Goal: Information Seeking & Learning: Learn about a topic

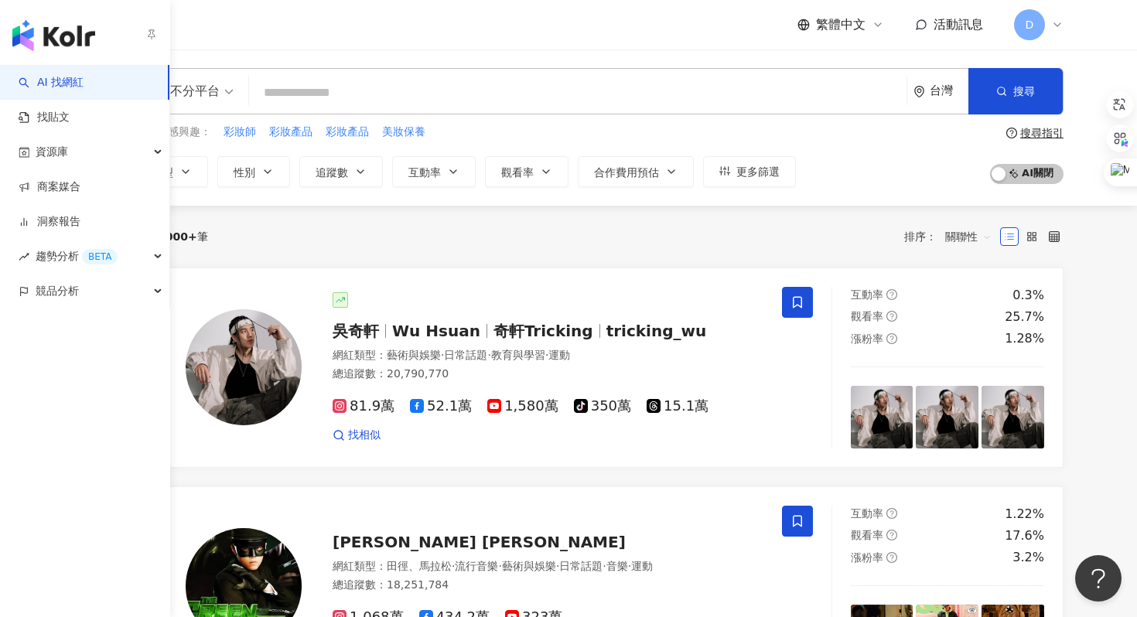
click at [38, 77] on link "AI 找網紅" at bounding box center [51, 82] width 65 height 15
click at [61, 110] on link "找貼文" at bounding box center [44, 117] width 51 height 15
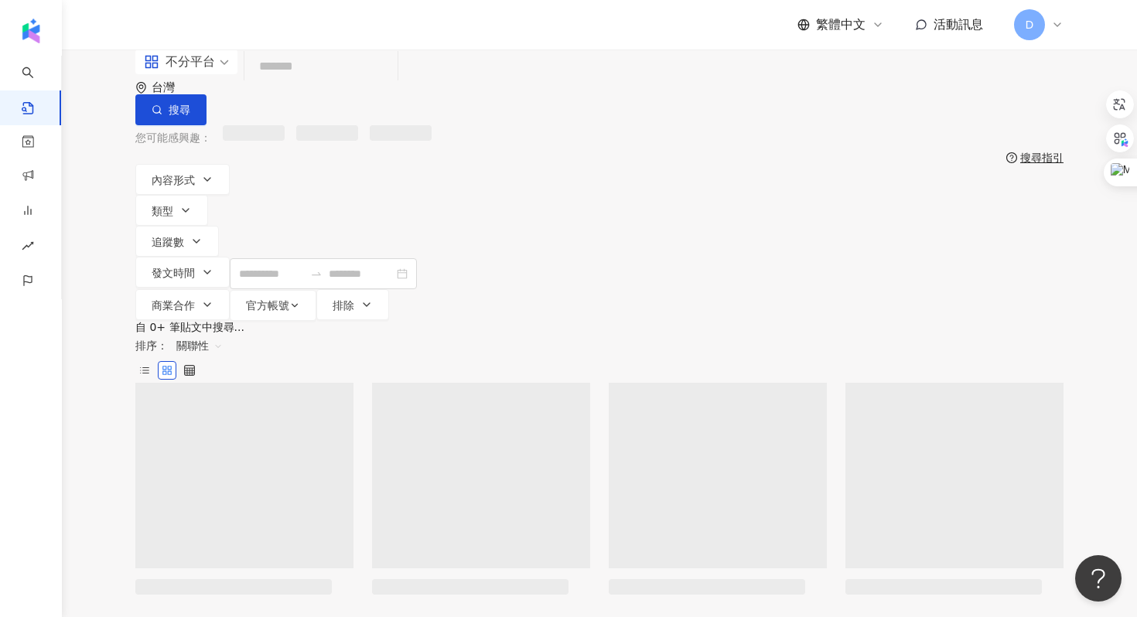
click at [353, 84] on input "search" at bounding box center [321, 66] width 141 height 33
paste input "***"
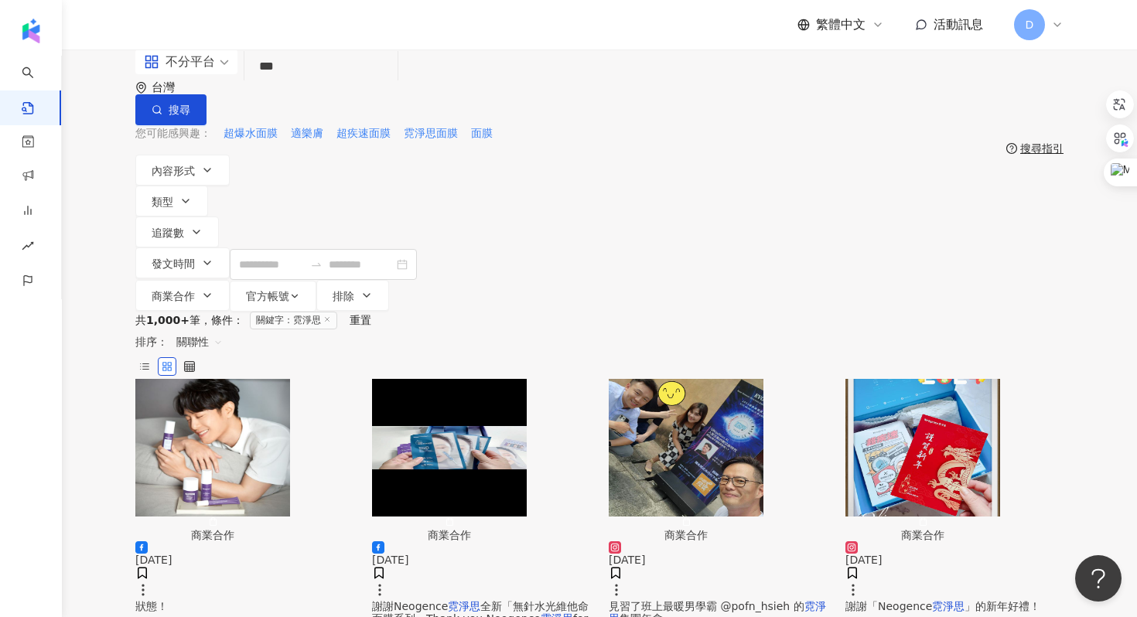
click at [223, 330] on span "關聯性" at bounding box center [199, 342] width 46 height 25
click at [976, 316] on div "觀看數" at bounding box center [970, 318] width 43 height 17
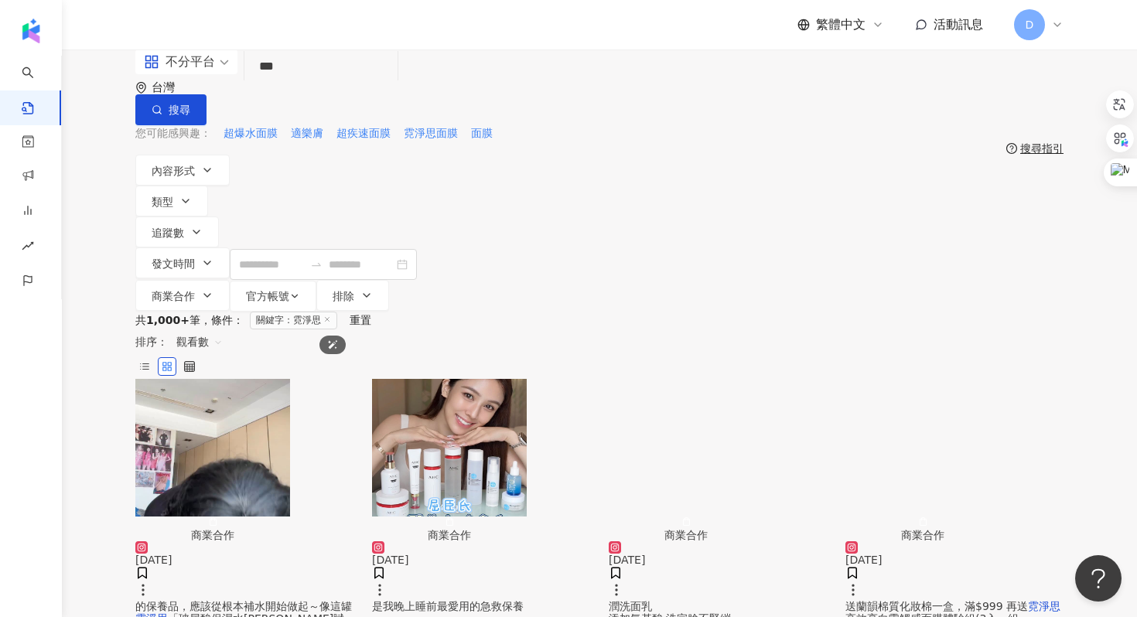
scroll to position [58, 0]
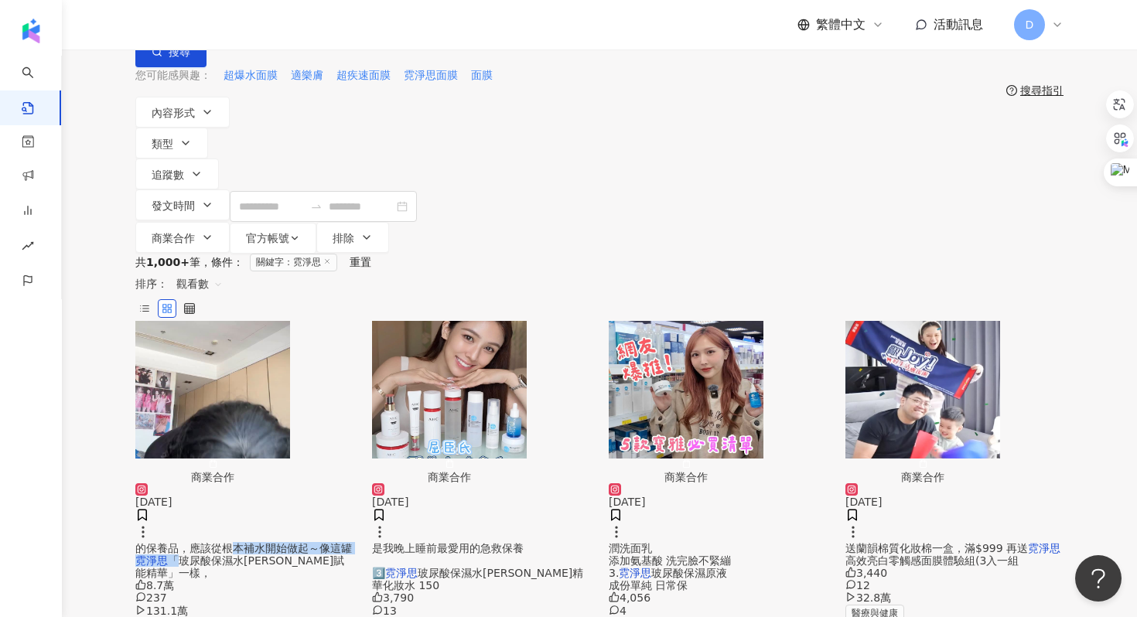
click at [258, 542] on div "的保養品，應該從根本補水開始做起～像這罐 霓淨思 「玻尿酸保濕水[PERSON_NAME]賦能精華」一樣，" at bounding box center [244, 560] width 218 height 37
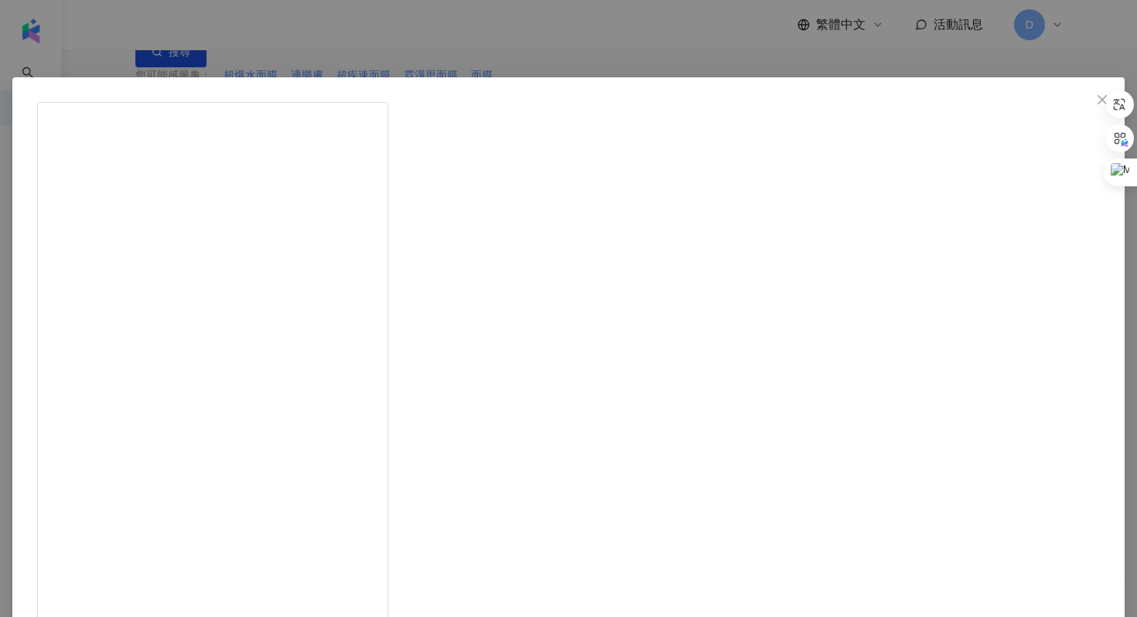
scroll to position [77, 0]
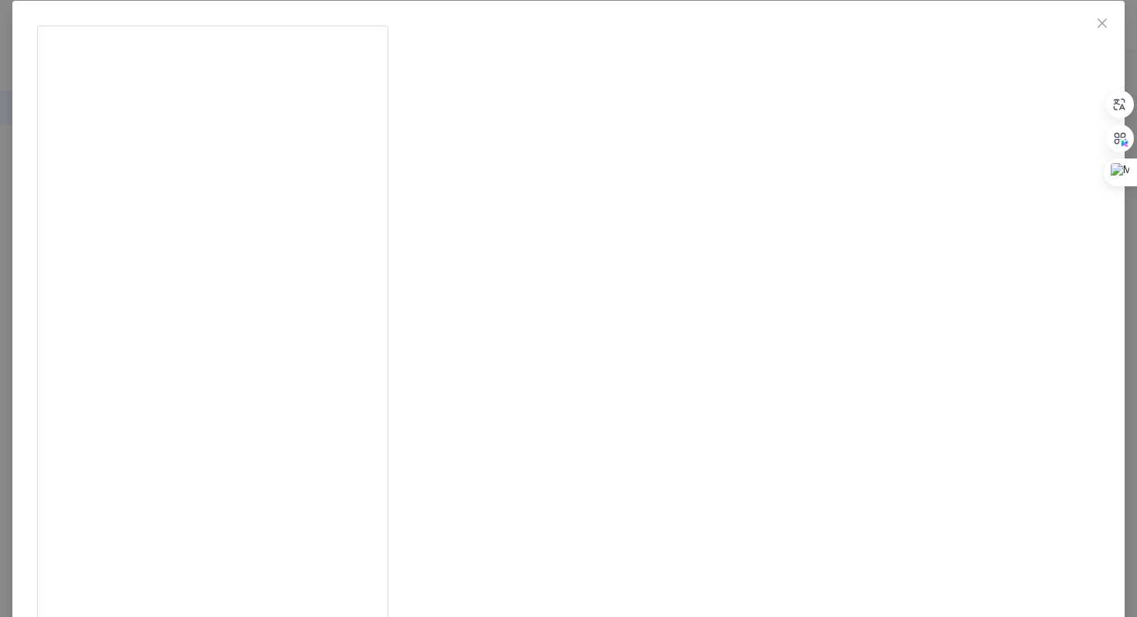
click at [996, 198] on div "滌綸木子[PERSON_NAME] [DATE] 每次和姐妹聊天都沒頭沒尾聊到不知道哪裡去，沒什麼重點但又都是重點，就像大家的肌膚一樣，不是用五花八門的保養品…" at bounding box center [568, 308] width 1137 height 617
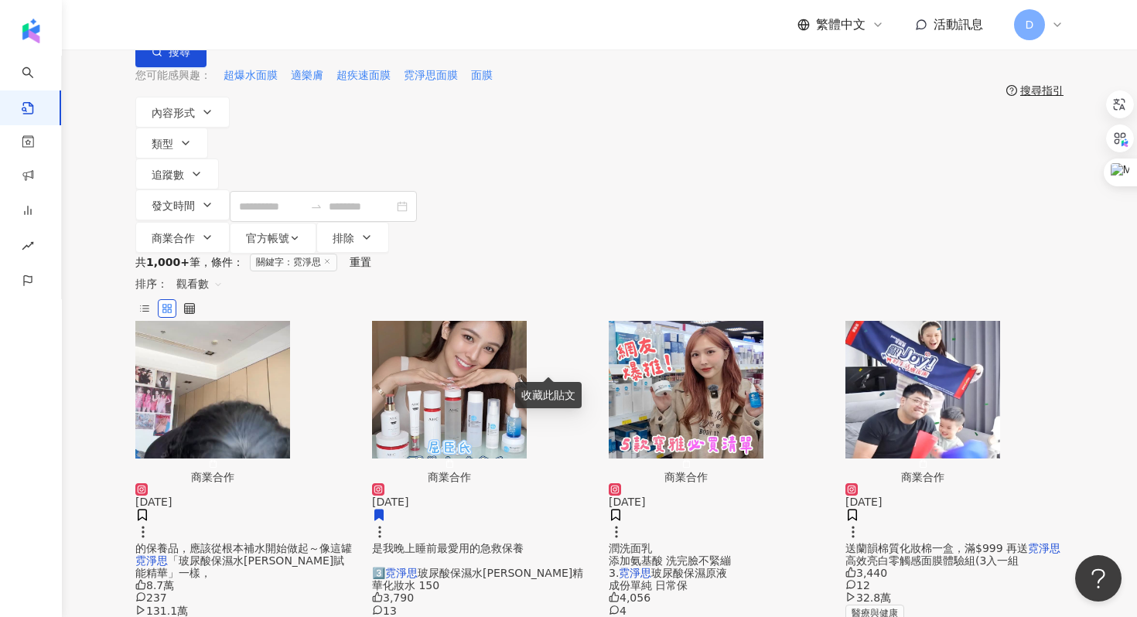
click at [487, 567] on span "玻尿酸保濕水[PERSON_NAME]精華化妝水 150" at bounding box center [477, 579] width 211 height 25
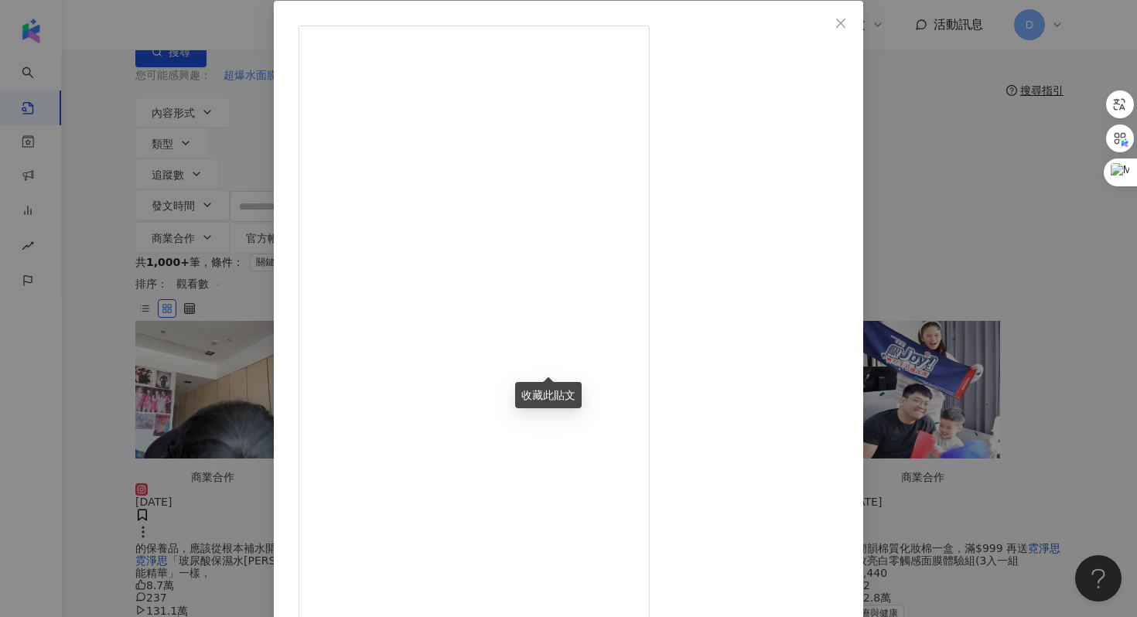
click at [1019, 251] on div "ines [DATE] 3,790 13 38.3萬 查看原始貼文" at bounding box center [568, 308] width 1137 height 617
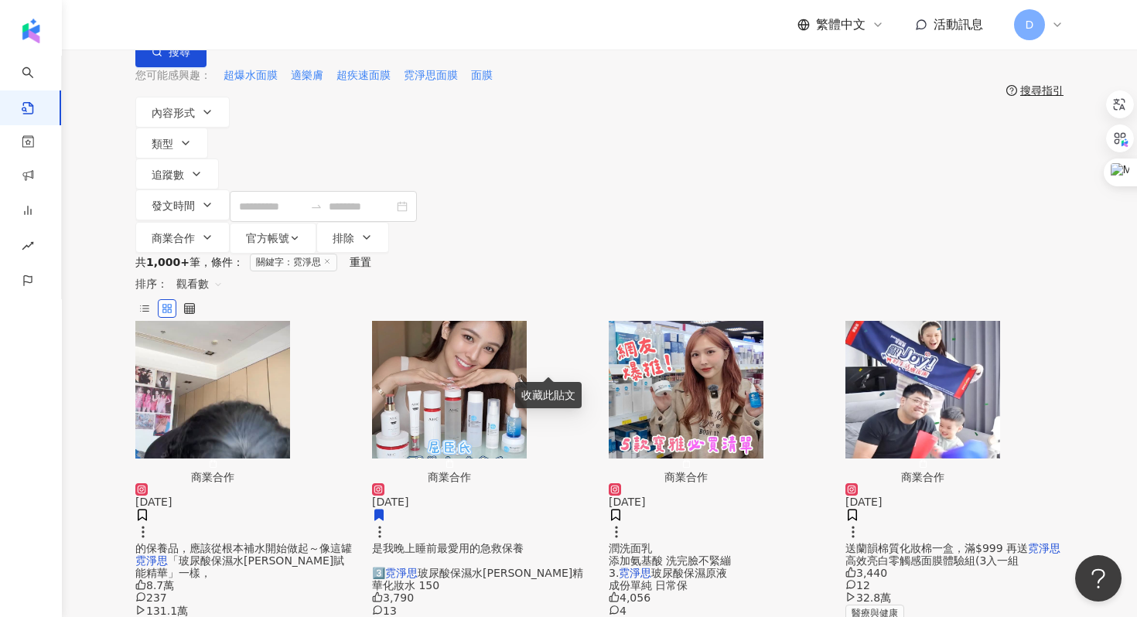
click at [926, 542] on span "送蘭韻棉質化妝棉一盒，滿$999 再送" at bounding box center [937, 548] width 183 height 12
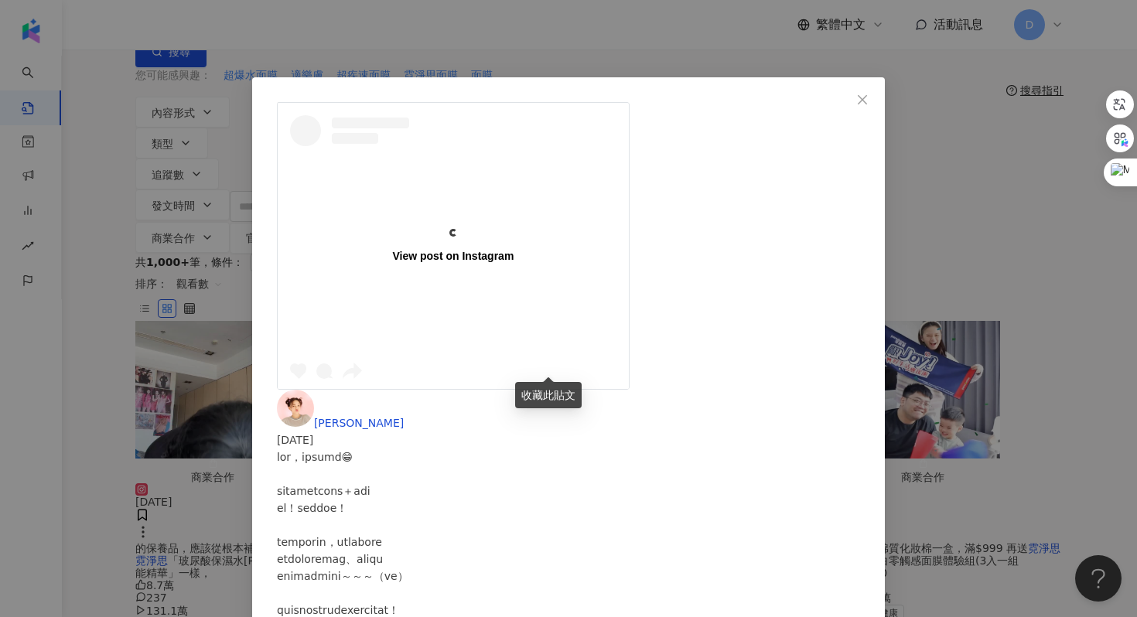
click at [998, 340] on div "View post on Instagram [PERSON_NAME] [DATE] 3,440 12 32.8萬 查看原始貼文" at bounding box center [568, 308] width 1137 height 617
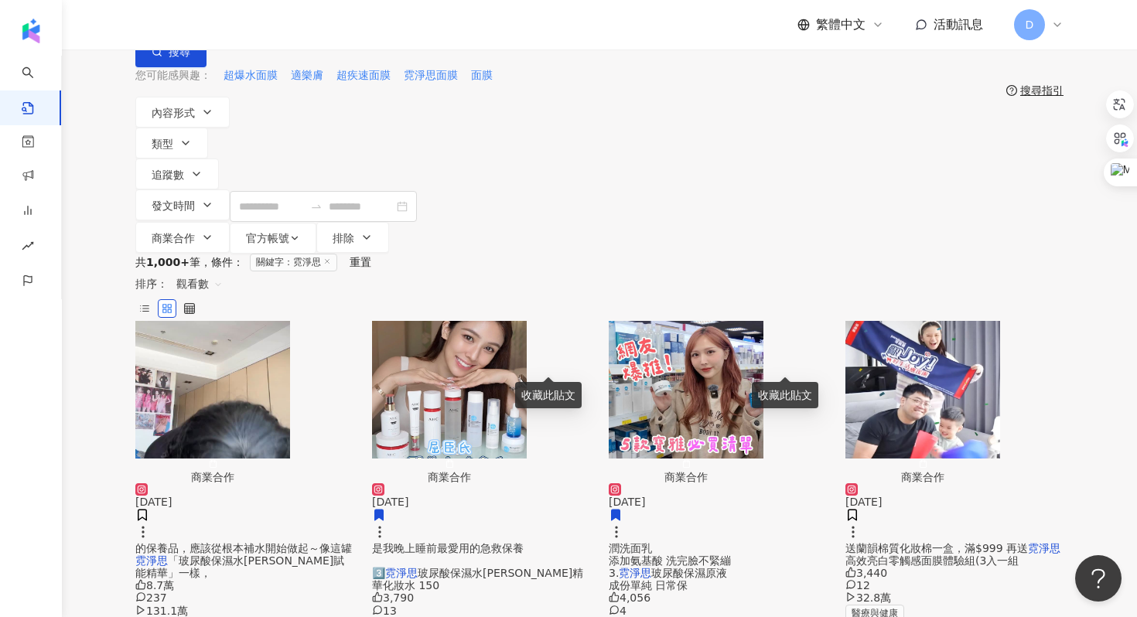
click at [753, 483] on div "[DATE]" at bounding box center [718, 512] width 218 height 59
click at [731, 542] on span "潤洗面乳 添加氨基酸 洗完臉不緊繃 3." at bounding box center [670, 560] width 122 height 37
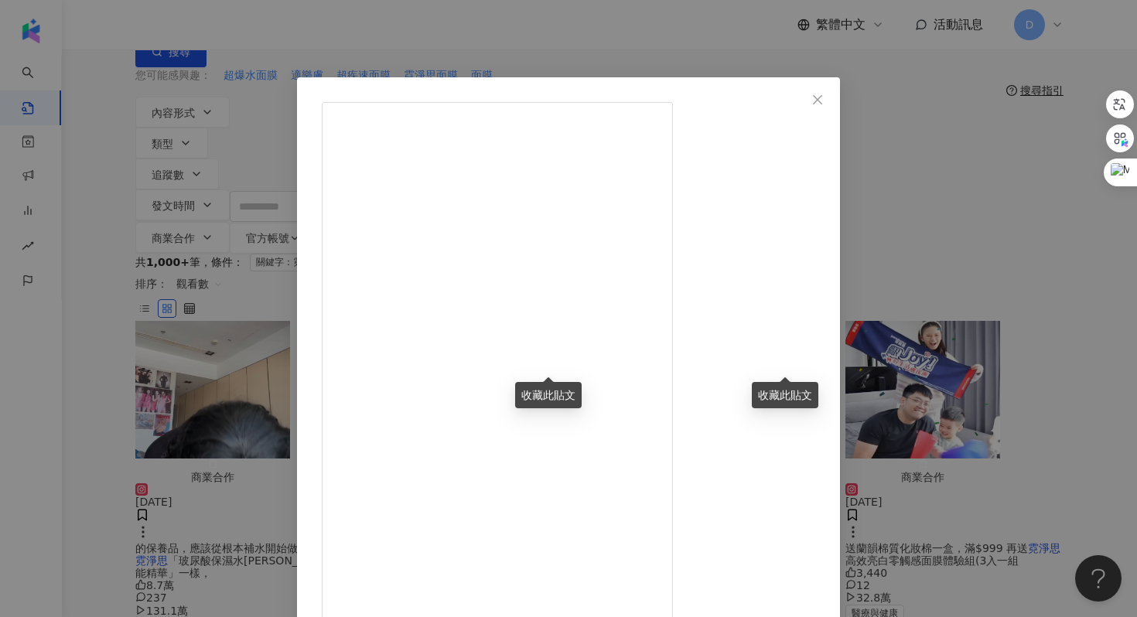
click at [1028, 249] on div "[PERSON_NAME] [DATE] 不想踩雷的寶寶們 跟著買絕對不會錯啦！ 幫你們爬文研究出了 「五款網友激推口碑商品」 1. [PERSON_NAME…" at bounding box center [568, 308] width 1137 height 617
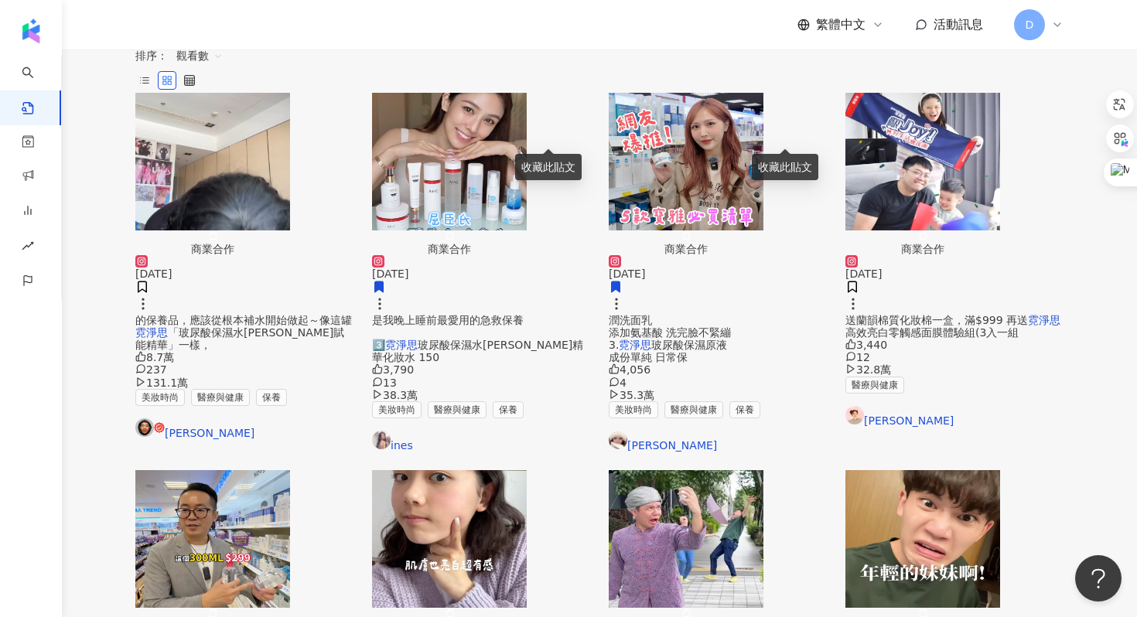
scroll to position [320, 0]
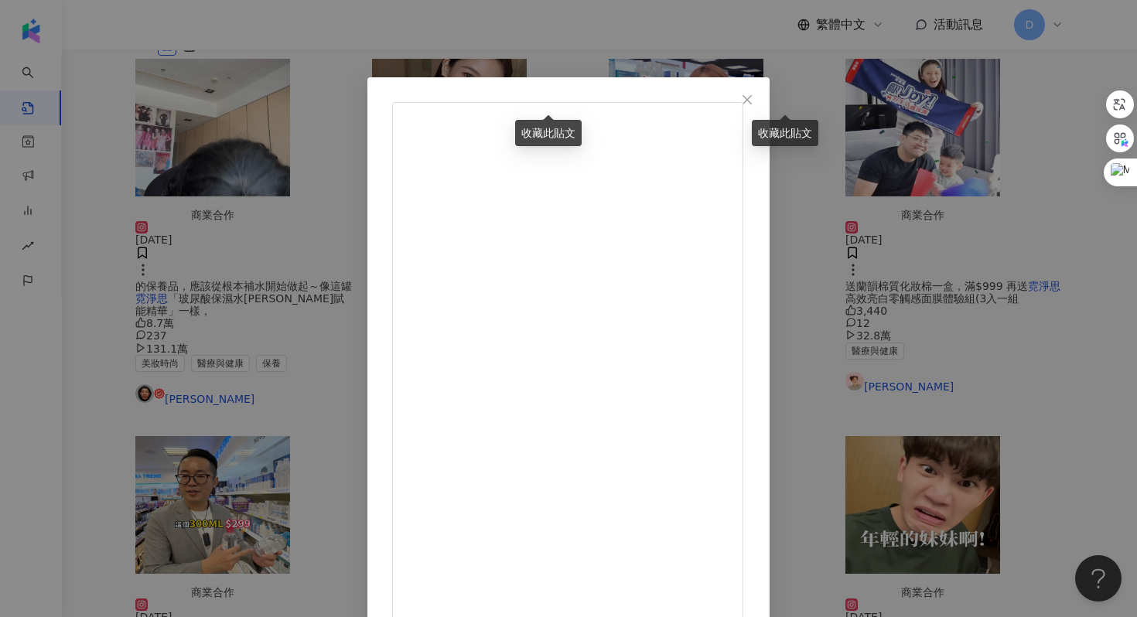
scroll to position [77, 0]
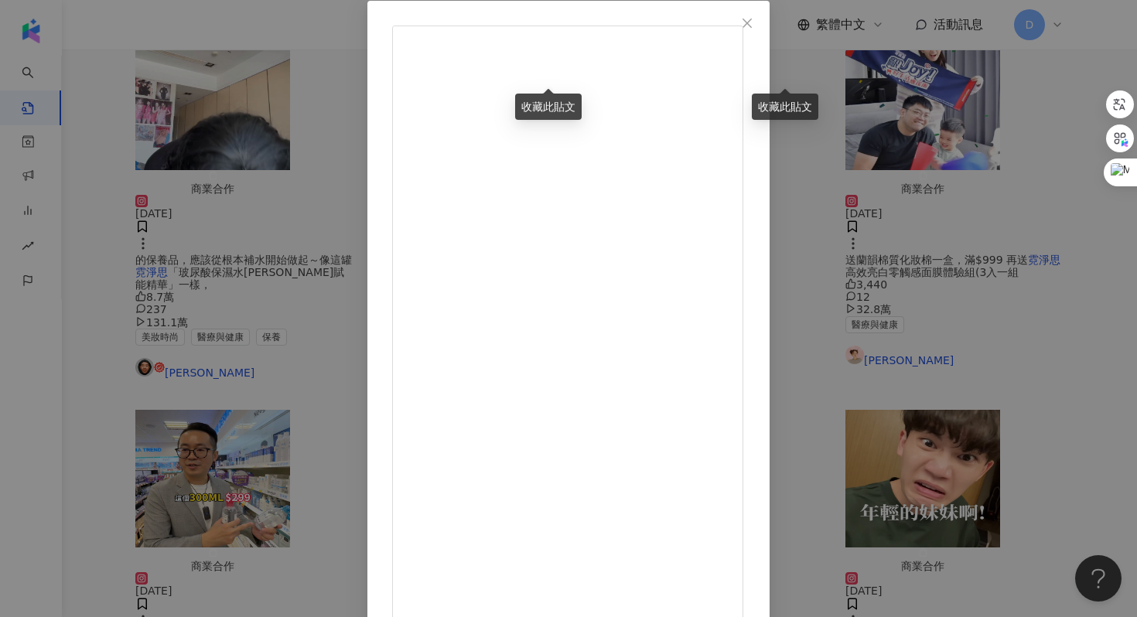
scroll to position [348, 0]
click at [996, 299] on div "[PERSON_NAME][DATE] 8,508 35 27.9萬 查看原始貼文" at bounding box center [568, 308] width 1137 height 617
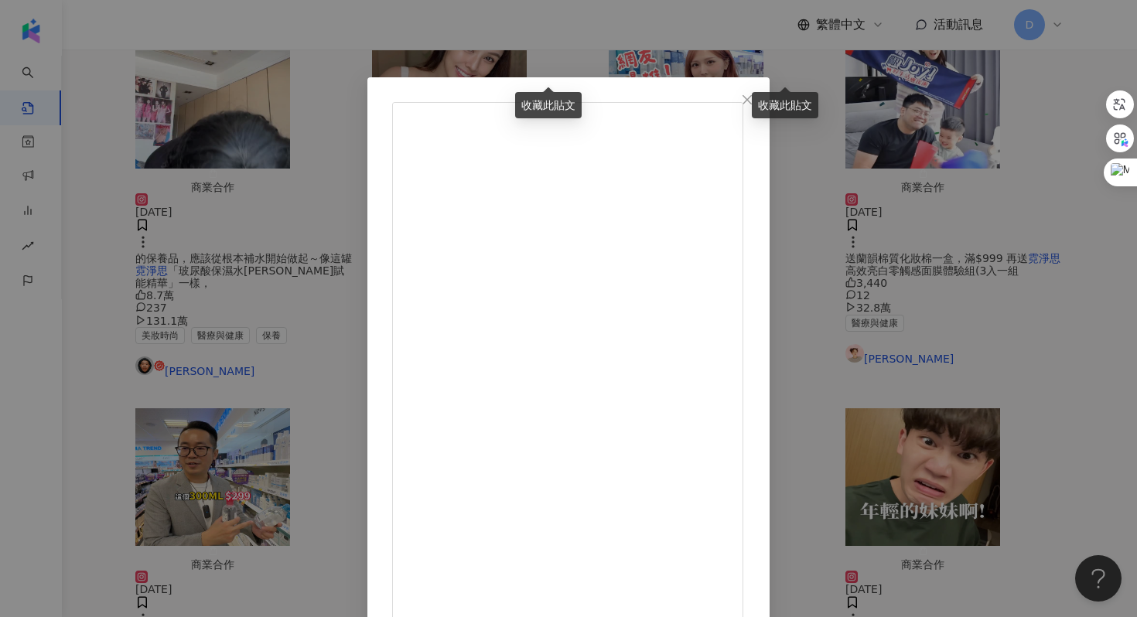
scroll to position [77, 0]
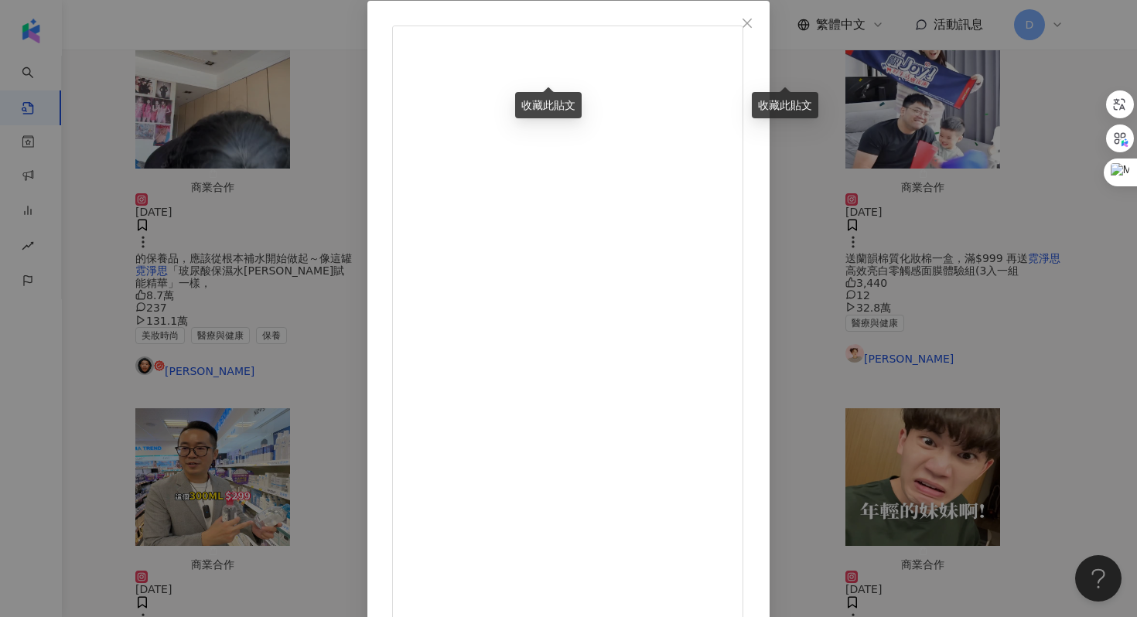
click at [1030, 163] on div "[PERSON_NAME][DATE] 7,696 87 26萬 查看原始貼文" at bounding box center [568, 308] width 1137 height 617
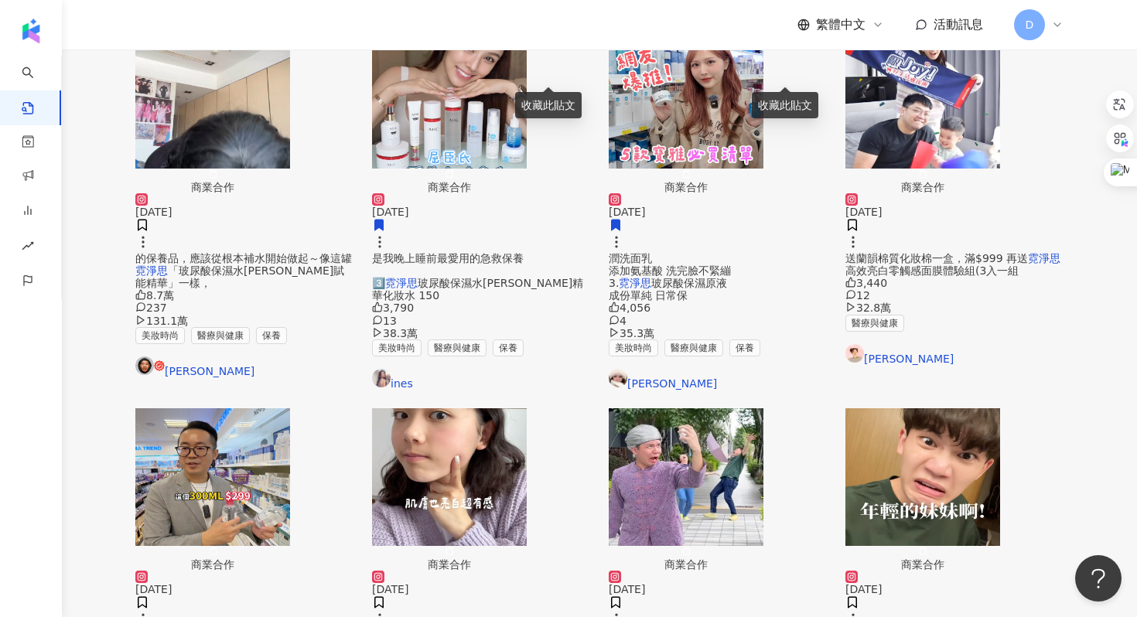
scroll to position [0, 0]
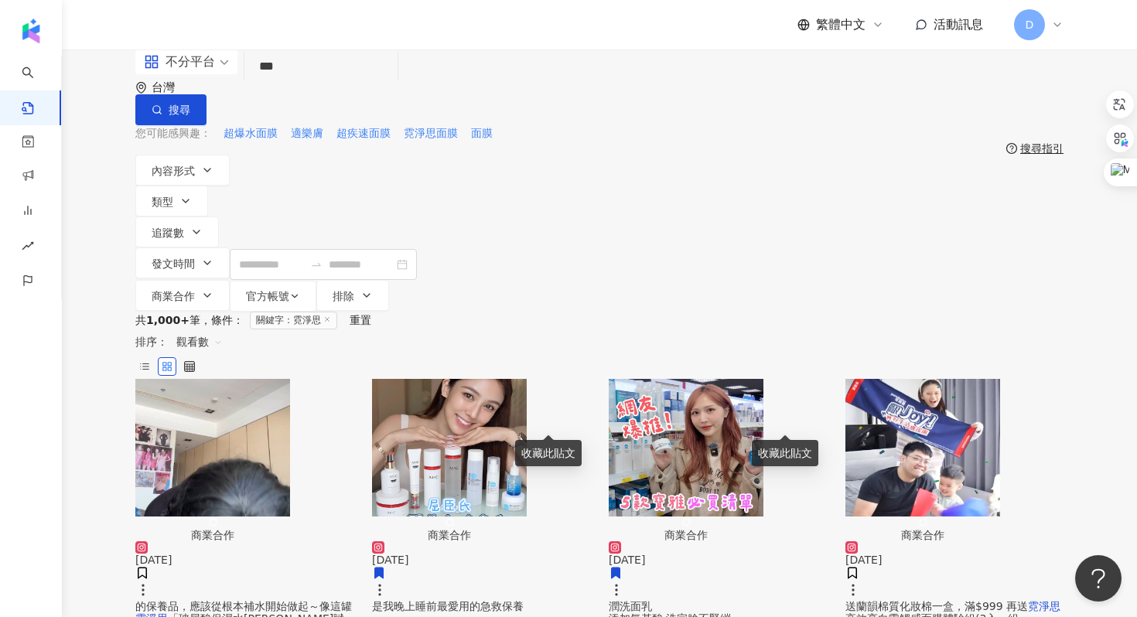
drag, startPoint x: 252, startPoint y: 94, endPoint x: 236, endPoint y: 95, distance: 16.3
click at [236, 95] on div "不分平台 霓淨思 *** 台灣 搜尋" at bounding box center [599, 88] width 928 height 76
type input "*"
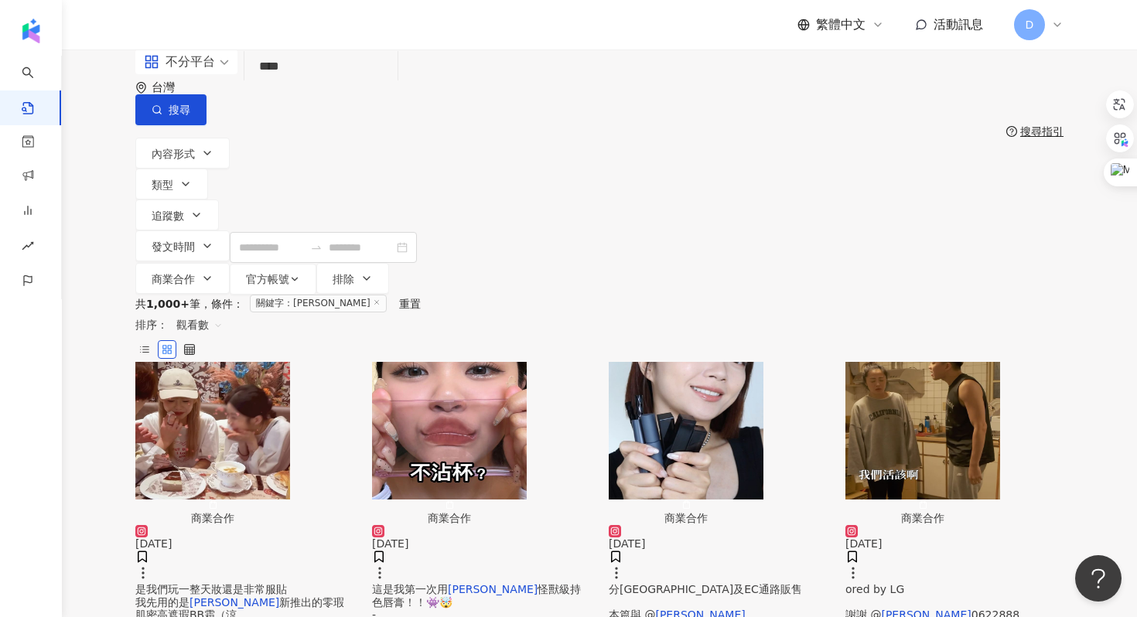
click at [272, 583] on span "是我們玩一整天妝還是非常服貼 我先用的是" at bounding box center [211, 595] width 152 height 25
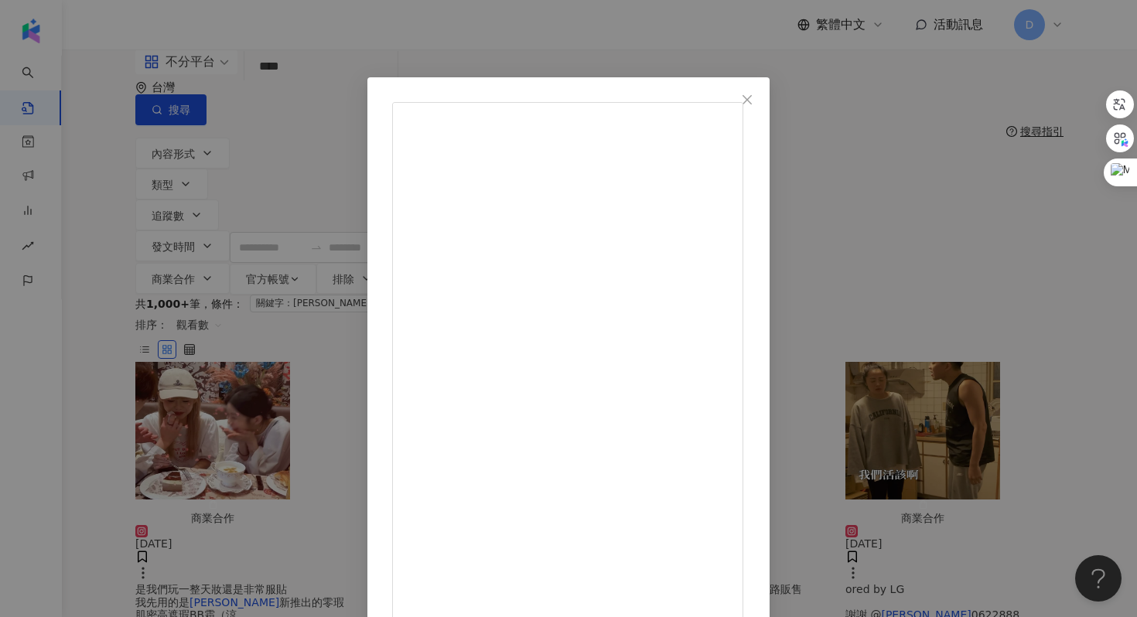
scroll to position [77, 0]
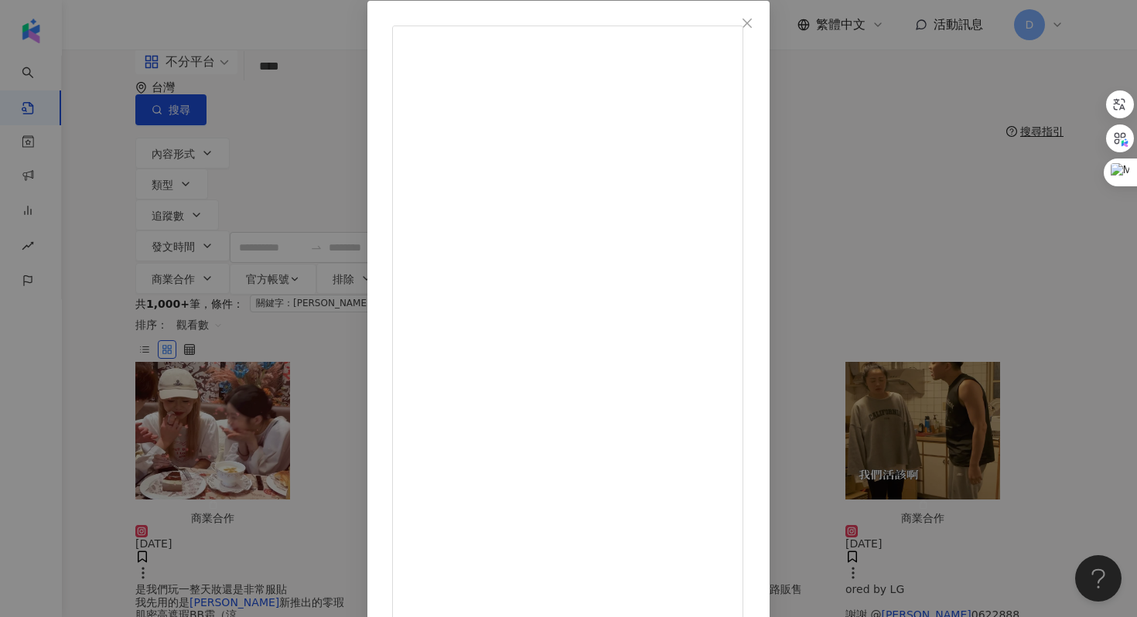
click at [974, 360] on div "見習網美小吳 [DATE] 5.4萬 55 262.9萬 查看原始貼文" at bounding box center [568, 308] width 1137 height 617
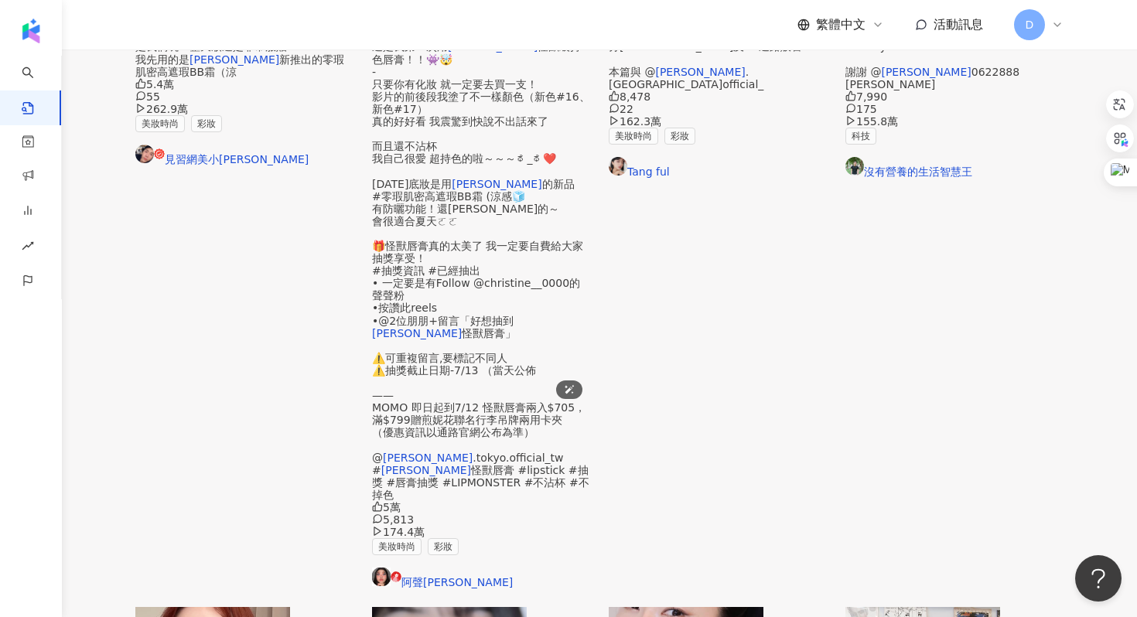
scroll to position [708, 0]
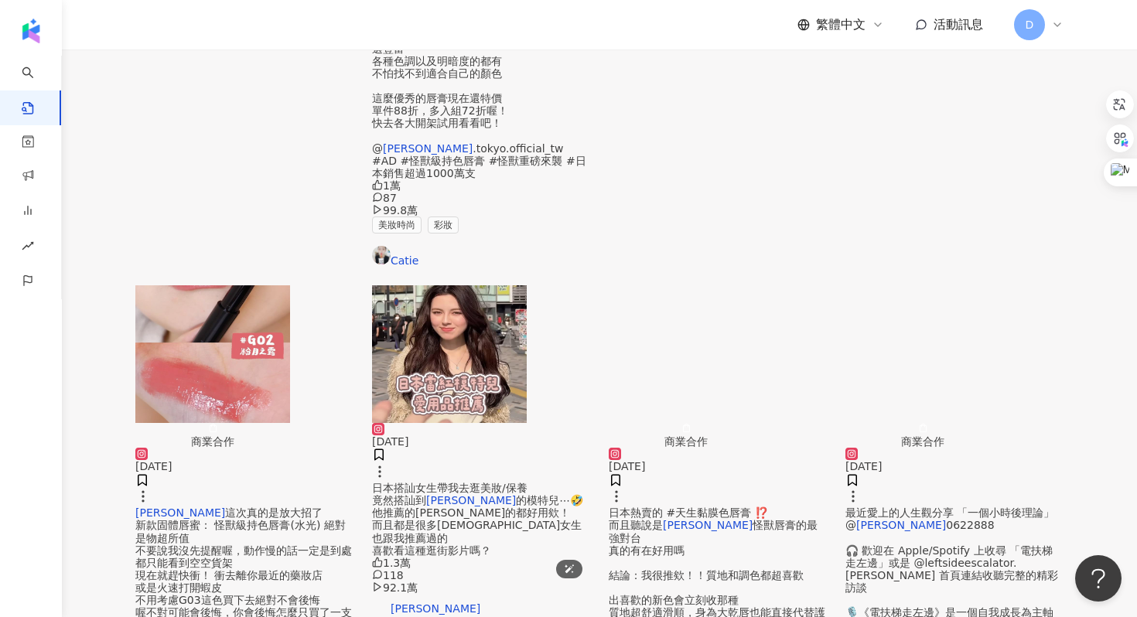
scroll to position [0, 0]
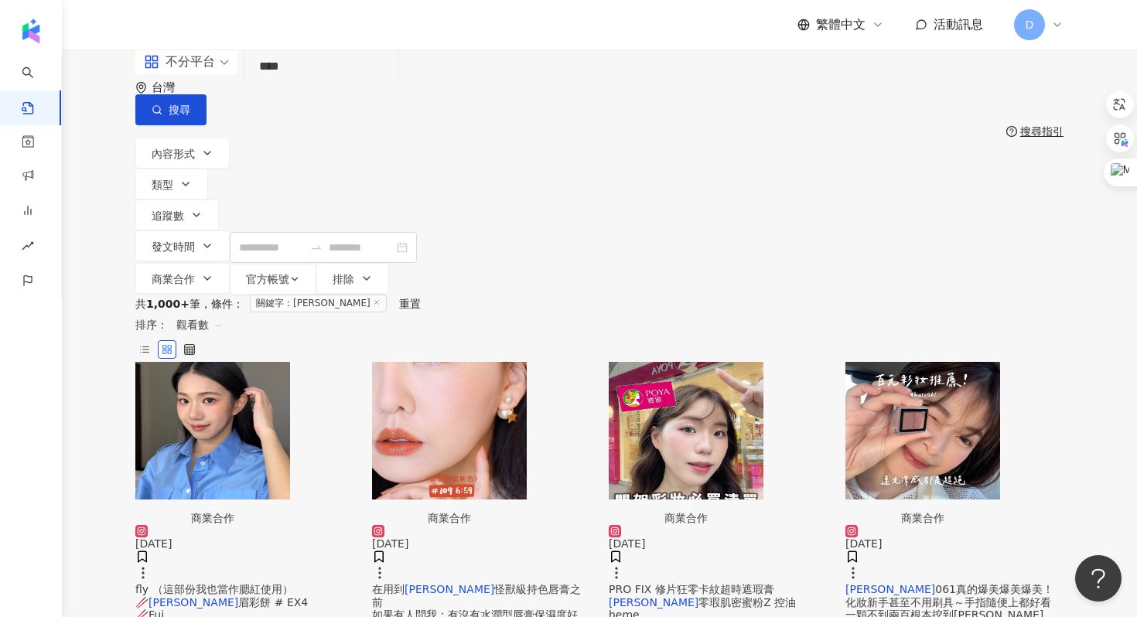
click at [340, 84] on input "****" at bounding box center [321, 66] width 141 height 33
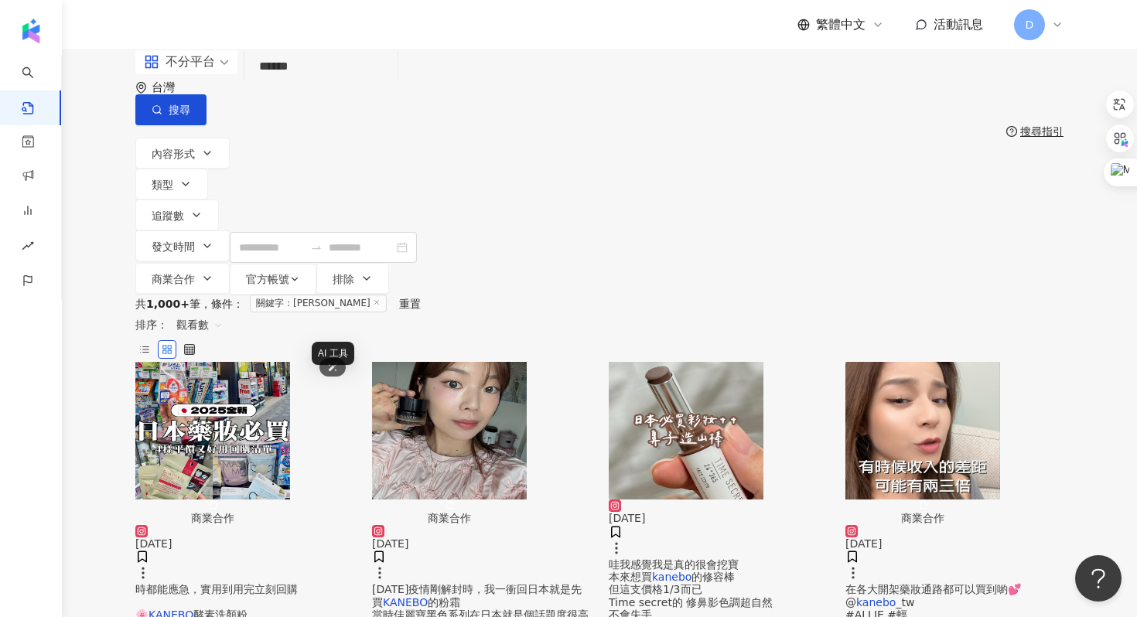
scroll to position [80, 0]
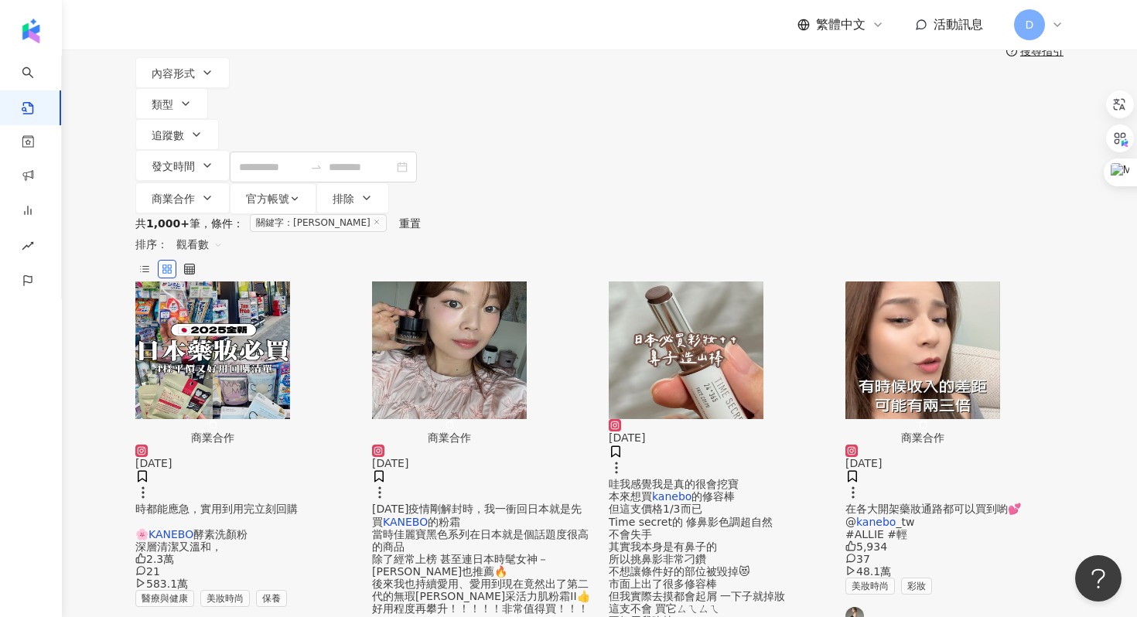
click at [914, 516] on span "_tw #ALLIE #輕" at bounding box center [880, 528] width 69 height 25
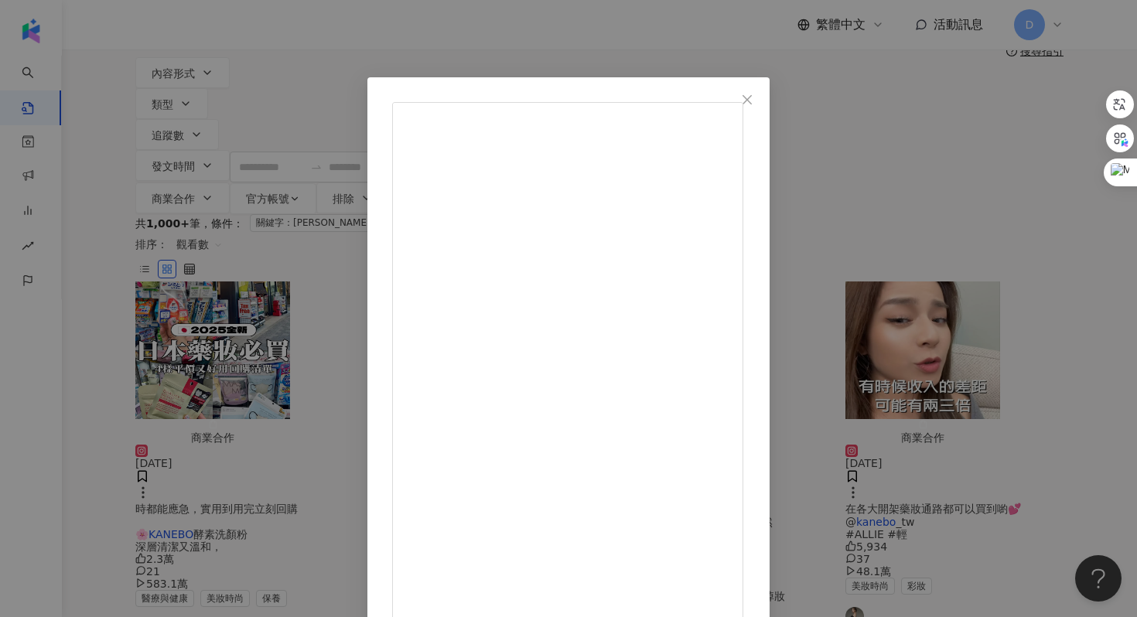
click at [1010, 316] on div "[PERSON_NAME] [DATE] 5,934 37 48.1萬 查看原始貼文" at bounding box center [568, 308] width 1137 height 617
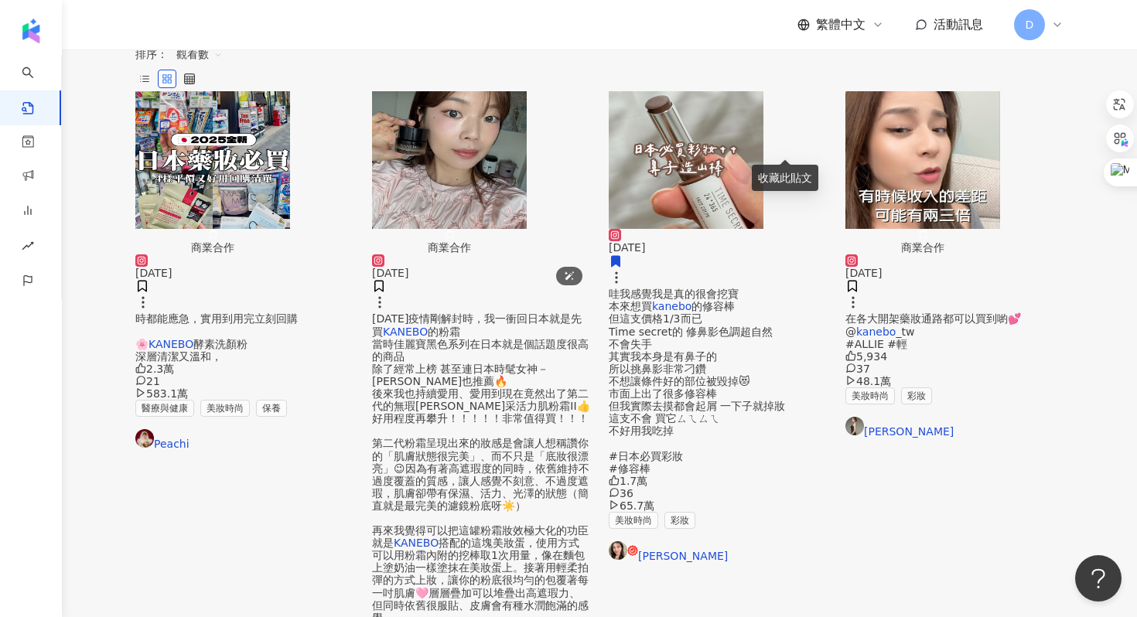
scroll to position [457, 0]
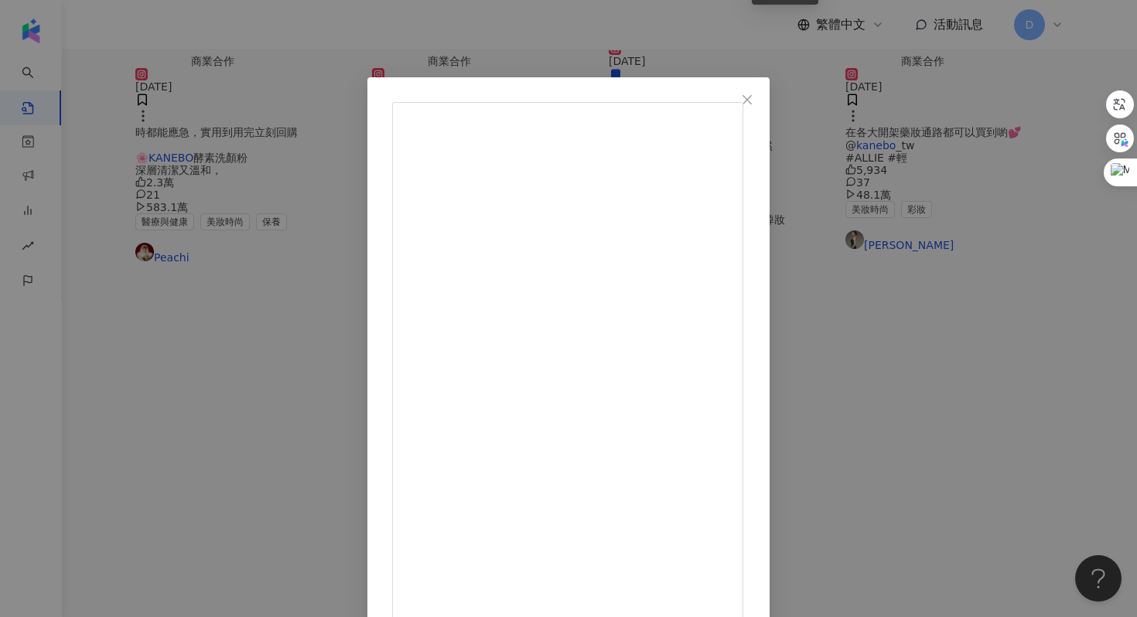
scroll to position [369, 0]
click at [957, 268] on div "𝓜𝓮𝓲莓 [DATE] 1.2萬 20 34.3萬 查看原始貼文" at bounding box center [568, 308] width 1137 height 617
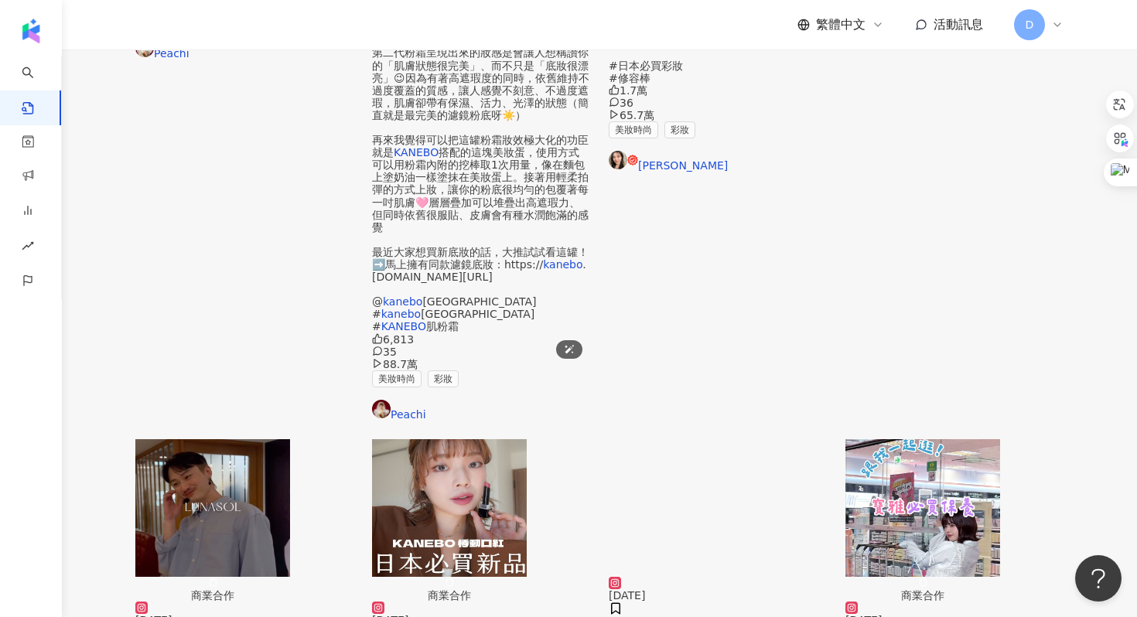
scroll to position [660, 0]
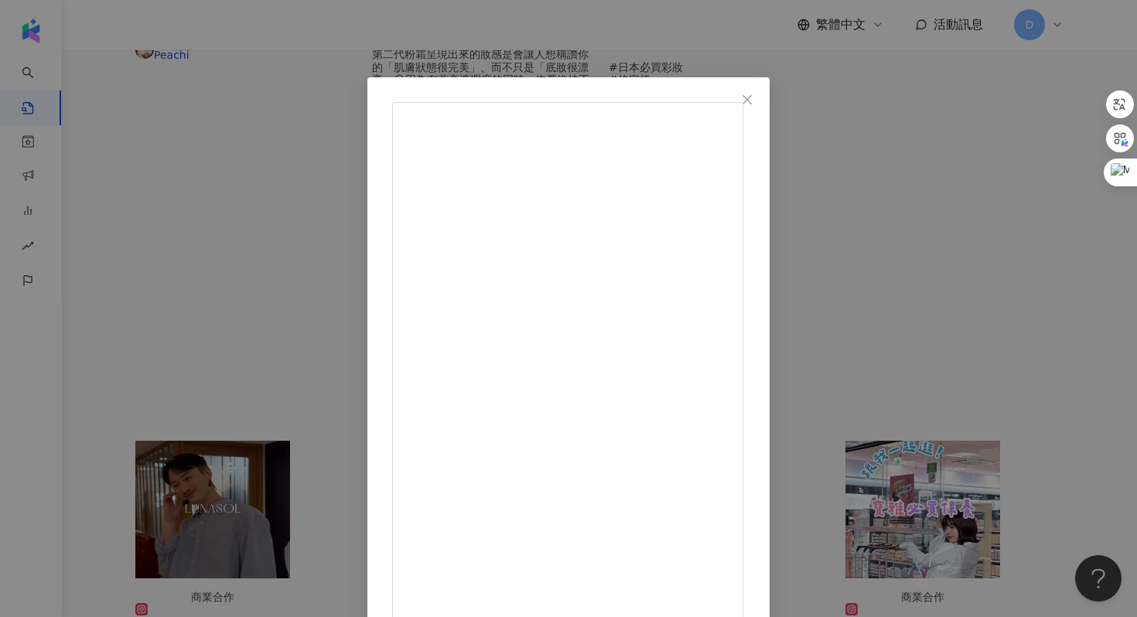
scroll to position [58, 0]
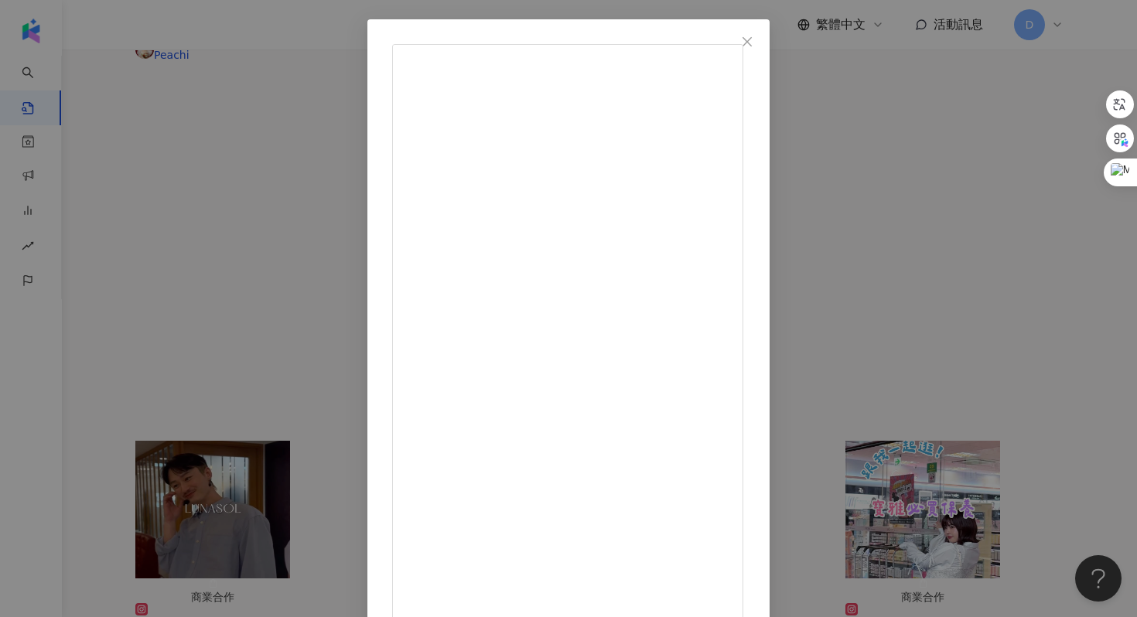
click at [180, 227] on div "[PERSON_NAME] [DATE] 隱藏 207 32.8萬 查看原始貼文" at bounding box center [568, 308] width 1137 height 617
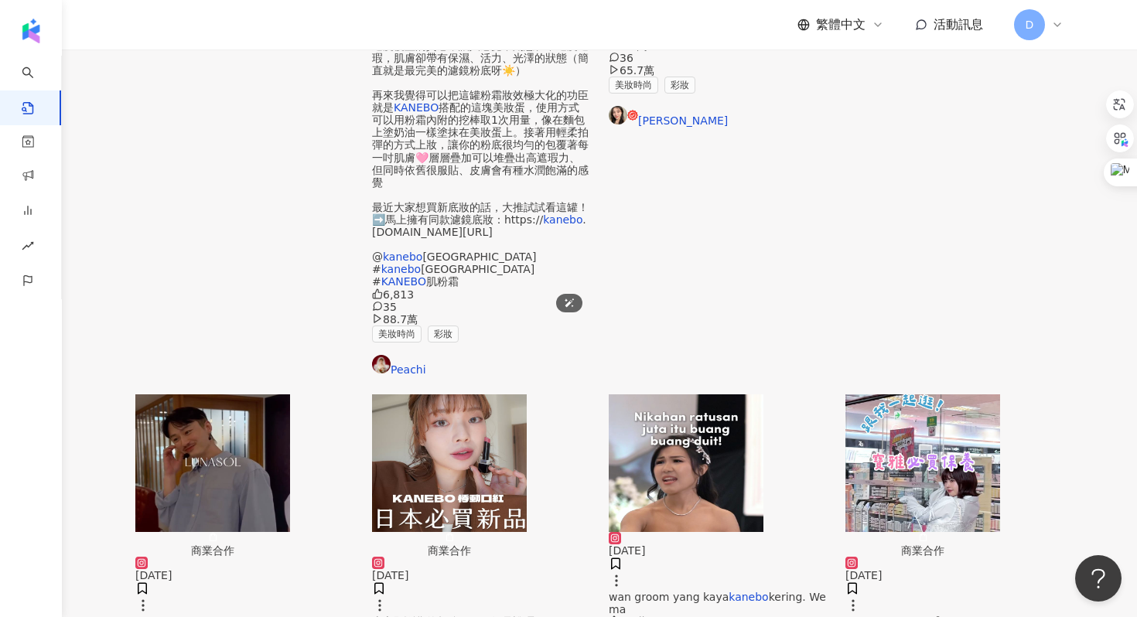
scroll to position [708, 0]
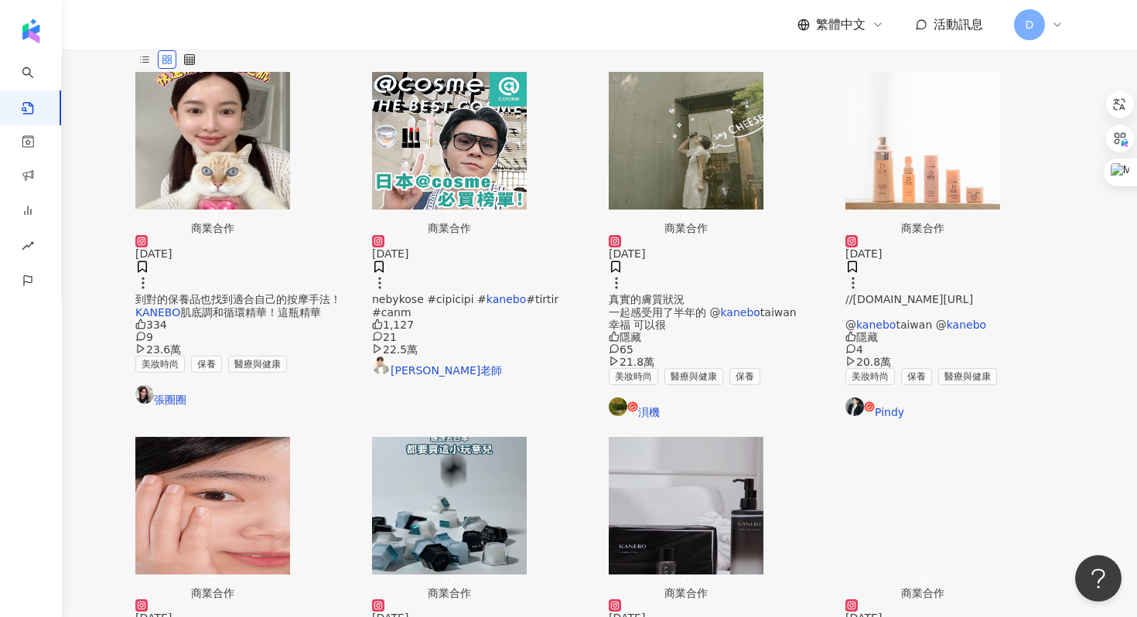
scroll to position [0, 0]
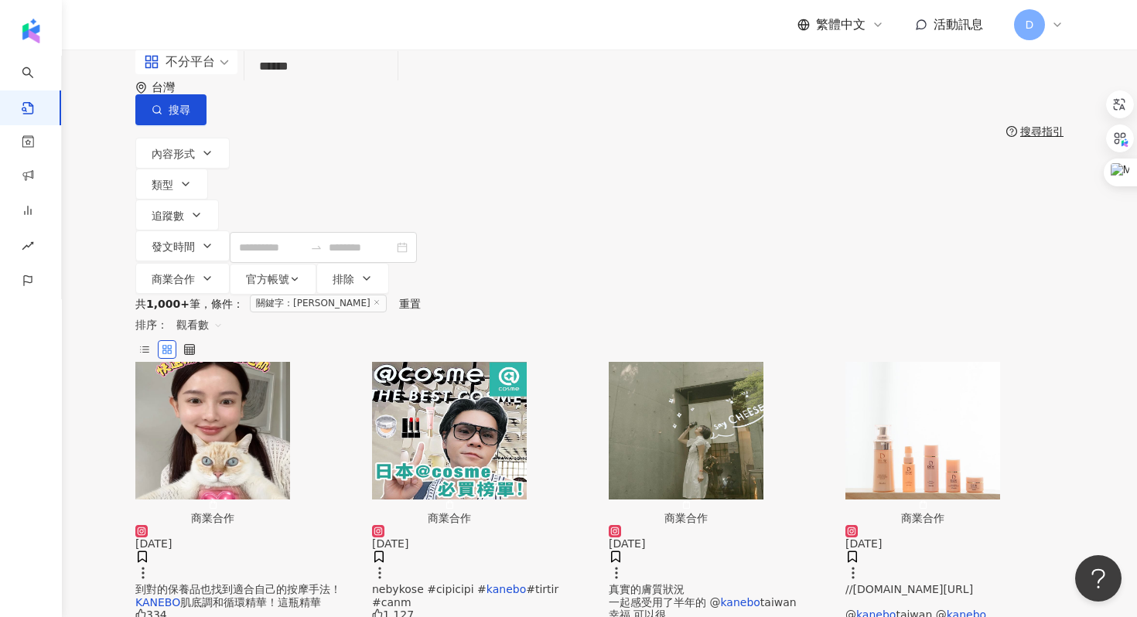
click at [248, 583] on span "到對的保養品也找到適合自己的按摩手法！" at bounding box center [238, 589] width 206 height 12
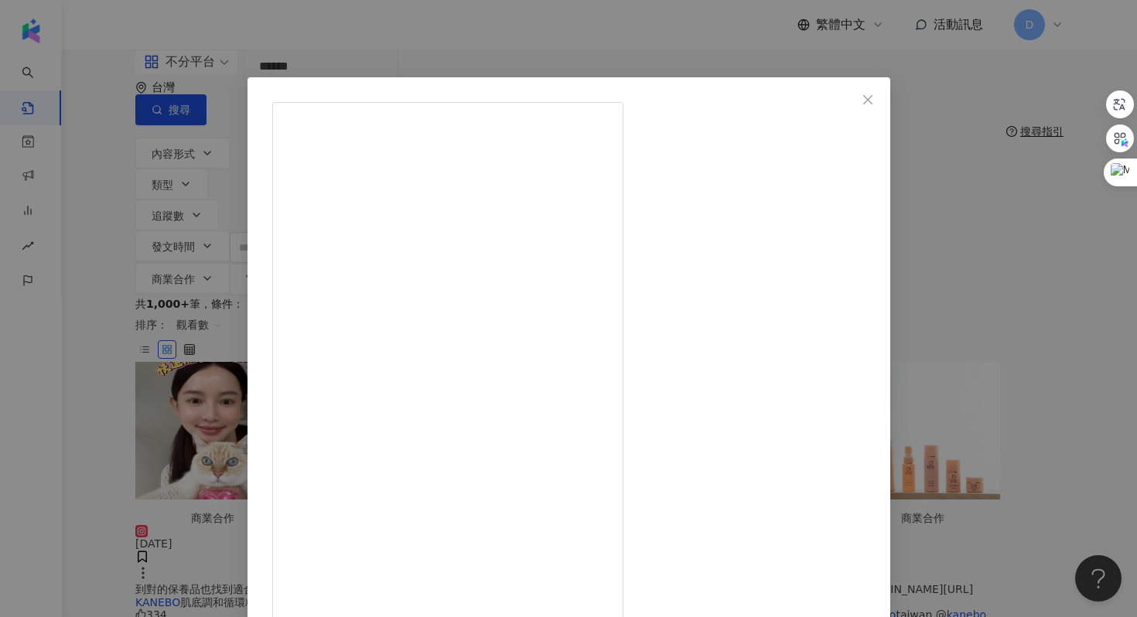
scroll to position [77, 0]
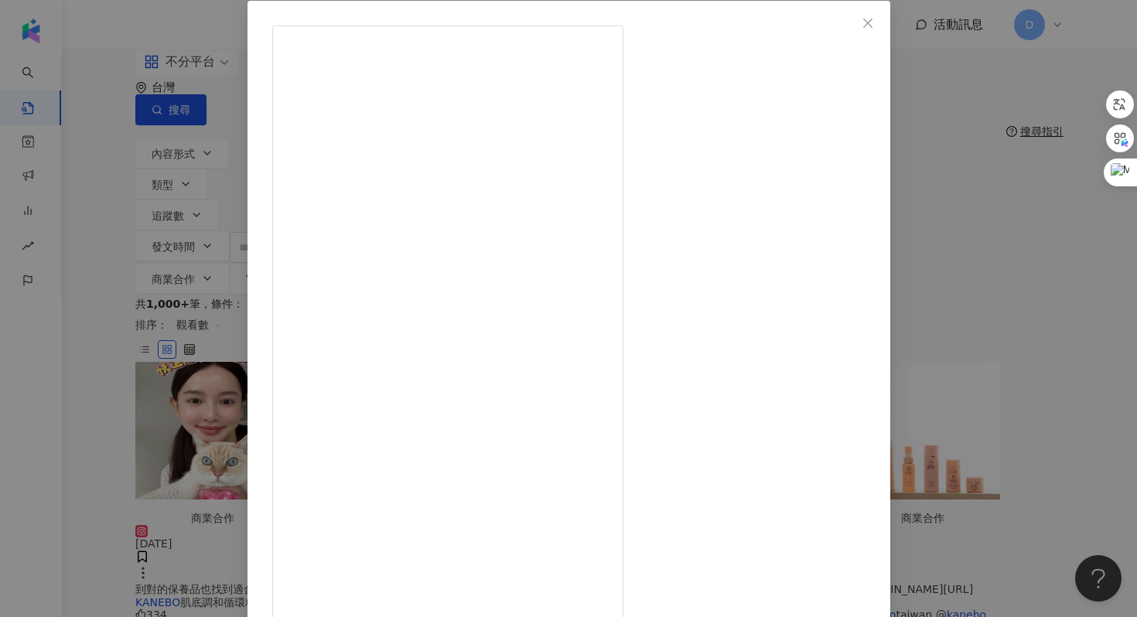
click at [980, 321] on div "張圈圈 [DATE] 334 9 23.6萬 查看原始貼文" at bounding box center [568, 308] width 1137 height 617
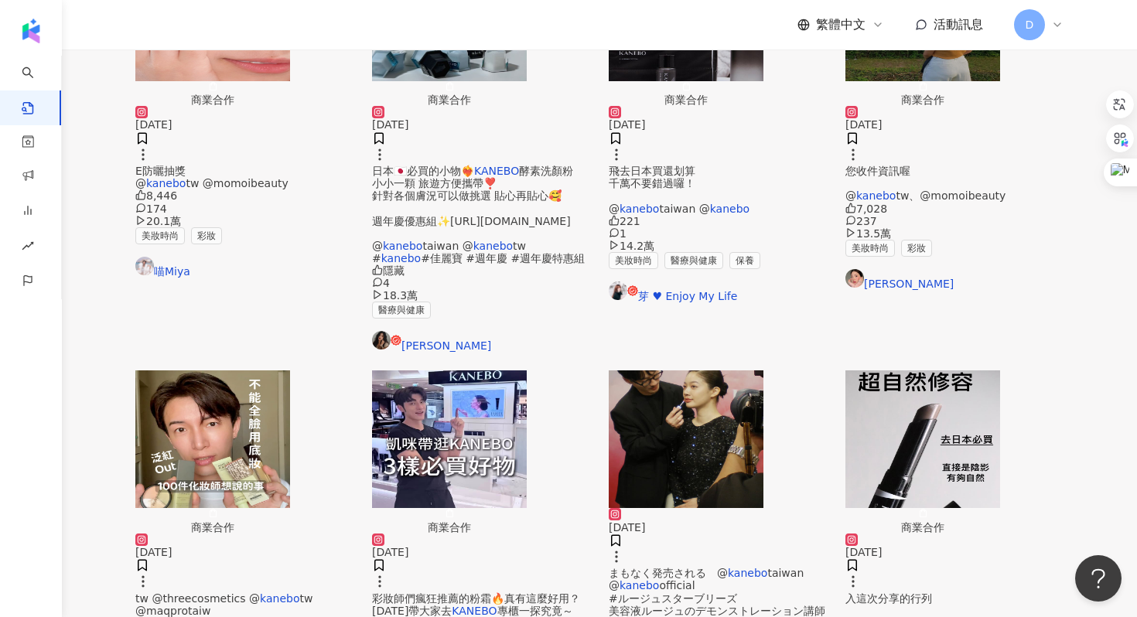
scroll to position [0, 0]
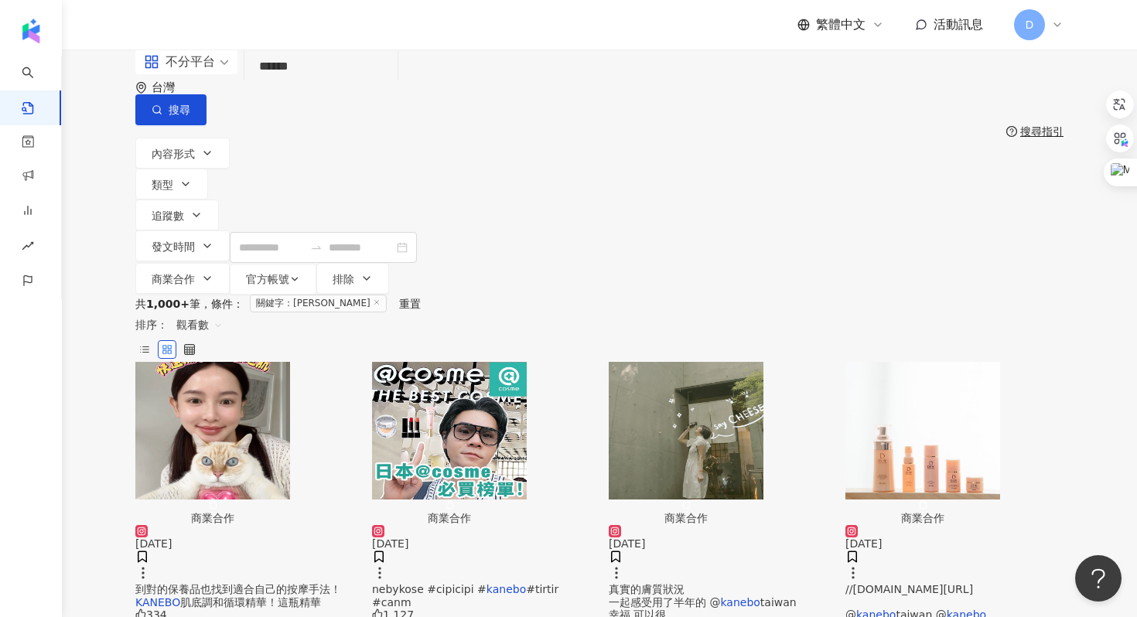
drag, startPoint x: 353, startPoint y: 93, endPoint x: 229, endPoint y: 95, distance: 123.8
click at [229, 95] on div "不分平台 kanebo ****** 台灣 搜尋" at bounding box center [599, 88] width 928 height 76
paste input "****"
type input "**********"
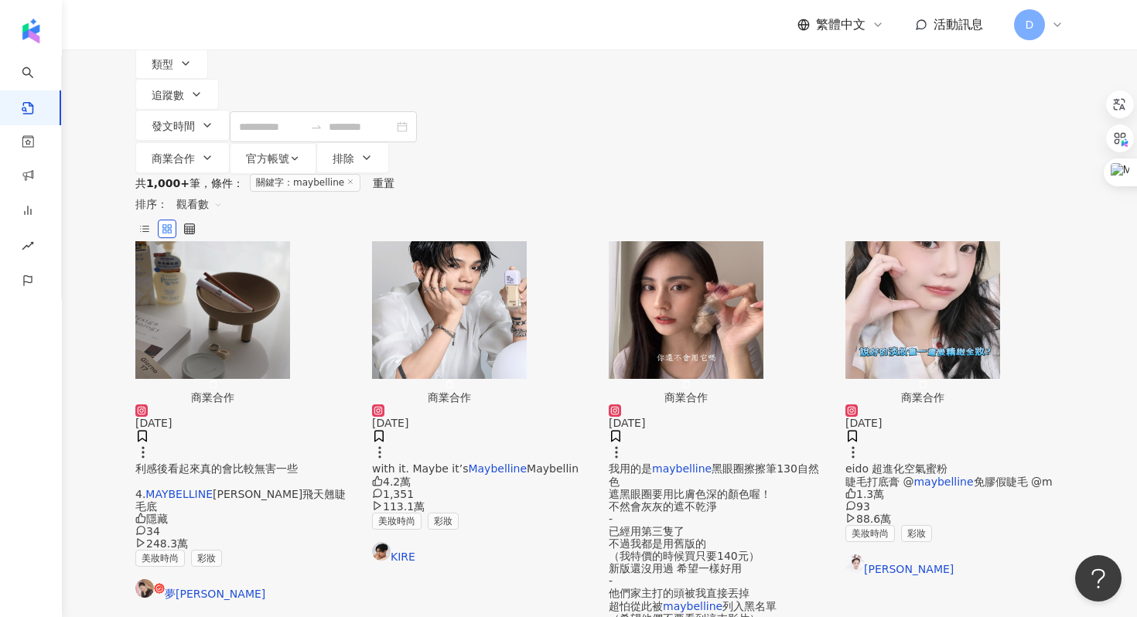
scroll to position [153, 0]
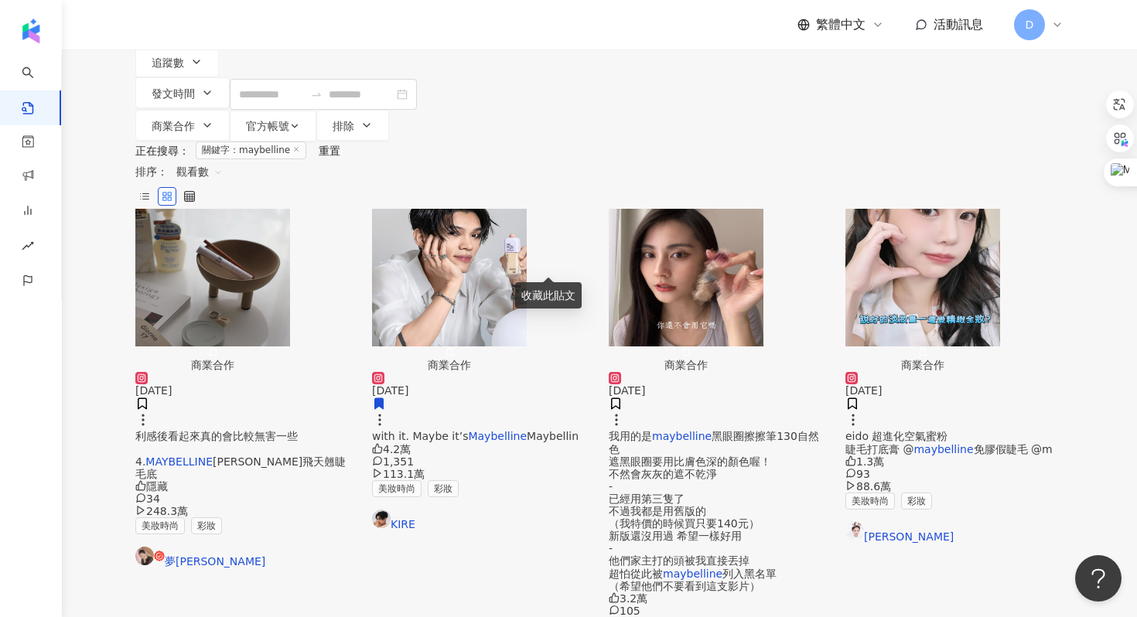
click at [723, 430] on div "我用的是 maybelline 黑眼圈擦擦筆130自然色 遮黑眼圈要用比膚色深的顏色喔！ 不然會灰灰的遮不乾淨 - 已經用第三隻了 不過我都是用舊版的 （我特…" at bounding box center [718, 511] width 218 height 162
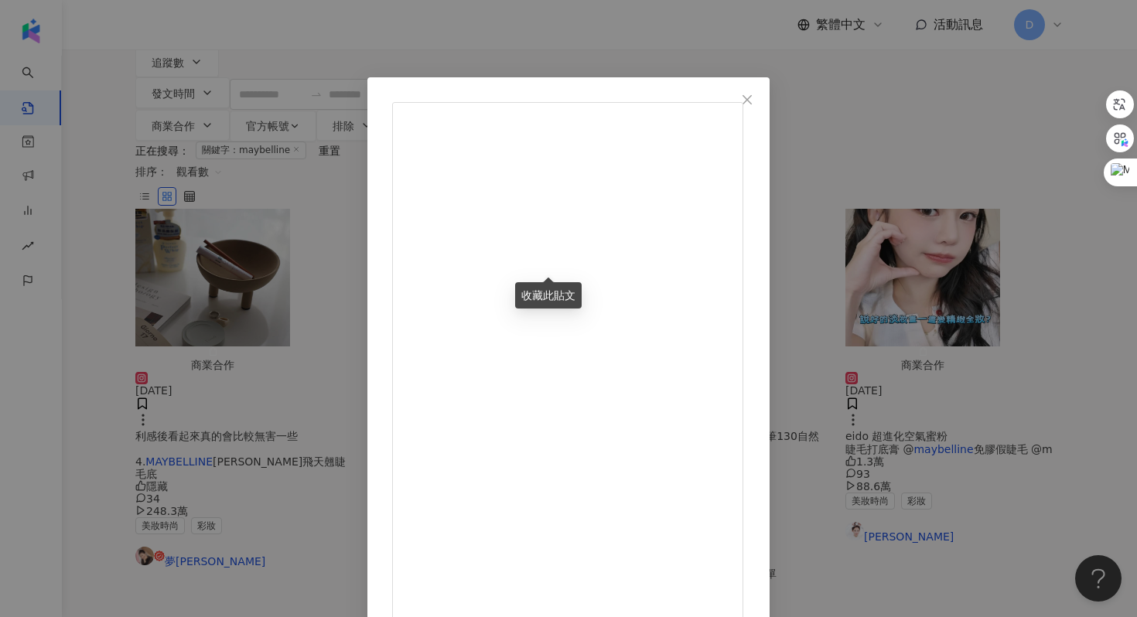
click at [956, 337] on div "[PERSON_NAME] [DATE] 我用的是maybelline 黑眼圈擦擦筆130自然色 遮黑眼圈要用比膚色深的顏色喔！ 不然會灰灰的遮不乾淨 - 已…" at bounding box center [568, 308] width 1137 height 617
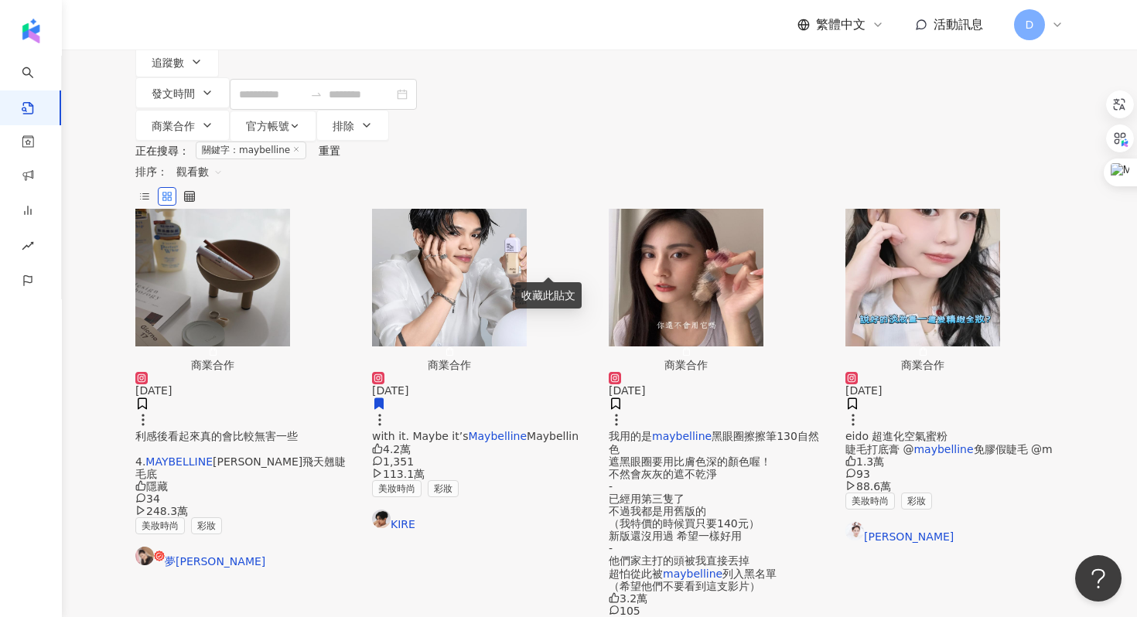
click at [933, 372] on div "[DATE] eido 超進化空氣蜜粉 睫毛打底膏 @ maybelline 免膠假睫毛 @m 1.3萬 93 88.6萬 美妝時尚 彩妝 [PERSON_N…" at bounding box center [955, 458] width 218 height 172
click at [925, 443] on mark "maybelline" at bounding box center [944, 449] width 60 height 12
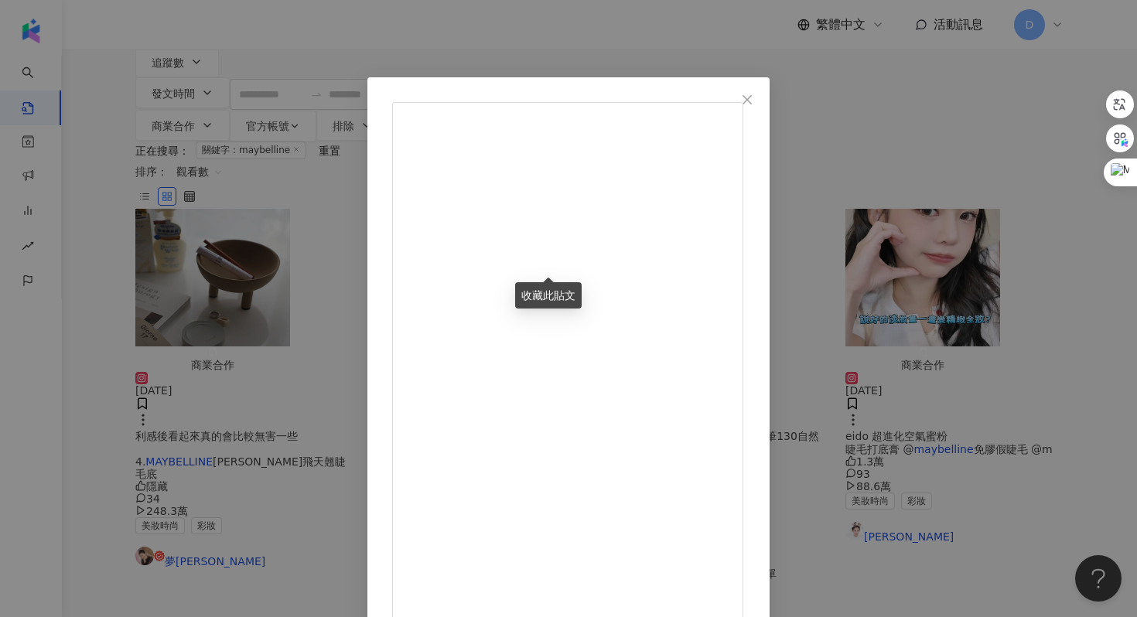
click at [986, 300] on div "[PERSON_NAME] [DATE] 每次想畫淡妝結果 妝前防曬 @moody.morandi #柔焦潤色防曬乳 遮瑕 @moody.morandi #修…" at bounding box center [568, 308] width 1137 height 617
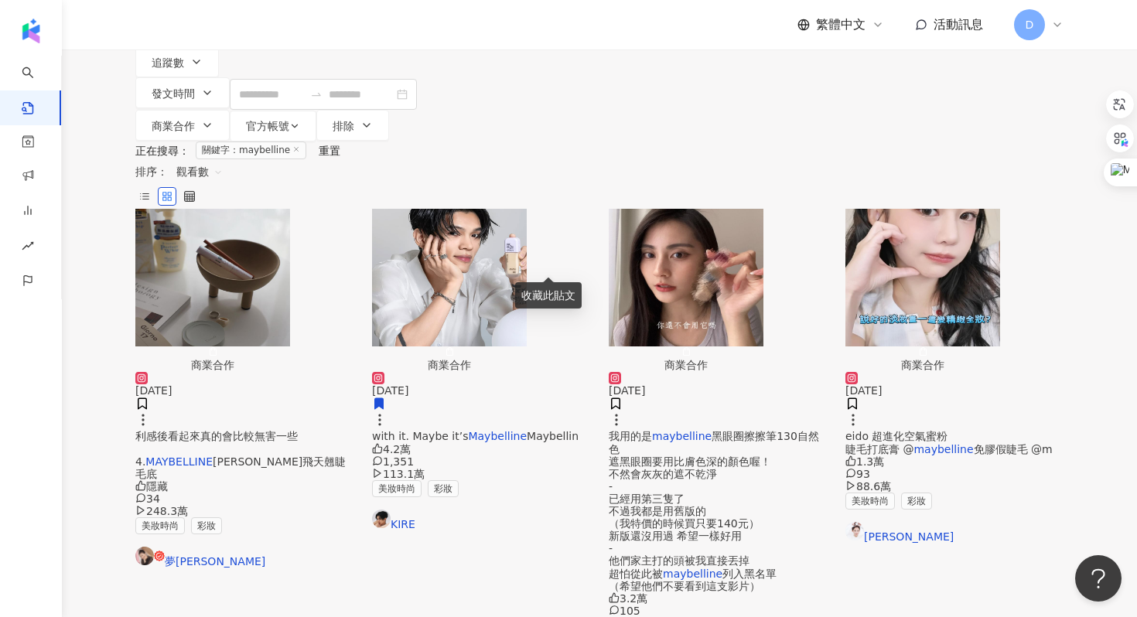
click at [941, 430] on span "eido 超進化空氣蜜粉 睫毛打底膏 @" at bounding box center [897, 442] width 102 height 25
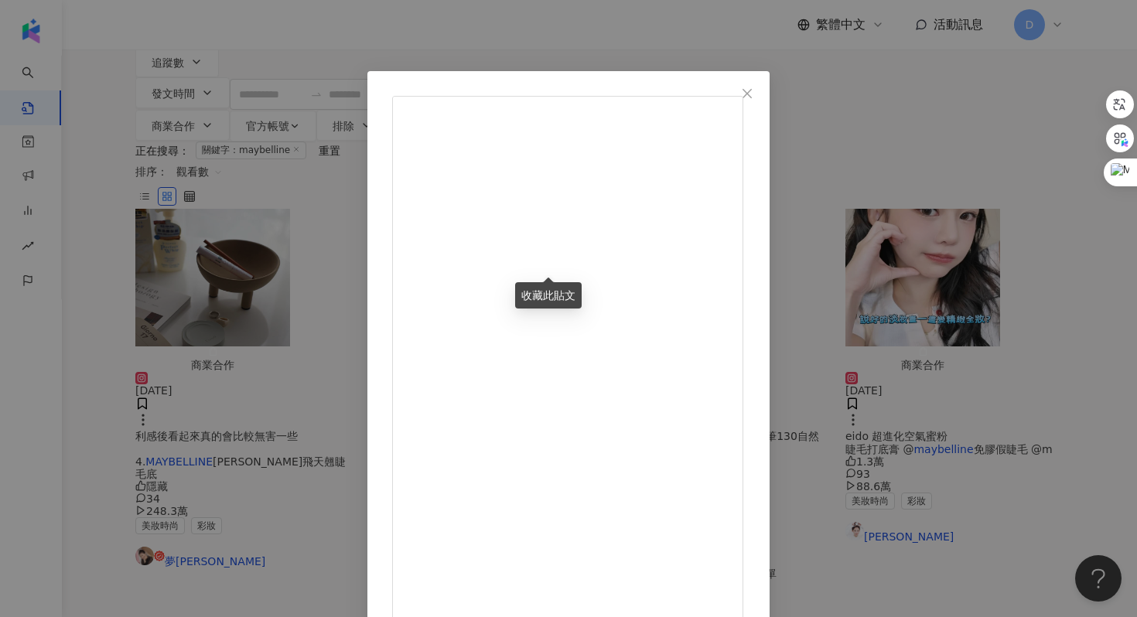
scroll to position [8, 0]
click at [763, 91] on span "Close" at bounding box center [747, 92] width 31 height 12
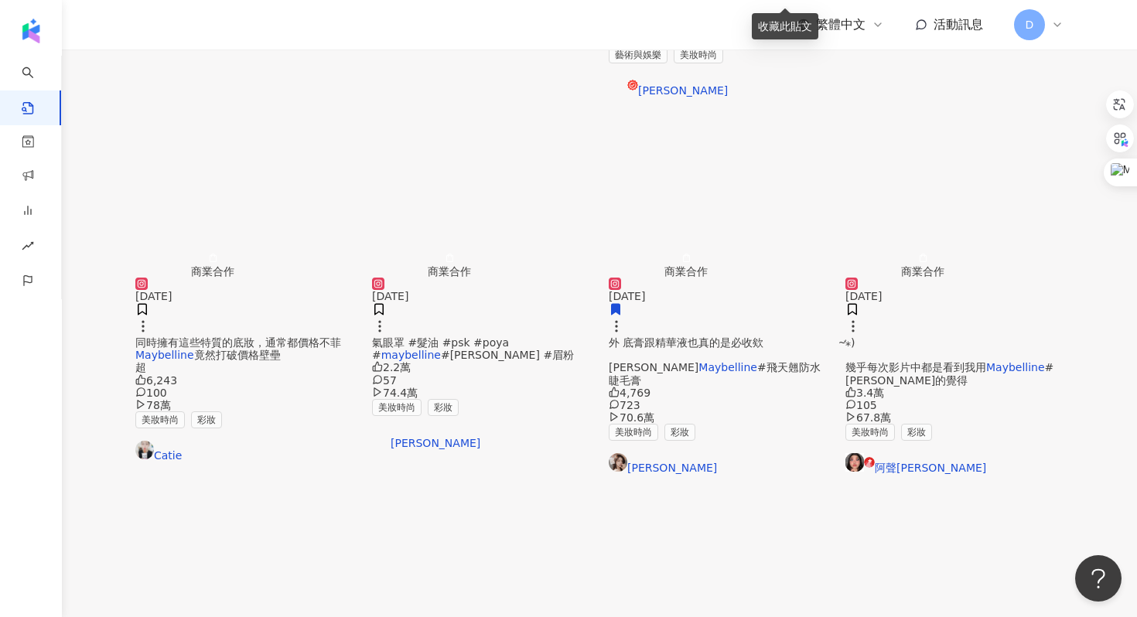
scroll to position [724, 0]
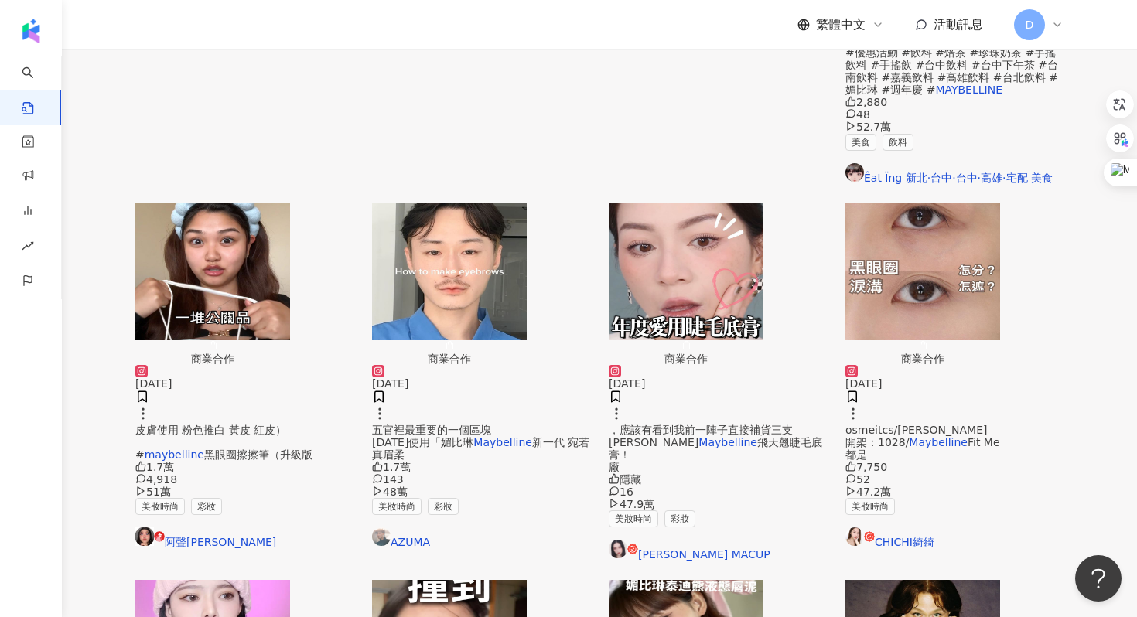
scroll to position [0, 0]
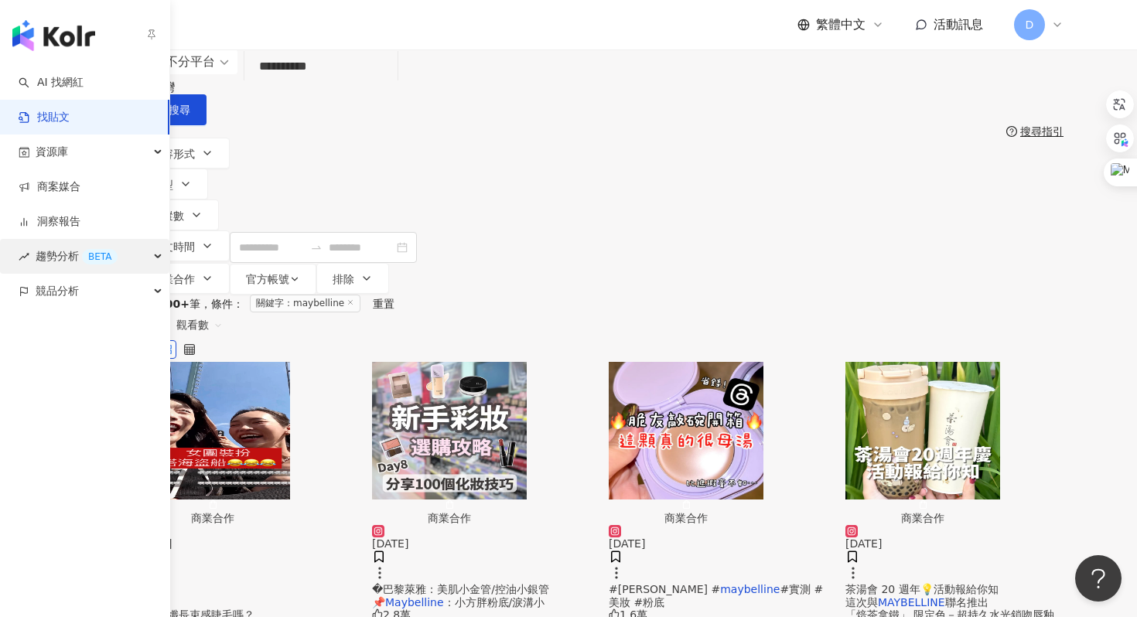
click at [32, 252] on div "趨勢分析 BETA" at bounding box center [84, 256] width 169 height 35
click at [16, 289] on div "競品分析" at bounding box center [84, 291] width 169 height 35
click at [60, 261] on span "趨勢分析 BETA" at bounding box center [77, 256] width 82 height 35
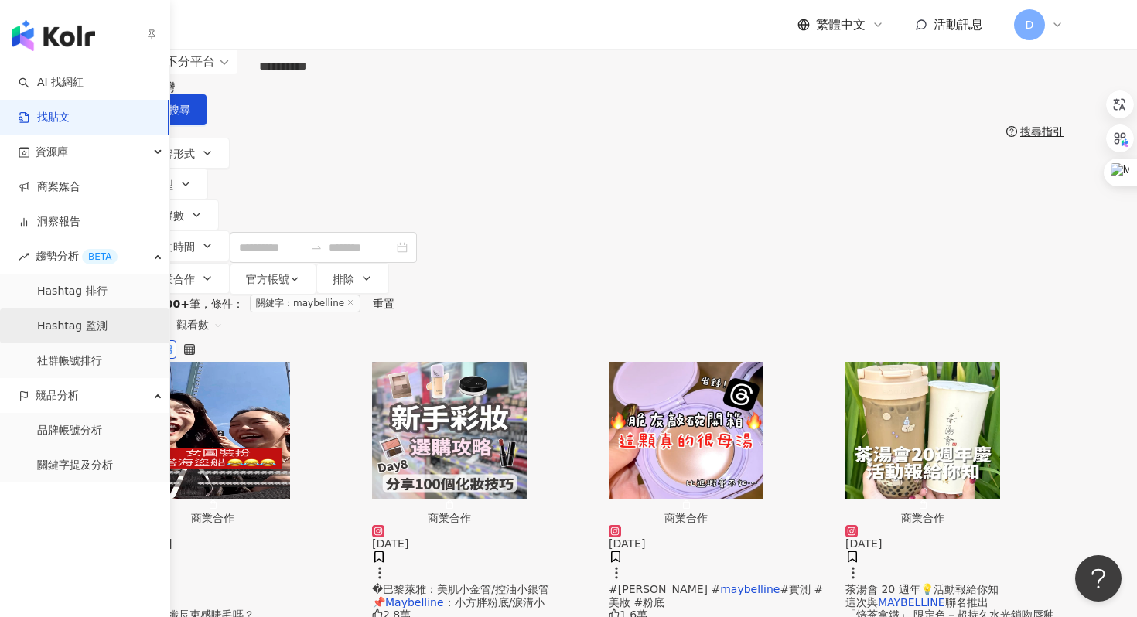
click at [66, 319] on link "Hashtag 監測" at bounding box center [72, 326] width 70 height 15
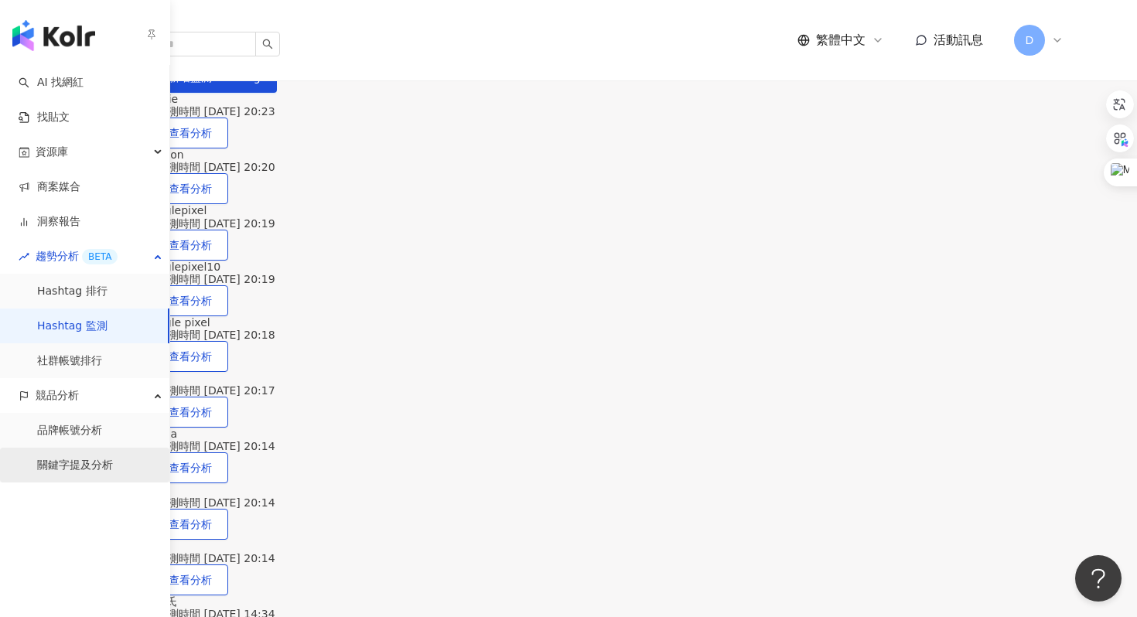
click at [78, 473] on link "關鍵字提及分析" at bounding box center [75, 465] width 76 height 15
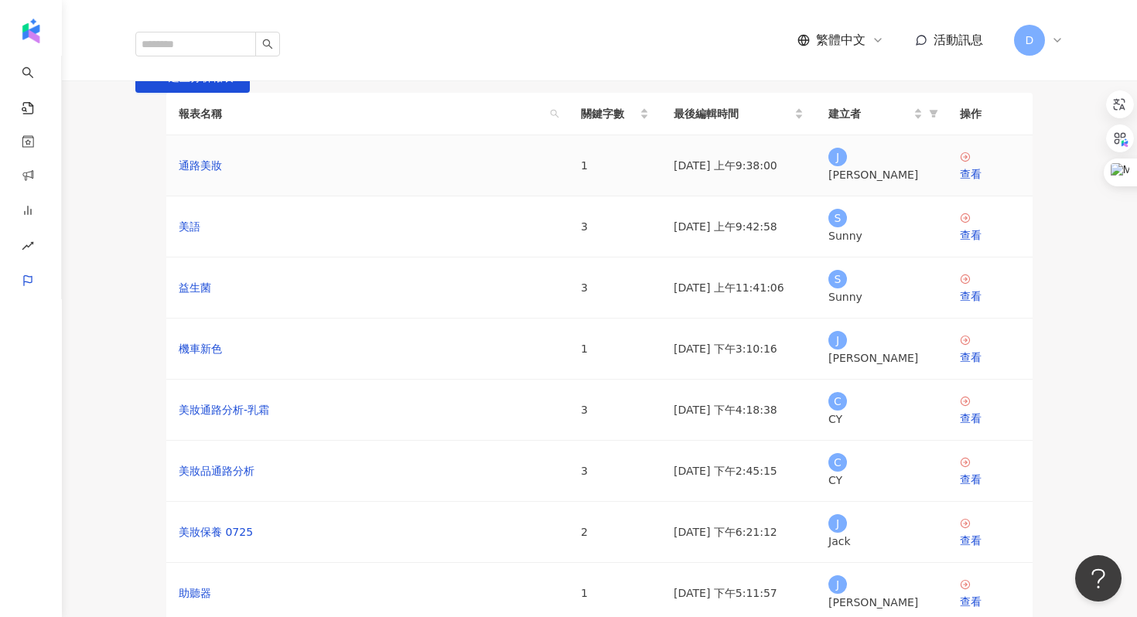
click at [983, 196] on td "查看" at bounding box center [990, 165] width 85 height 61
click at [976, 183] on div "查看" at bounding box center [990, 174] width 60 height 17
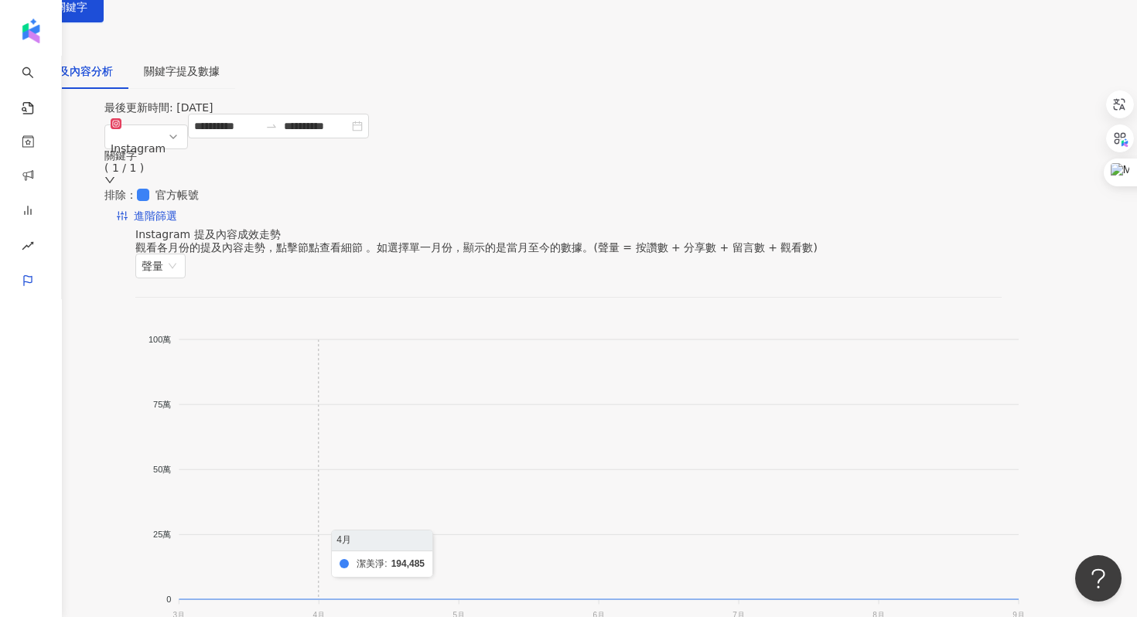
scroll to position [178, 0]
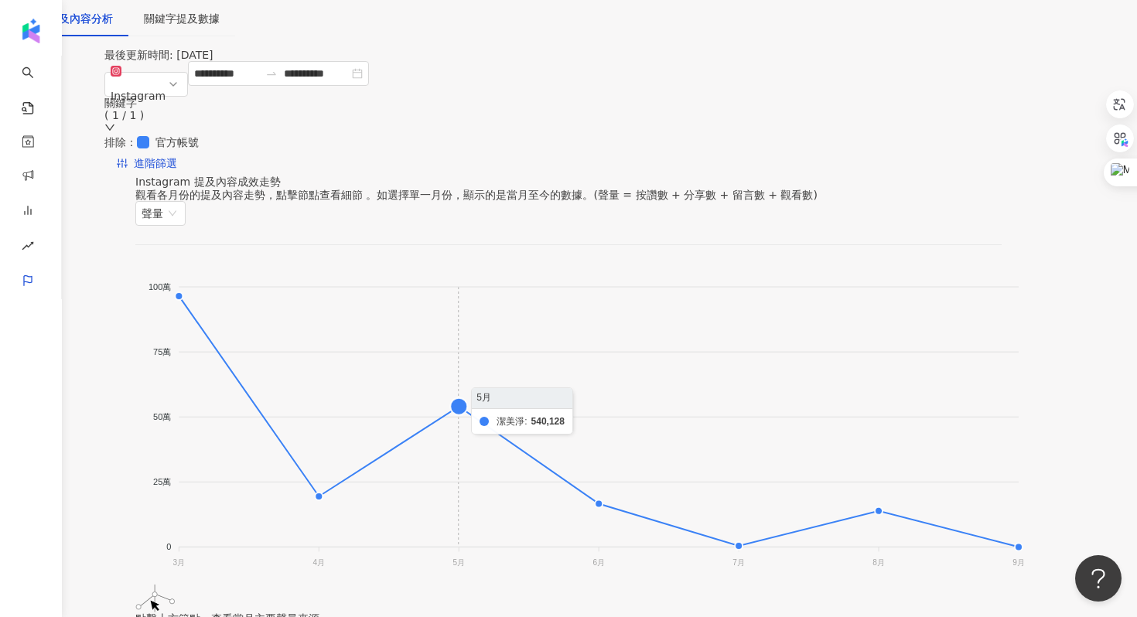
click at [481, 368] on foreignobject at bounding box center [580, 418] width 891 height 309
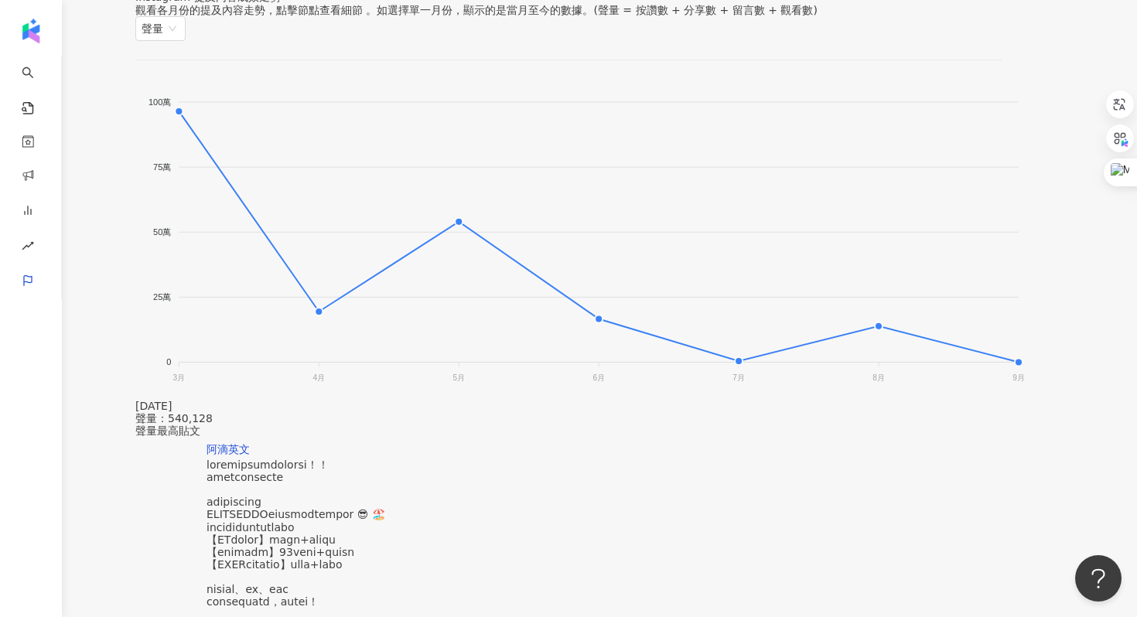
scroll to position [360, 0]
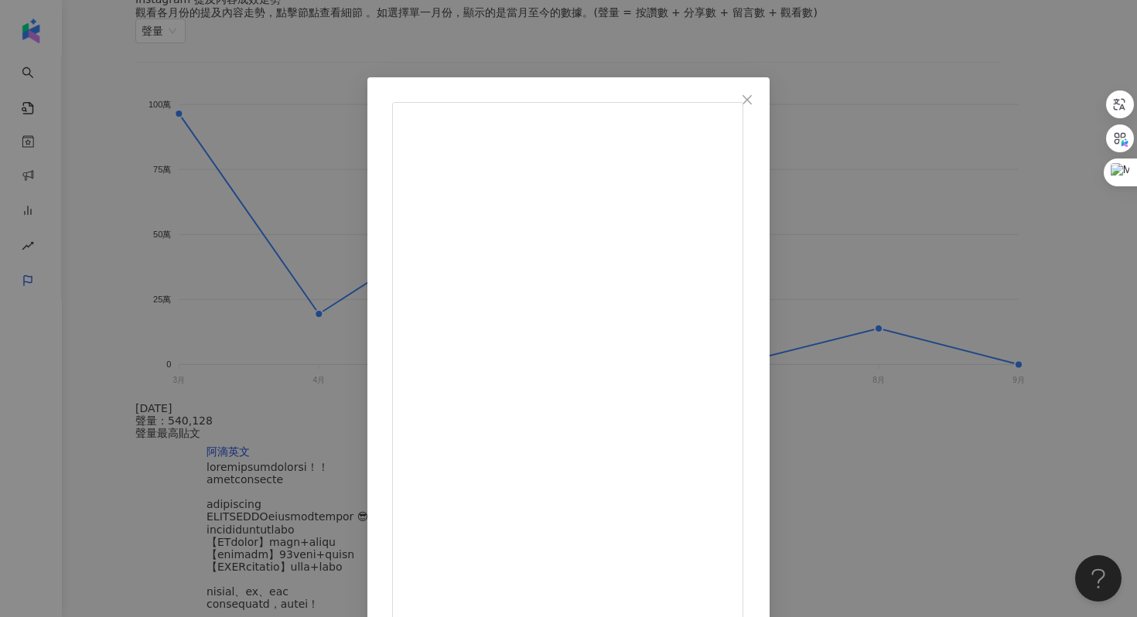
click at [987, 290] on div "阿滴英文 [DATE] 4,872 50 34萬 查看原始貼文" at bounding box center [568, 308] width 1137 height 617
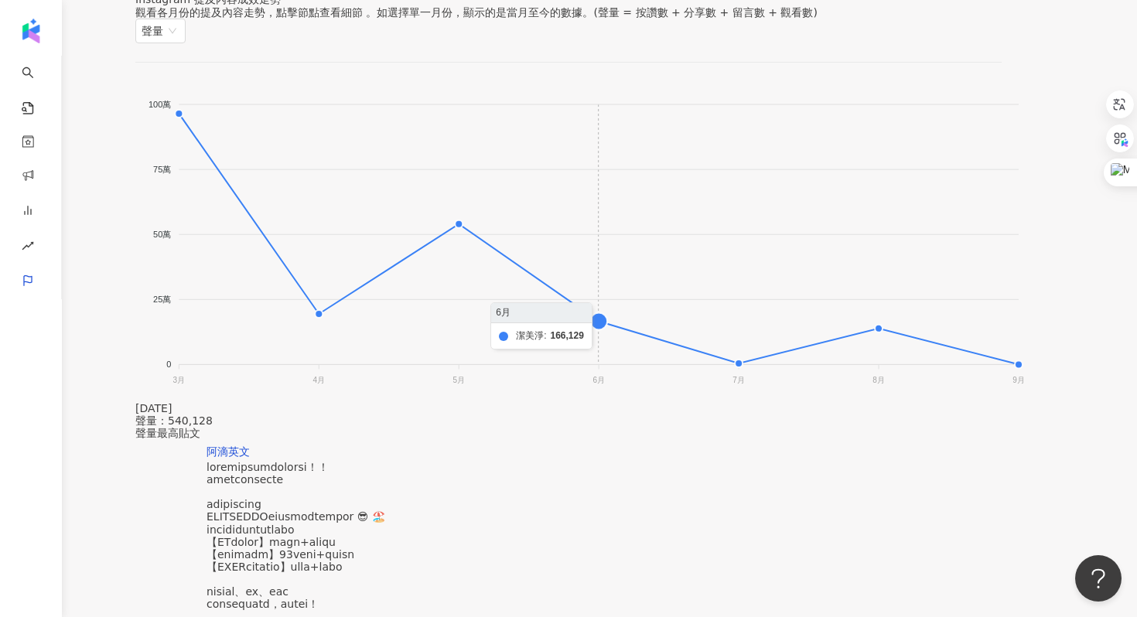
click at [616, 280] on foreignobject at bounding box center [580, 235] width 891 height 309
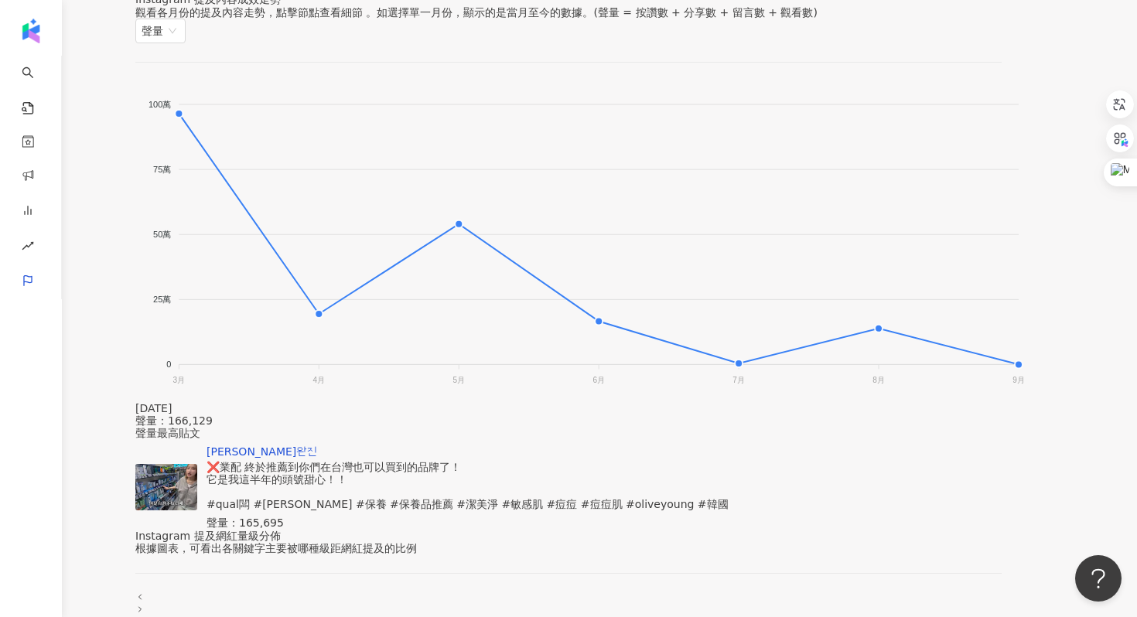
click at [488, 446] on div "[PERSON_NAME]완진" at bounding box center [468, 452] width 522 height 12
click at [490, 461] on div "❌業配 終於推薦到你們在台灣也可以買到的品牌了！ 它是我這半年的頭號甜心！！ #qual闆 #[PERSON_NAME] #保養 #保養品推薦 #潔美淨 #敏…" at bounding box center [468, 486] width 522 height 50
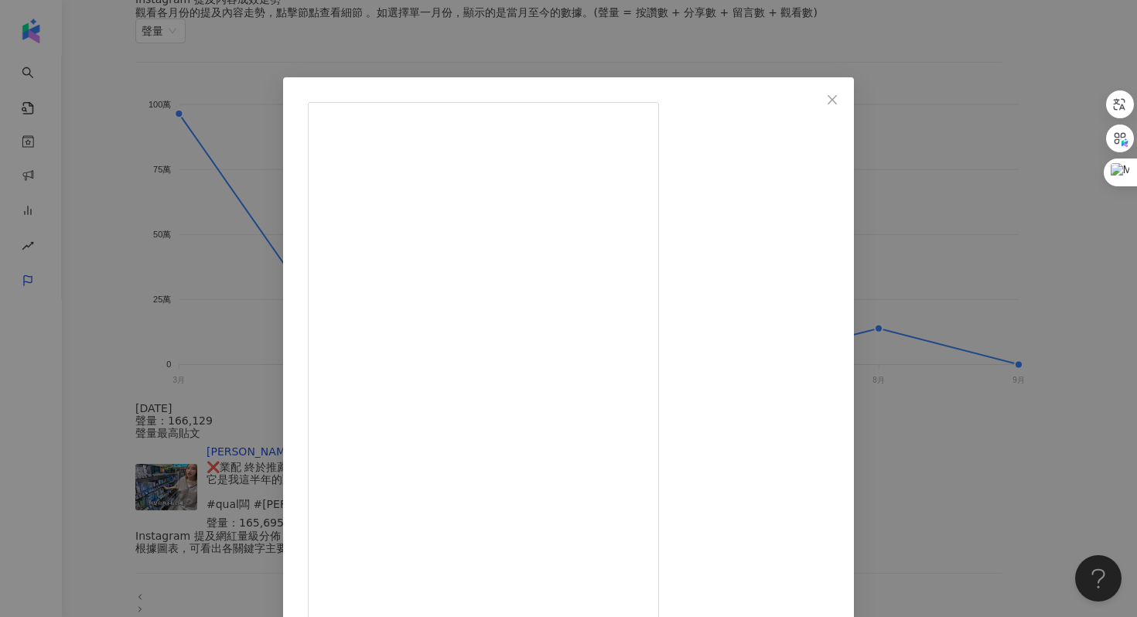
click at [945, 278] on div "[PERSON_NAME]완진 [DATE] ❌業配 終於推薦到你們在台灣也可以買到的品牌了！ 它是我這半年的頭號甜心！！ #qual闆 #[PERS…" at bounding box center [568, 308] width 1137 height 617
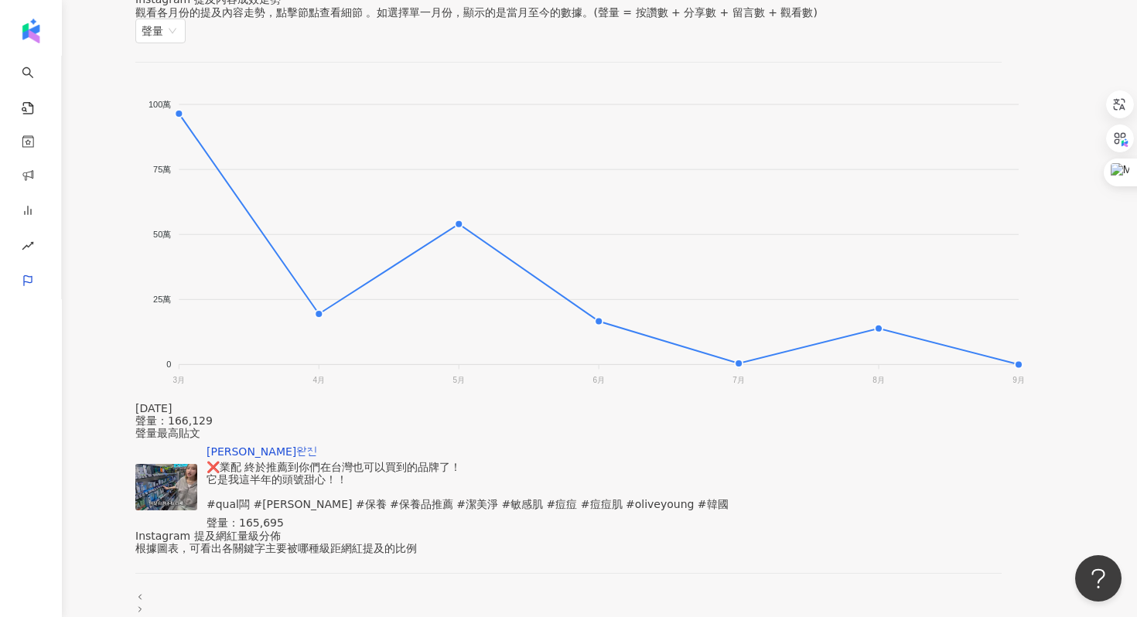
click at [531, 461] on div "❌業配 終於推薦到你們在台灣也可以買到的品牌了！ 它是我這半年的頭號甜心！！ #qual闆 #[PERSON_NAME] #保養 #保養品推薦 #潔美淨 #敏…" at bounding box center [468, 486] width 522 height 50
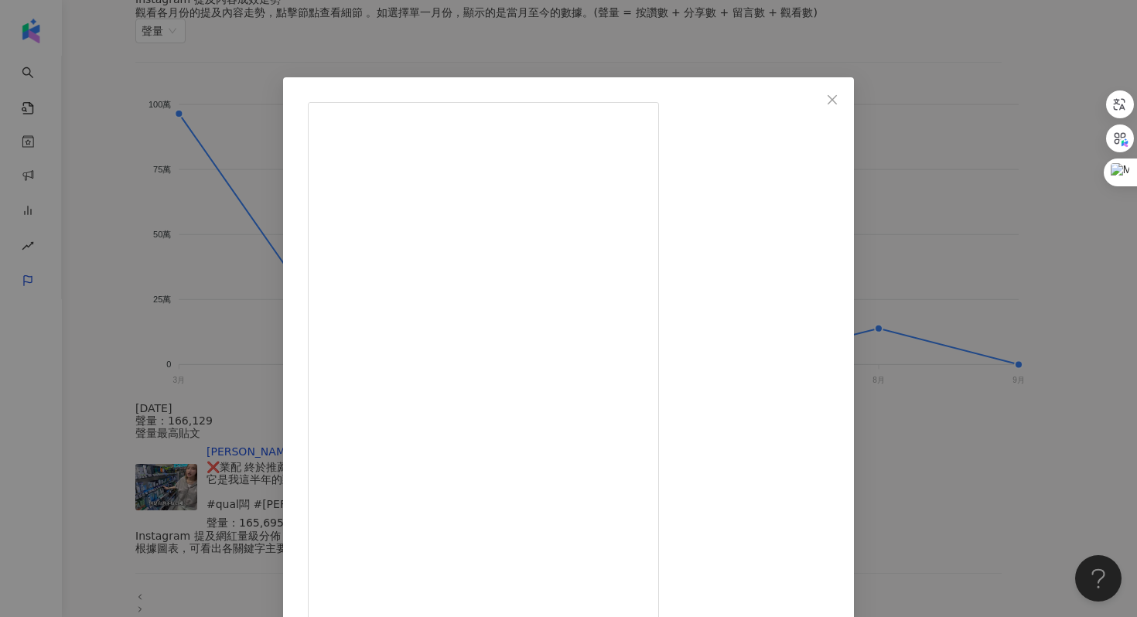
click at [1037, 199] on div "[PERSON_NAME]완진 [DATE] ❌業配 終於推薦到你們在台灣也可以買到的品牌了！ 它是我這半年的頭號甜心！！ #qual闆 #[PERS…" at bounding box center [568, 308] width 1137 height 617
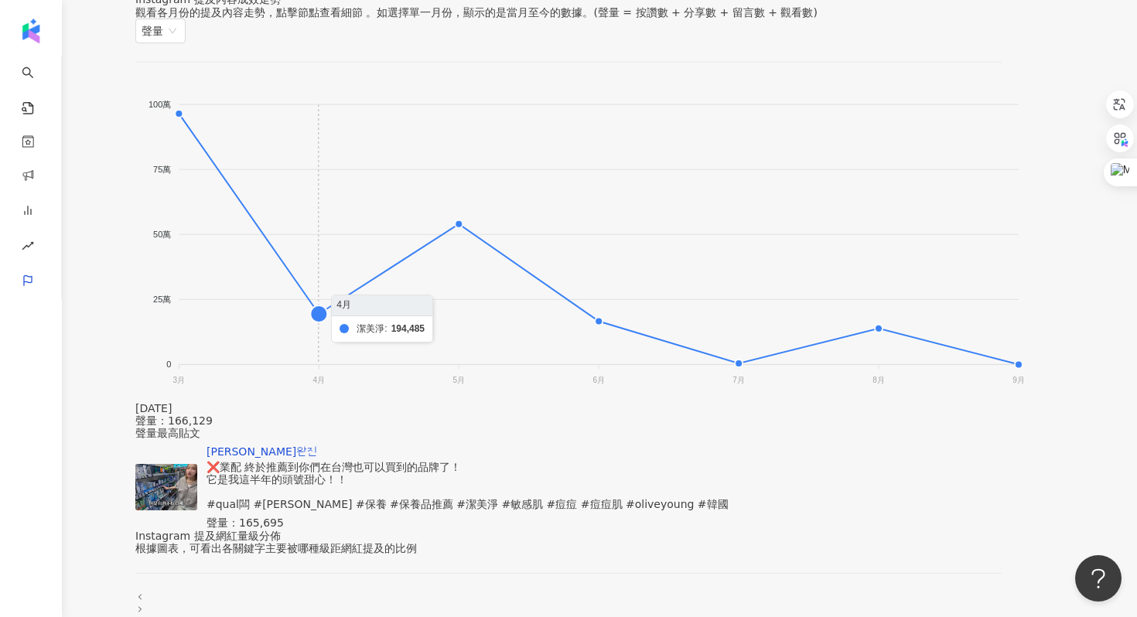
scroll to position [0, 0]
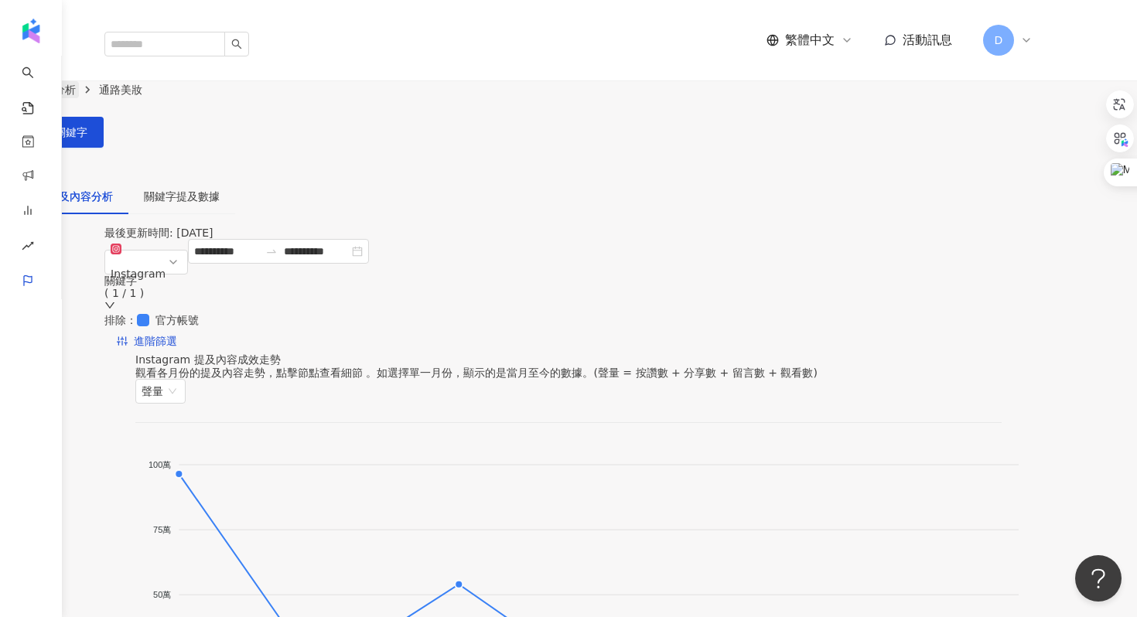
click at [79, 81] on link "關鍵字提及分析" at bounding box center [38, 89] width 82 height 17
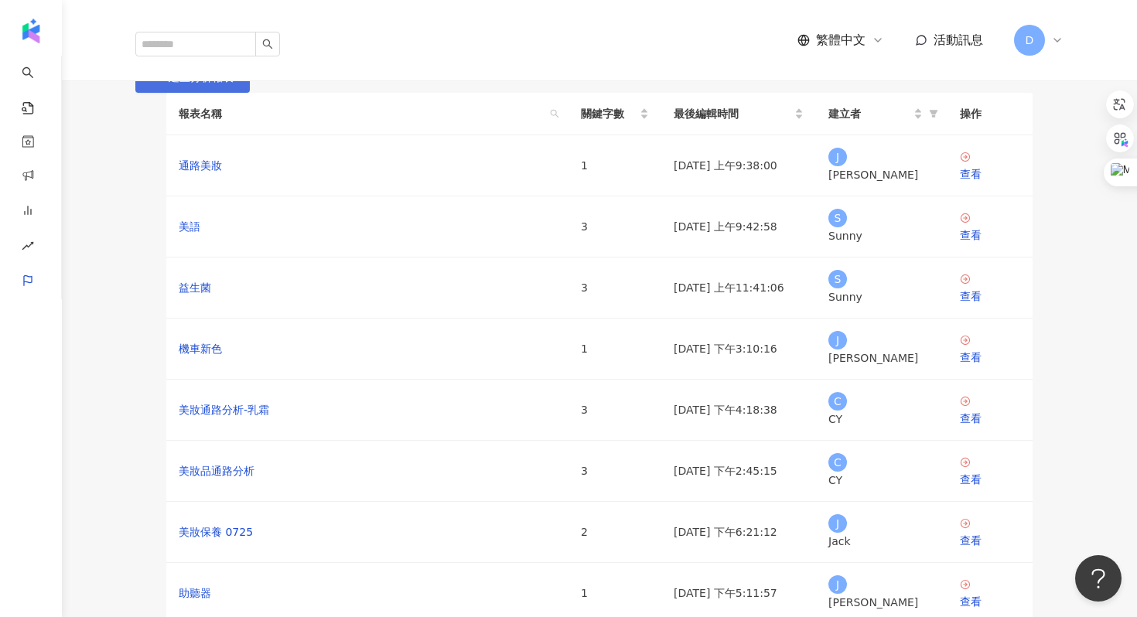
click at [234, 84] on span "建立分析報表" at bounding box center [201, 77] width 65 height 12
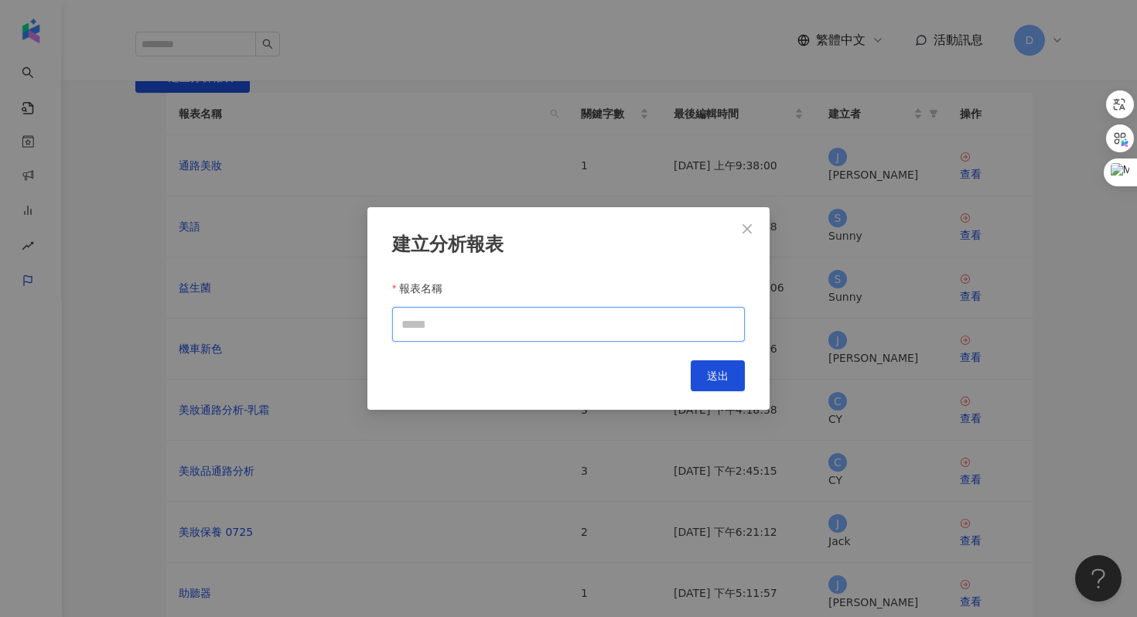
click at [527, 337] on input "報表名稱" at bounding box center [568, 324] width 353 height 35
type input "*"
type input "**"
click at [719, 382] on span "送出" at bounding box center [718, 376] width 22 height 12
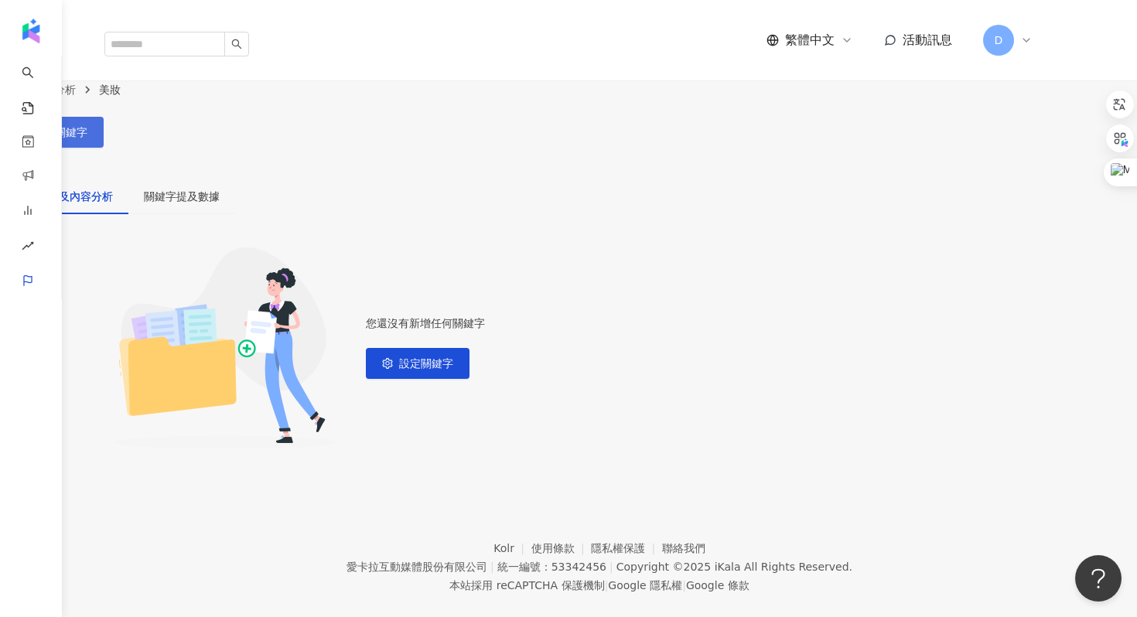
click at [104, 117] on button "設定關鍵字" at bounding box center [52, 132] width 104 height 31
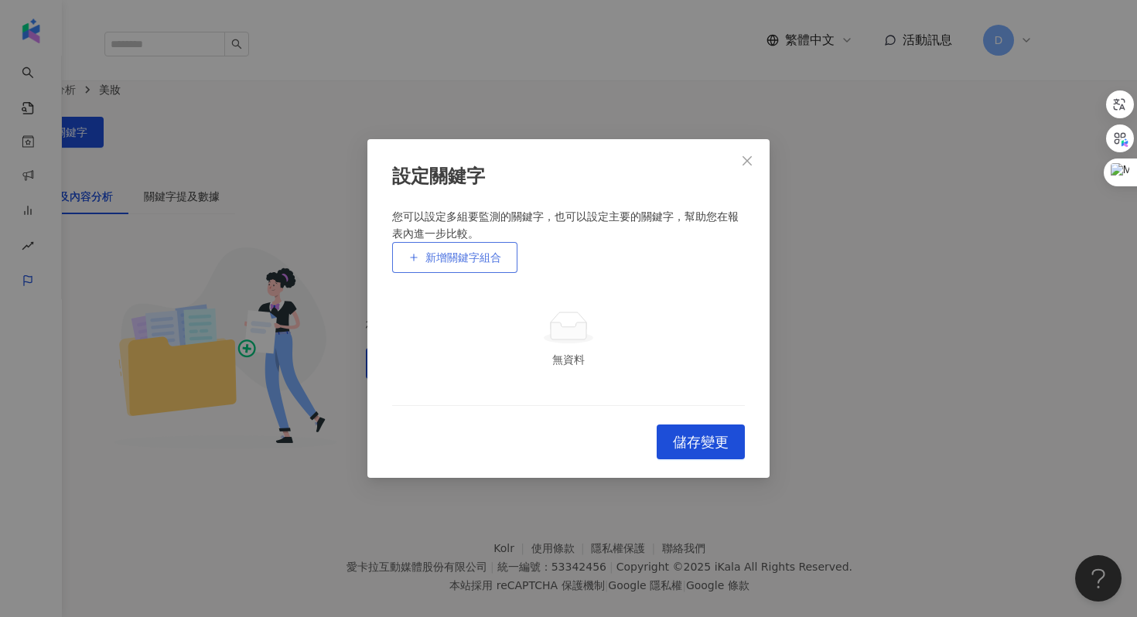
click at [430, 251] on span "新增關鍵字組合" at bounding box center [463, 257] width 76 height 12
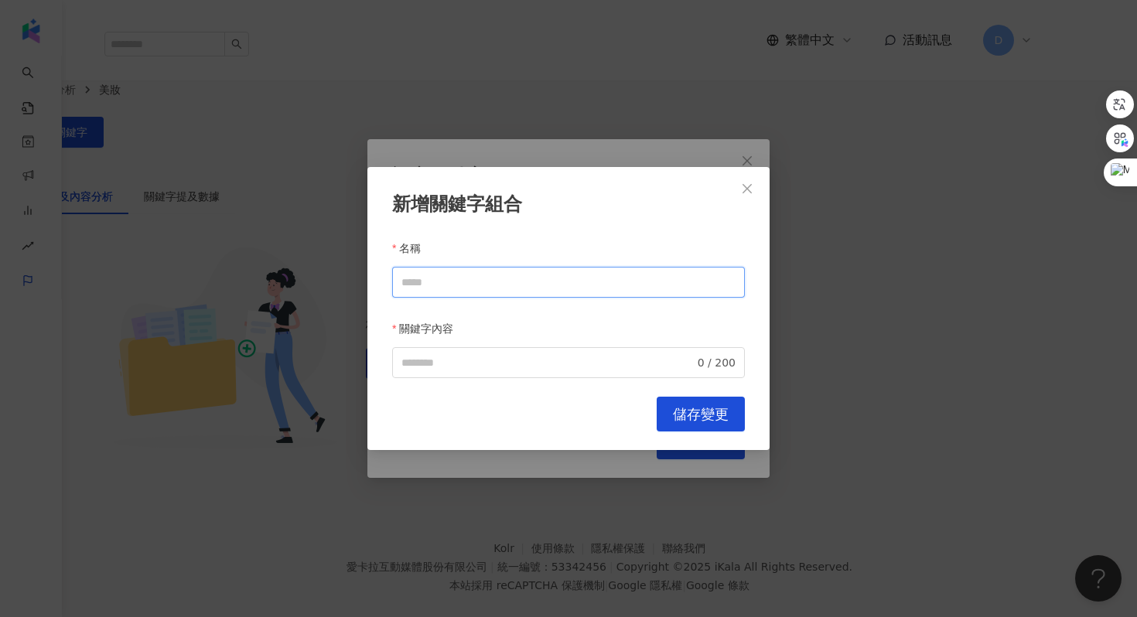
click at [449, 286] on input "名稱" at bounding box center [568, 282] width 353 height 31
paste input "**********"
type input "**********"
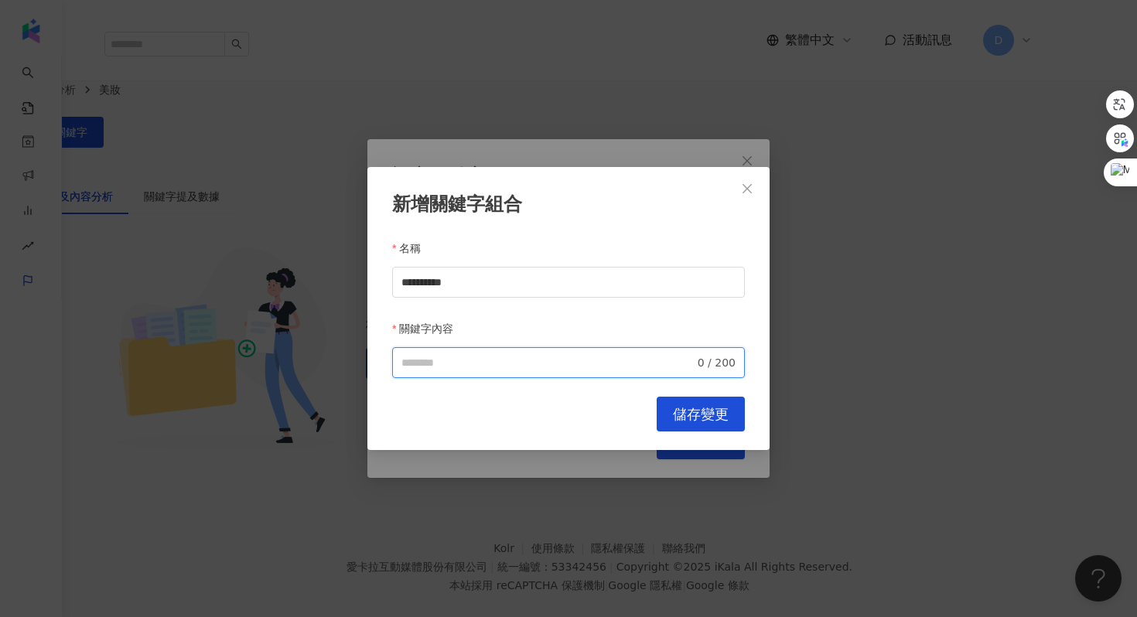
click at [442, 359] on input "關鍵字內容" at bounding box center [547, 362] width 293 height 17
paste input "**********"
type input "**********"
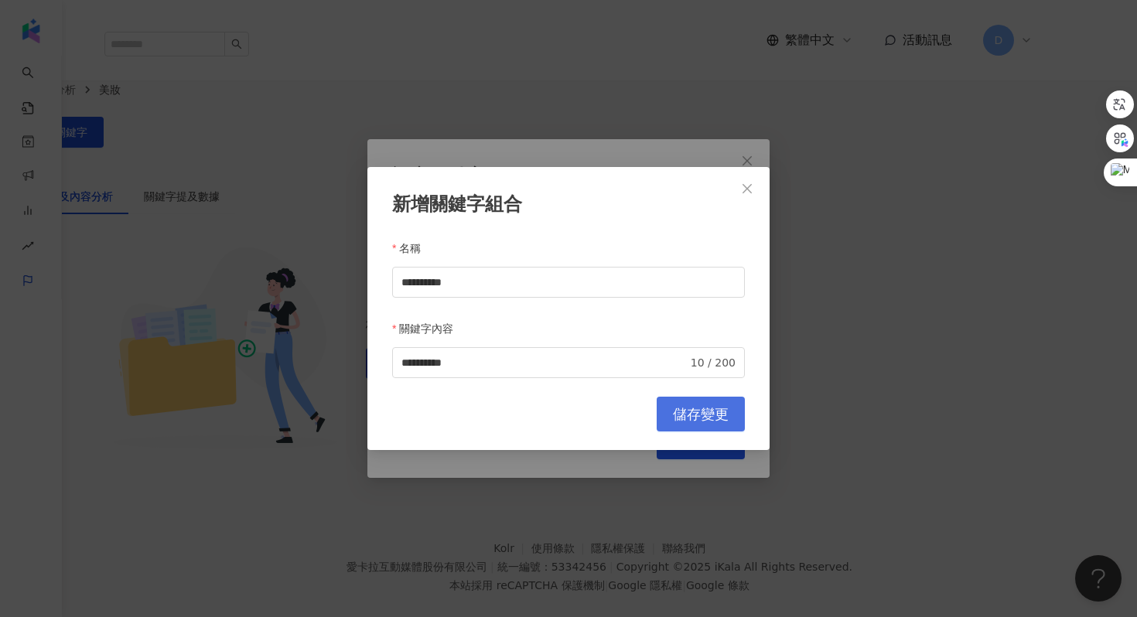
click at [701, 420] on button "儲存變更" at bounding box center [701, 414] width 88 height 35
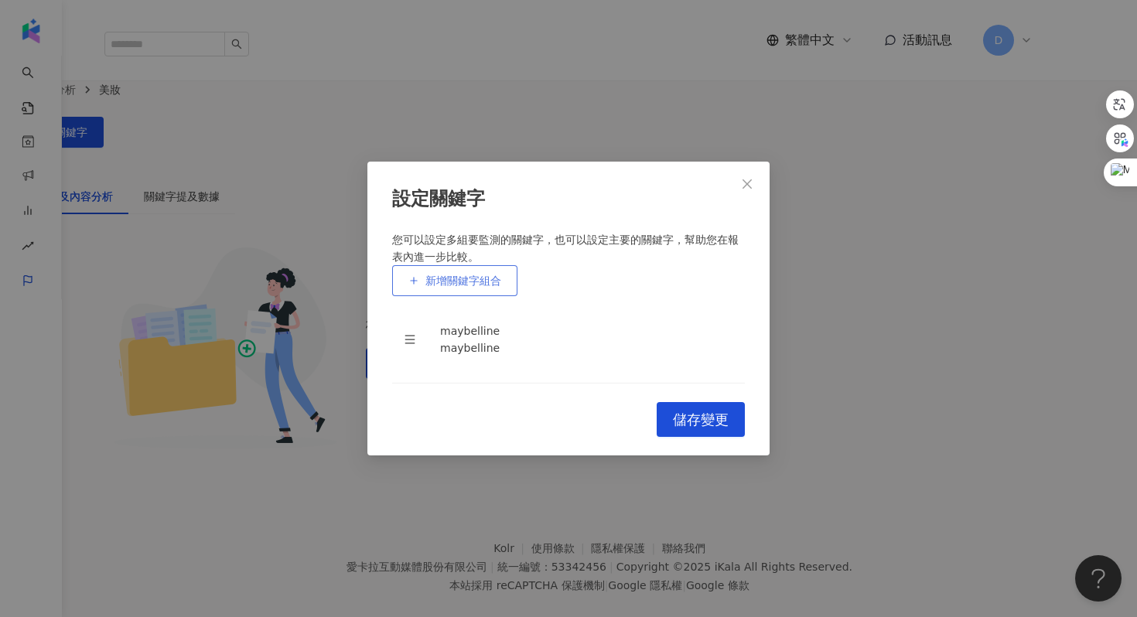
click at [452, 275] on span "新增關鍵字組合" at bounding box center [463, 281] width 76 height 12
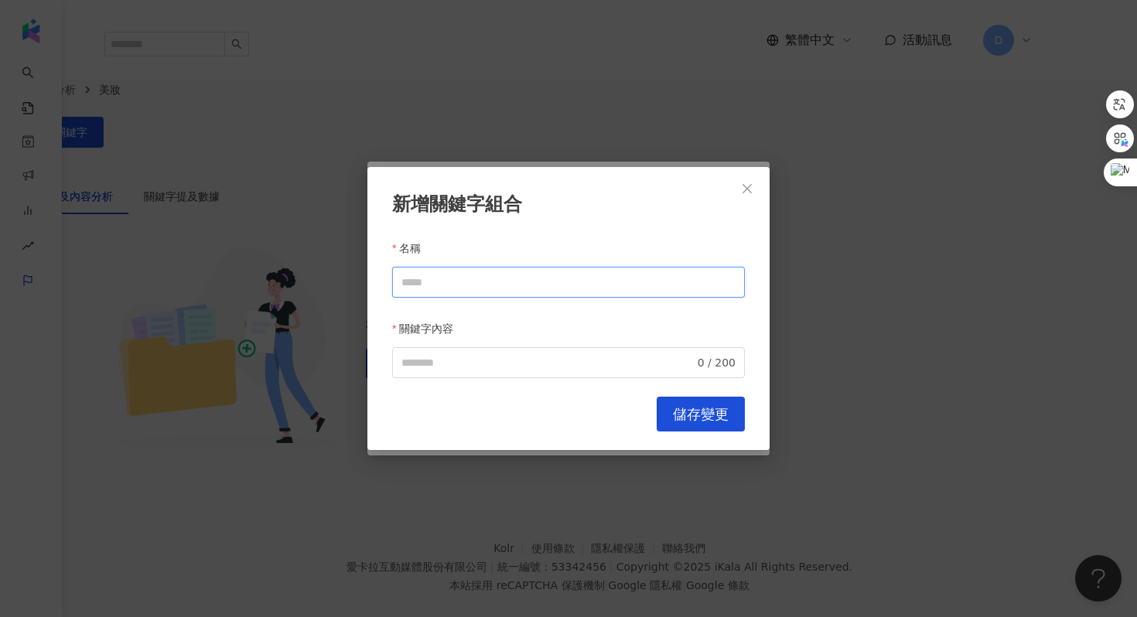
click at [446, 274] on input "名稱" at bounding box center [568, 282] width 353 height 31
type input "*"
drag, startPoint x: 486, startPoint y: 280, endPoint x: 371, endPoint y: 280, distance: 115.3
click at [371, 280] on div "新增關鍵字組合 名稱 *** 關鍵字內容 0 / 200 Cancel 儲存變更" at bounding box center [568, 309] width 402 height 284
type input "***"
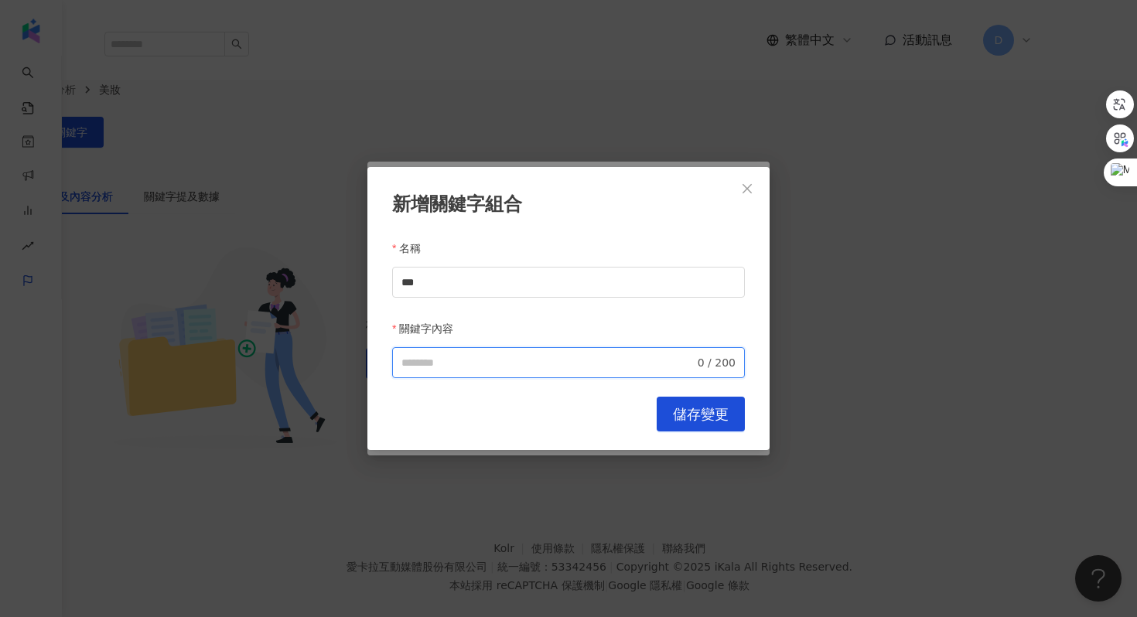
click at [463, 355] on input "關鍵字內容" at bounding box center [547, 362] width 293 height 17
paste input "***"
type input "***"
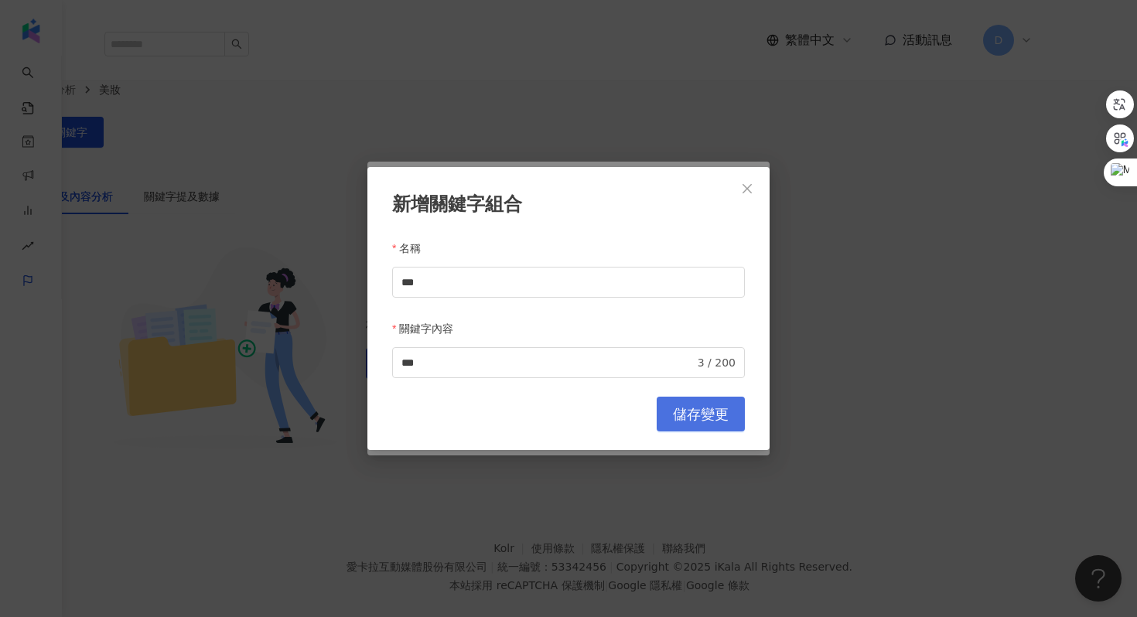
click at [666, 424] on button "儲存變更" at bounding box center [701, 414] width 88 height 35
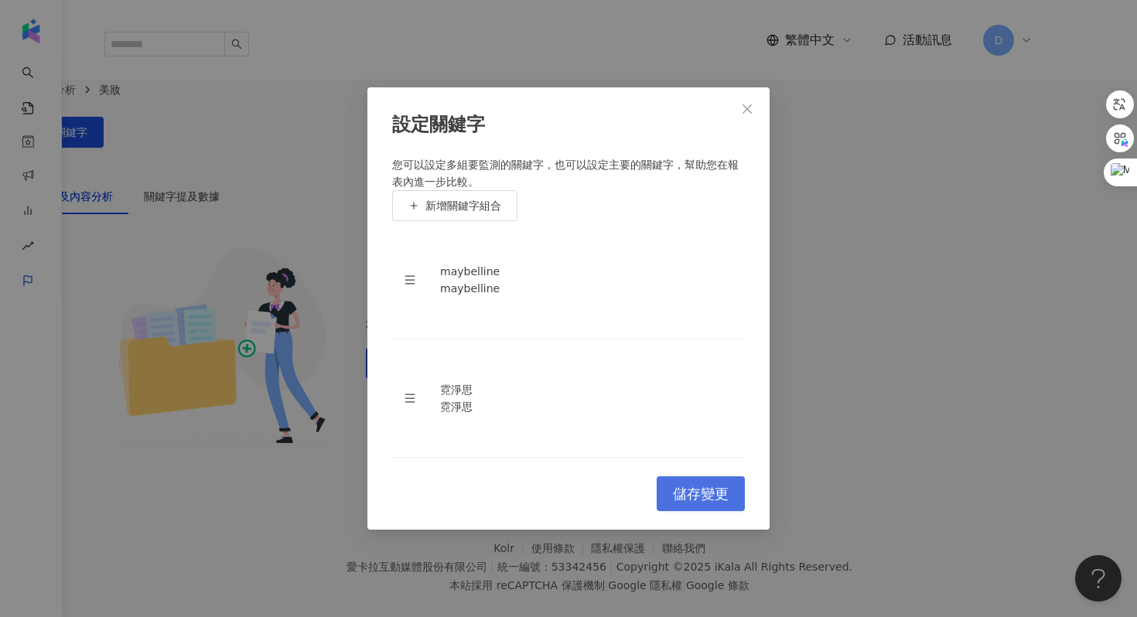
click at [681, 486] on span "儲存變更" at bounding box center [701, 494] width 56 height 17
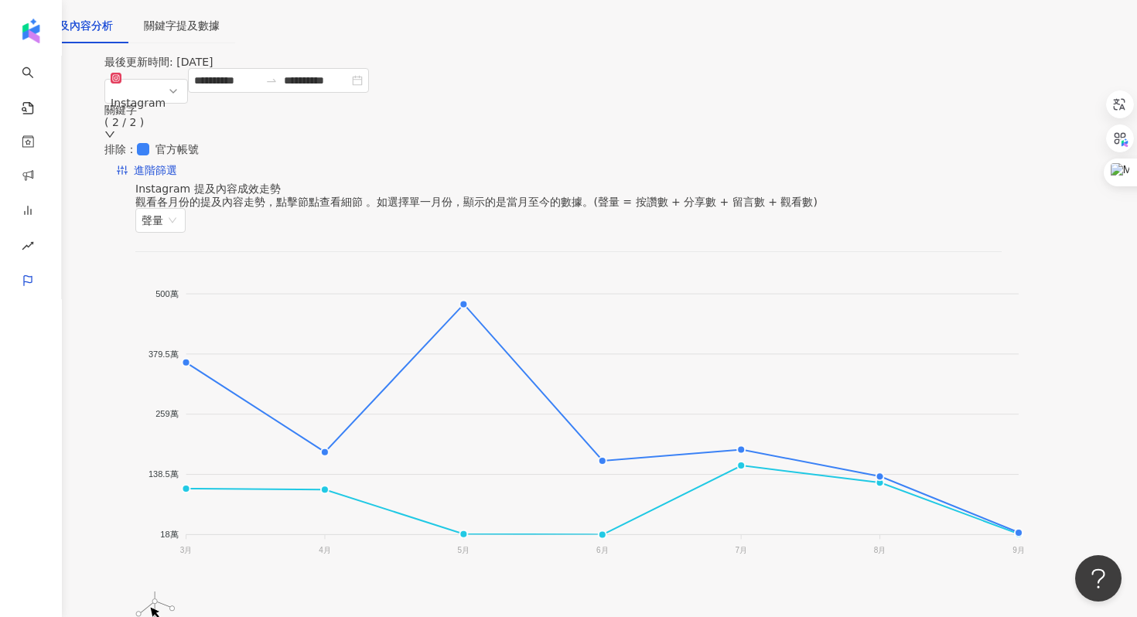
scroll to position [207, 0]
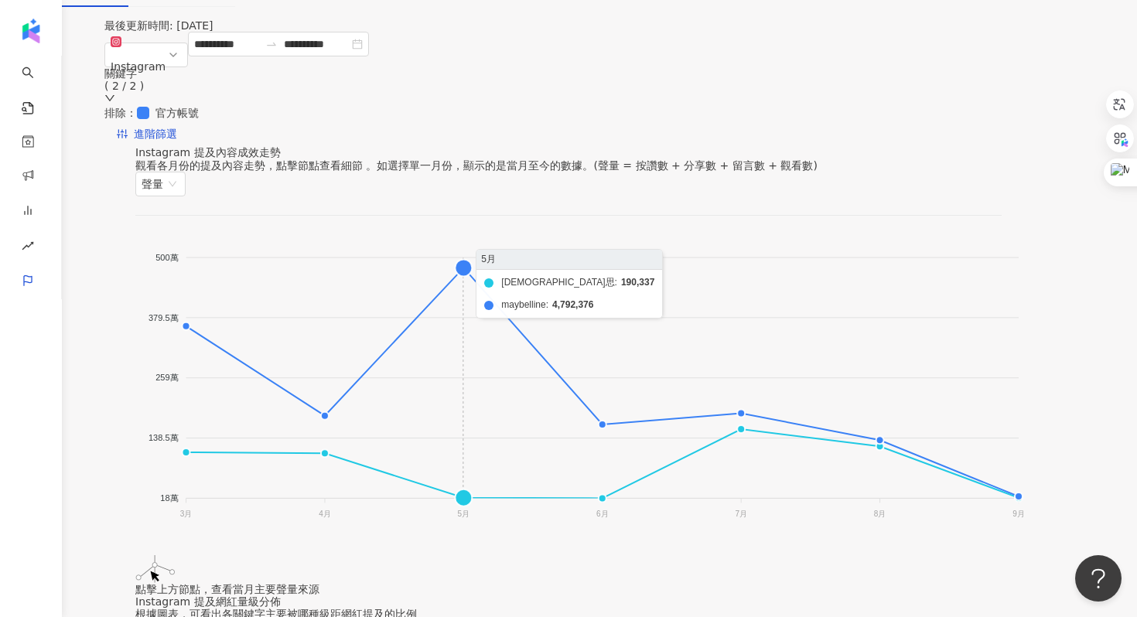
click at [487, 234] on foreignobject "霓淨思 maybelline" at bounding box center [580, 388] width 891 height 309
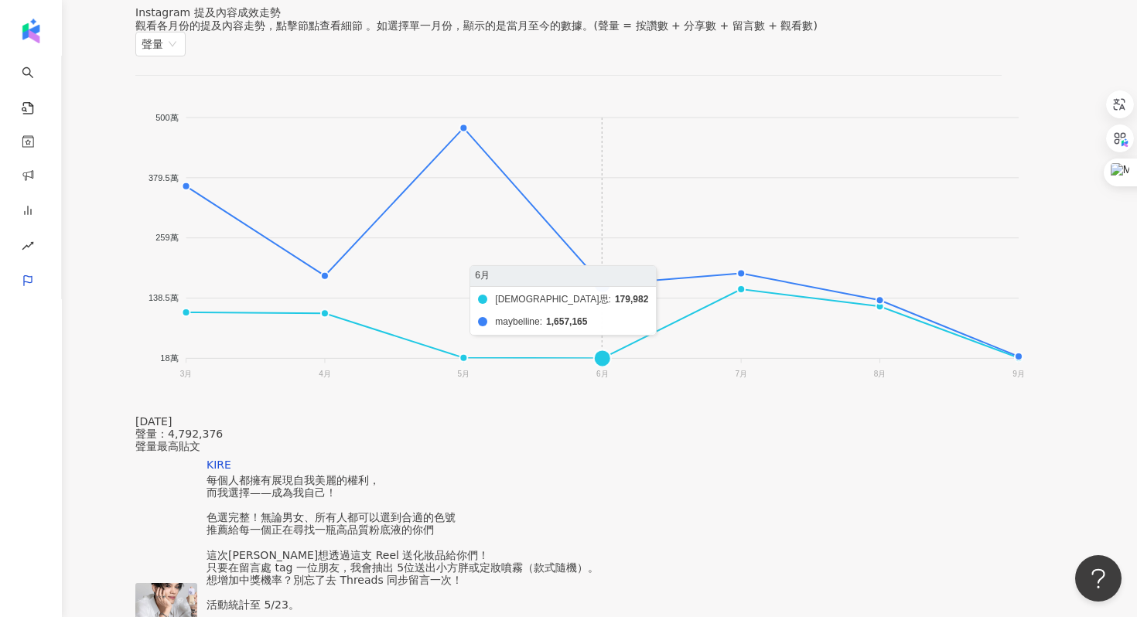
click at [623, 243] on foreignobject "霓淨思 maybelline" at bounding box center [580, 248] width 891 height 309
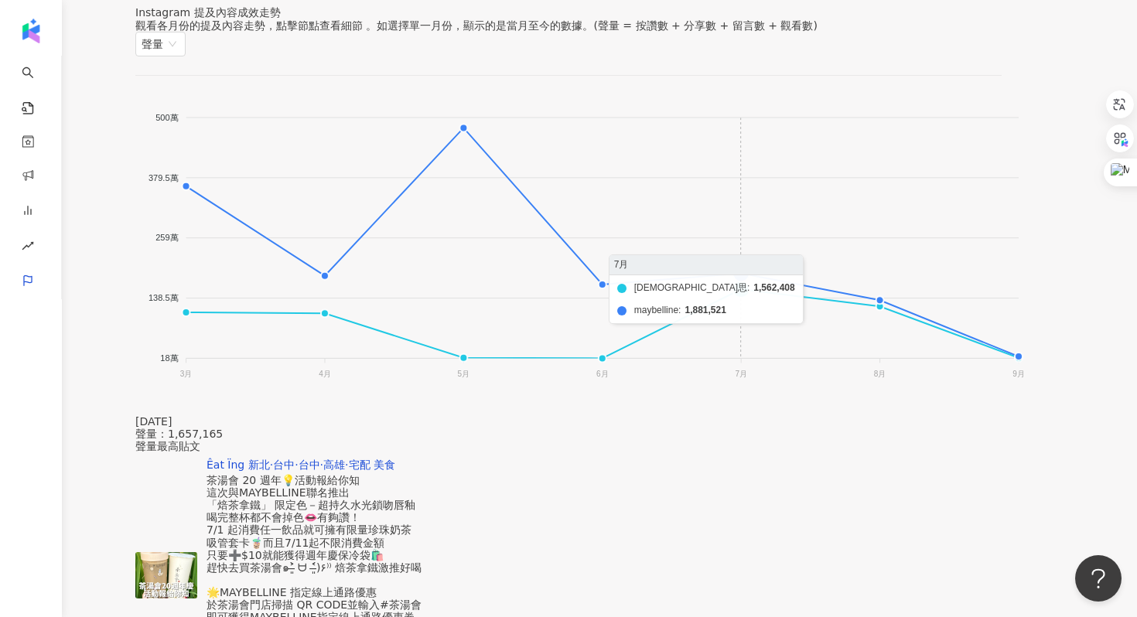
click at [759, 229] on foreignobject "霓淨思 maybelline" at bounding box center [580, 248] width 891 height 309
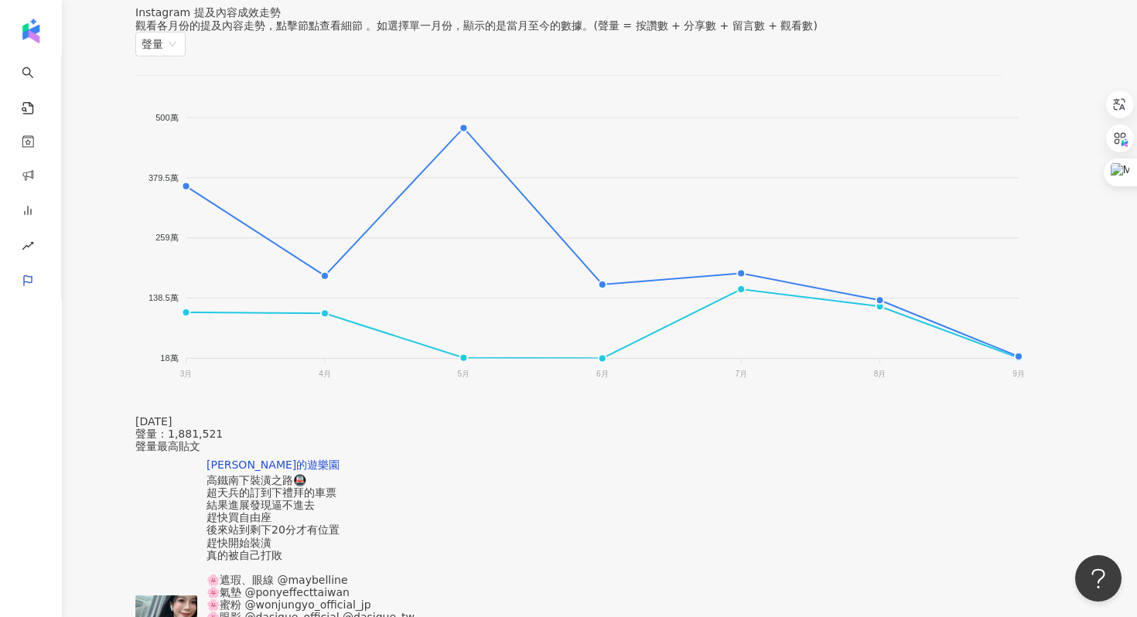
click at [415, 474] on div "高鐵南下裝潢之路🚇 超天兵的訂到下禮拜的車票 結果進展發現逼不進去 趕快買自由座 後來站到剩下20分才有位置 趕快開始裝潢 真的被自己打敗 🌸遮瑕、眼線 @m…" at bounding box center [311, 617] width 208 height 286
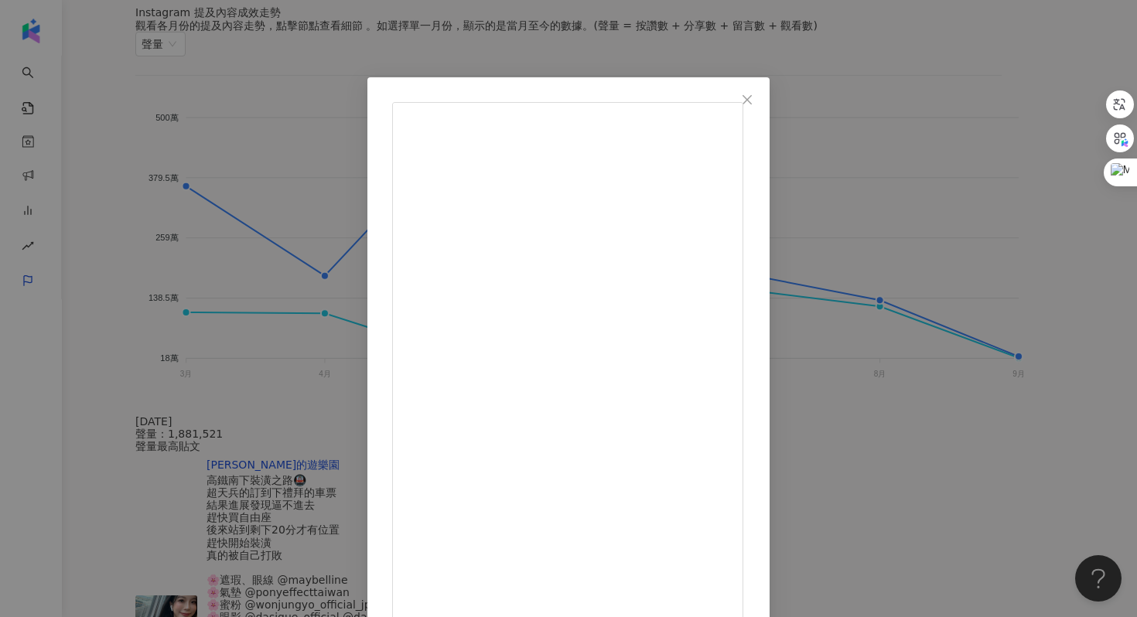
click at [1000, 330] on div "[PERSON_NAME]的遊樂園 [DATE] 高鐵南下裝潢之路🚇 超天兵的訂到下禮拜的車票 結果進展發現逼不進去 趕快買自由座 後來站到剩下20分才有位置…" at bounding box center [568, 308] width 1137 height 617
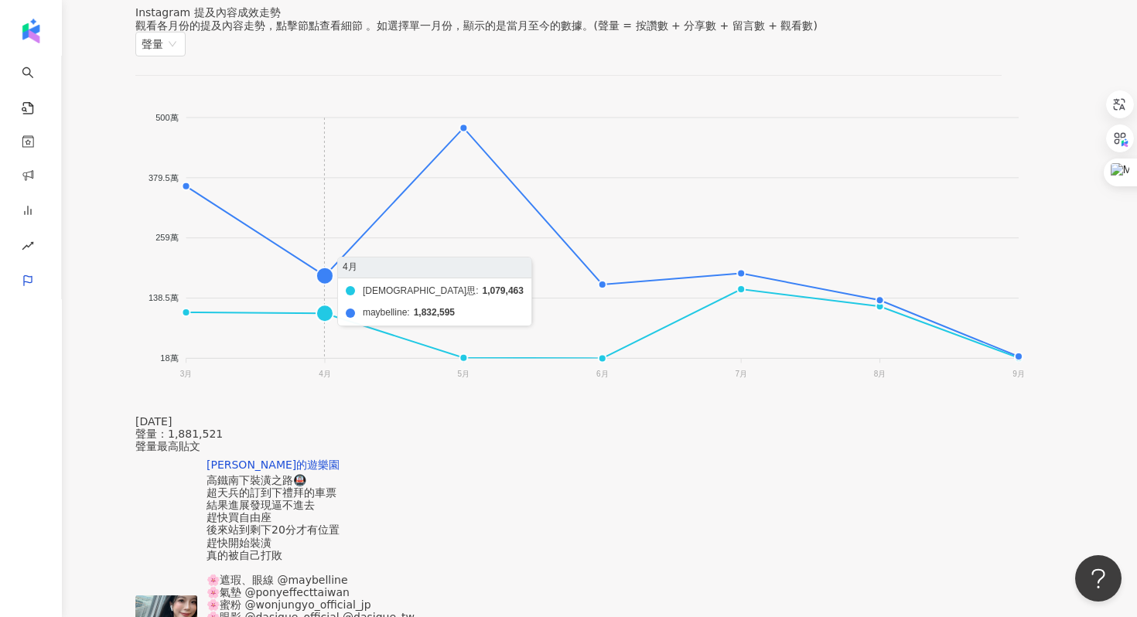
click at [349, 274] on foreignobject "霓淨思 maybelline" at bounding box center [580, 248] width 891 height 309
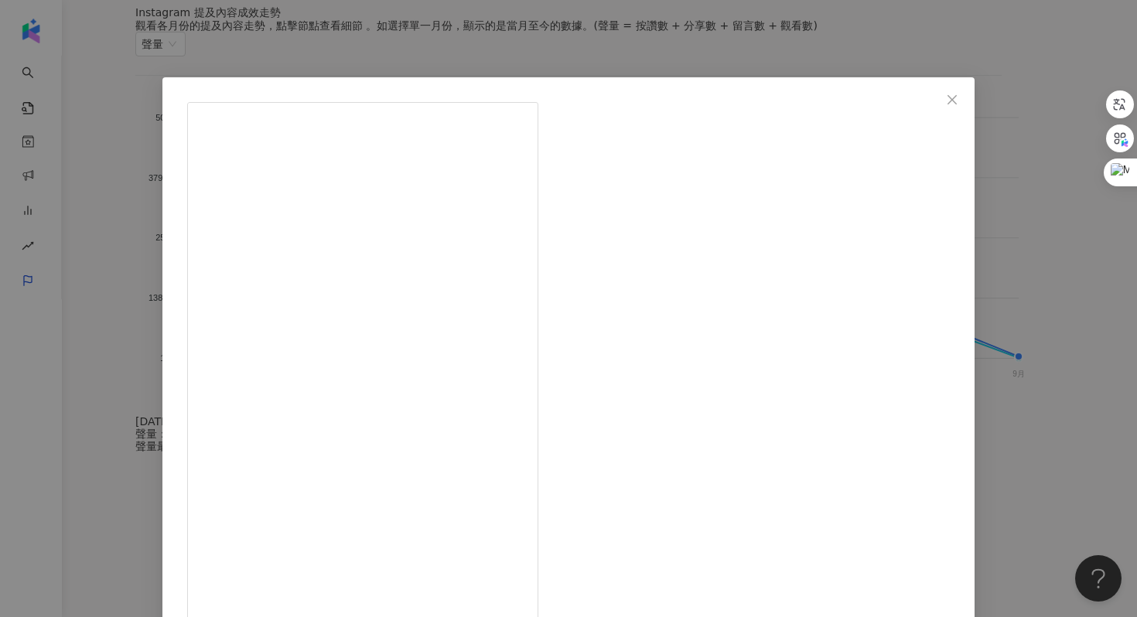
click at [979, 320] on div "51 Yui [DATE] 4,514 771 24.4萬 查看原始貼文" at bounding box center [568, 308] width 1137 height 617
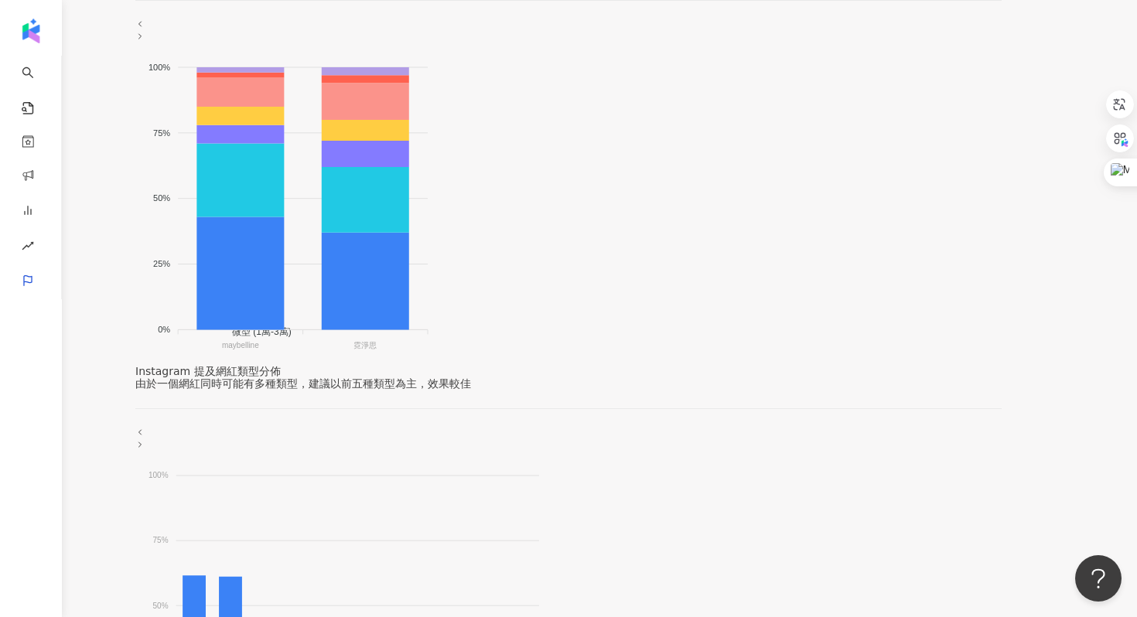
scroll to position [0, 0]
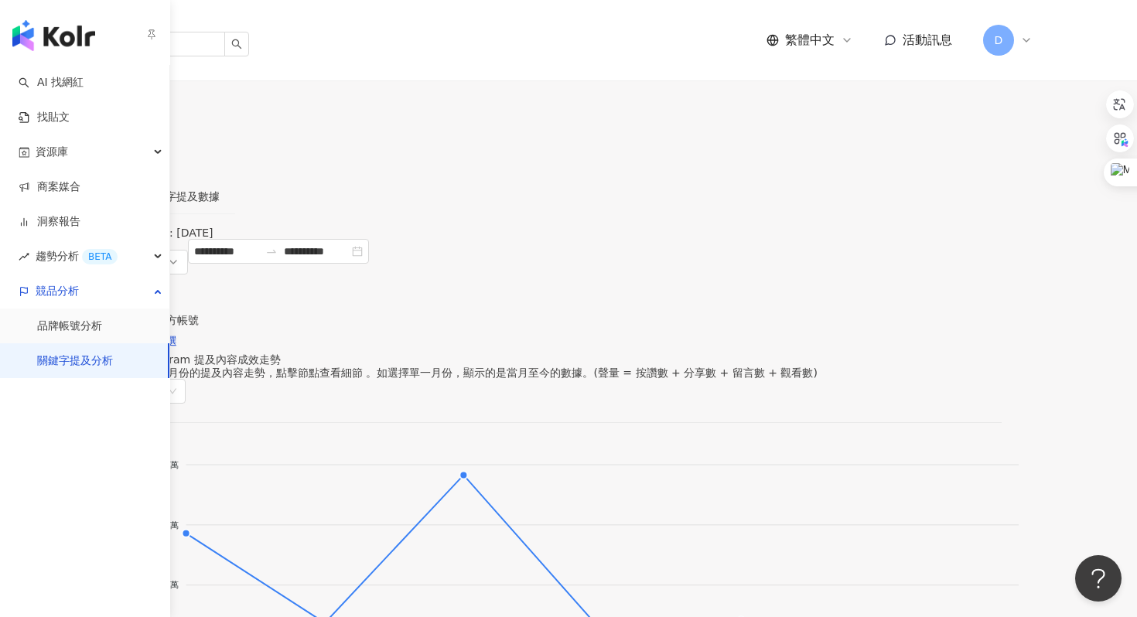
click at [37, 37] on img "button" at bounding box center [53, 35] width 83 height 31
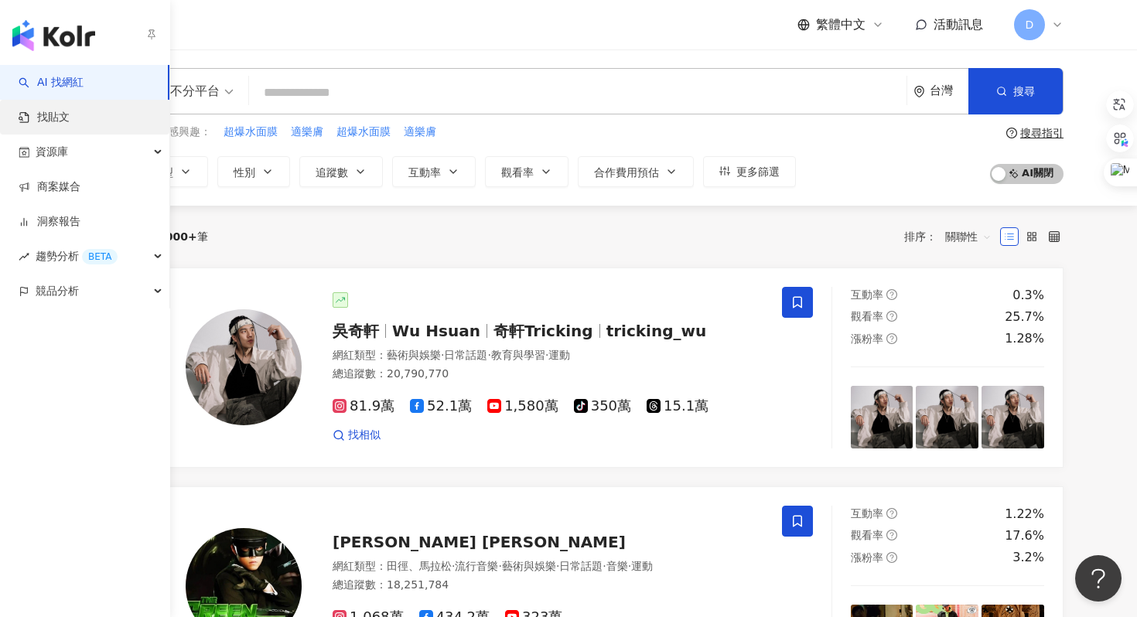
click at [70, 121] on link "找貼文" at bounding box center [44, 117] width 51 height 15
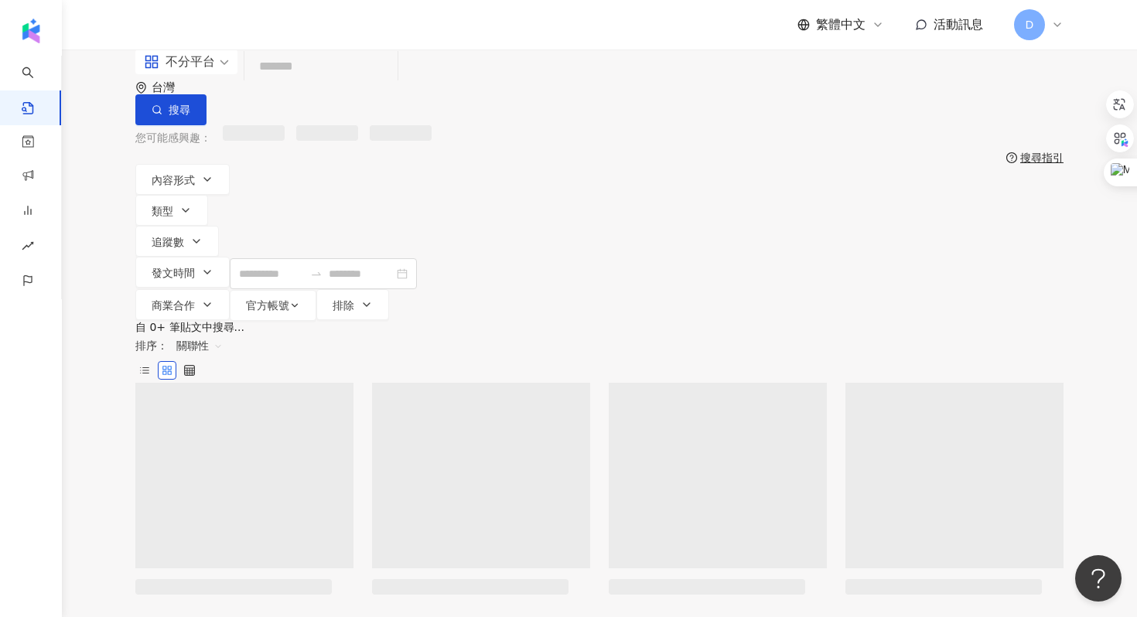
click at [275, 84] on input "search" at bounding box center [321, 66] width 141 height 33
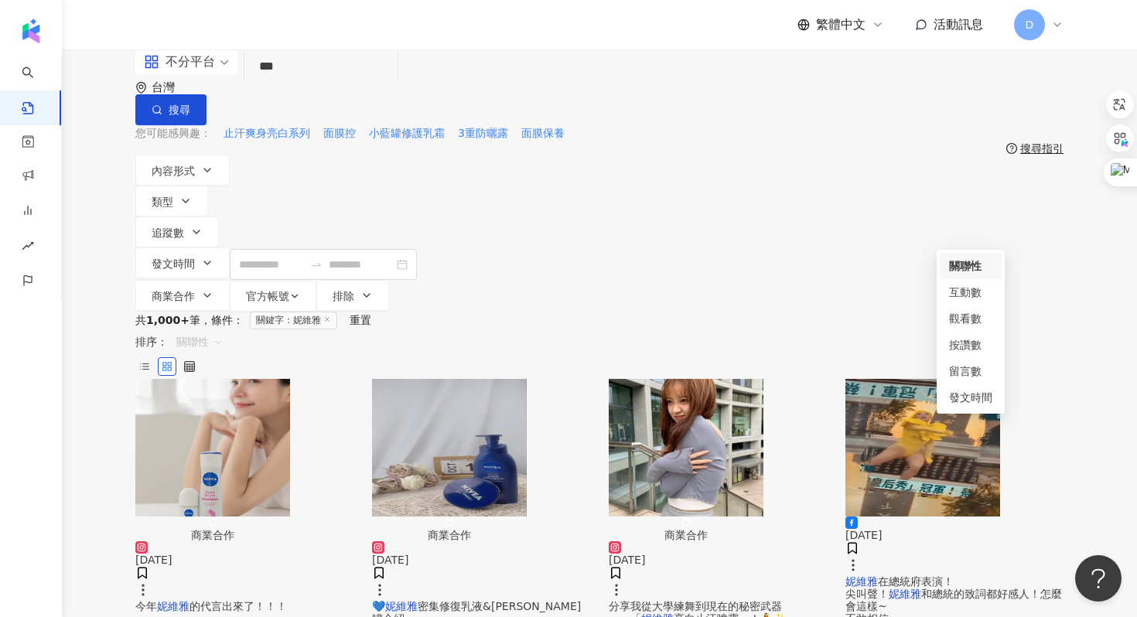
click at [223, 330] on span "關聯性" at bounding box center [199, 342] width 46 height 25
click at [967, 322] on div "觀看數" at bounding box center [970, 318] width 43 height 17
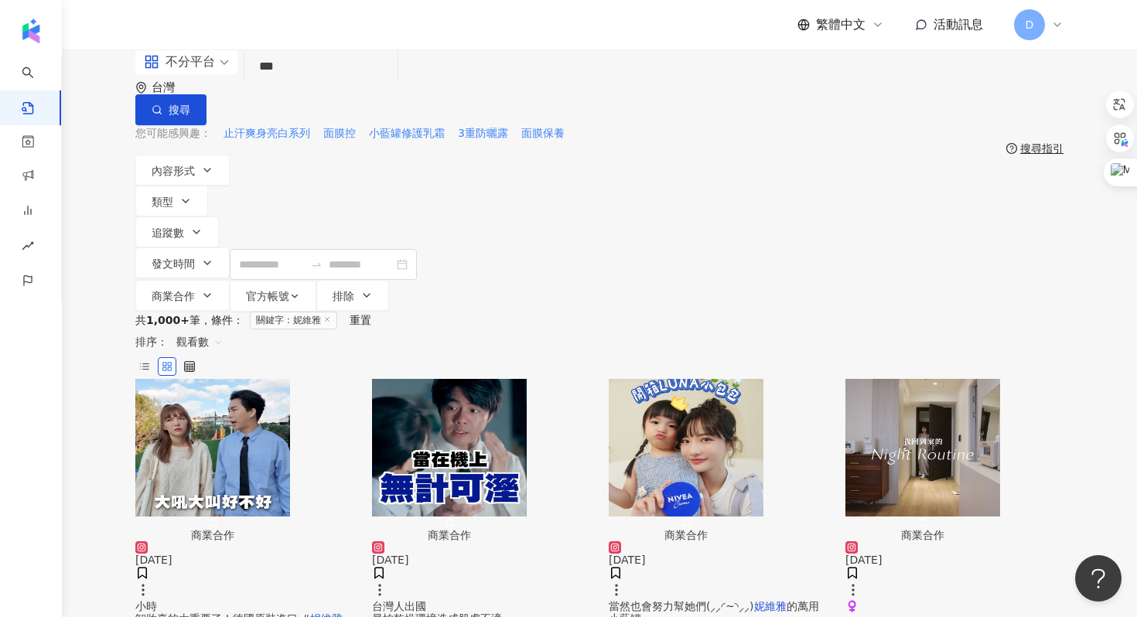
click at [310, 613] on mark "妮維雅" at bounding box center [326, 619] width 32 height 12
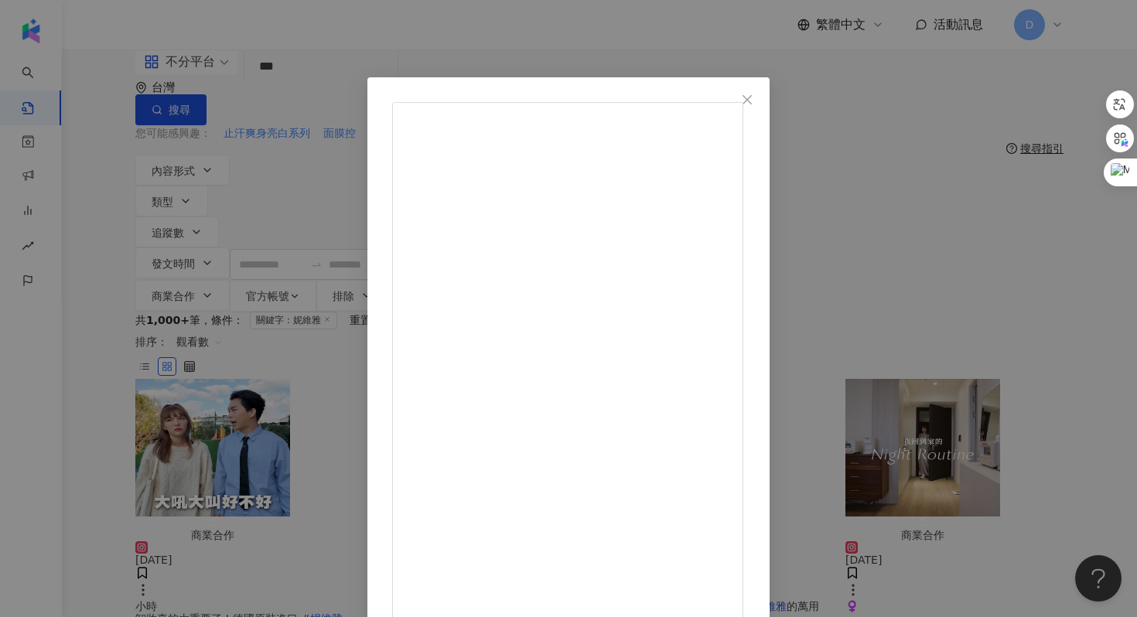
click at [981, 364] on div "[PERSON_NAME] [DATE] 我覺得沒有必要吵成這樣吧⋯ . 我錄影一整天帶妝又補妝超過12小時 卸妝真的太重要了！德國原裝進口 #妮維雅B5精華…" at bounding box center [568, 308] width 1137 height 617
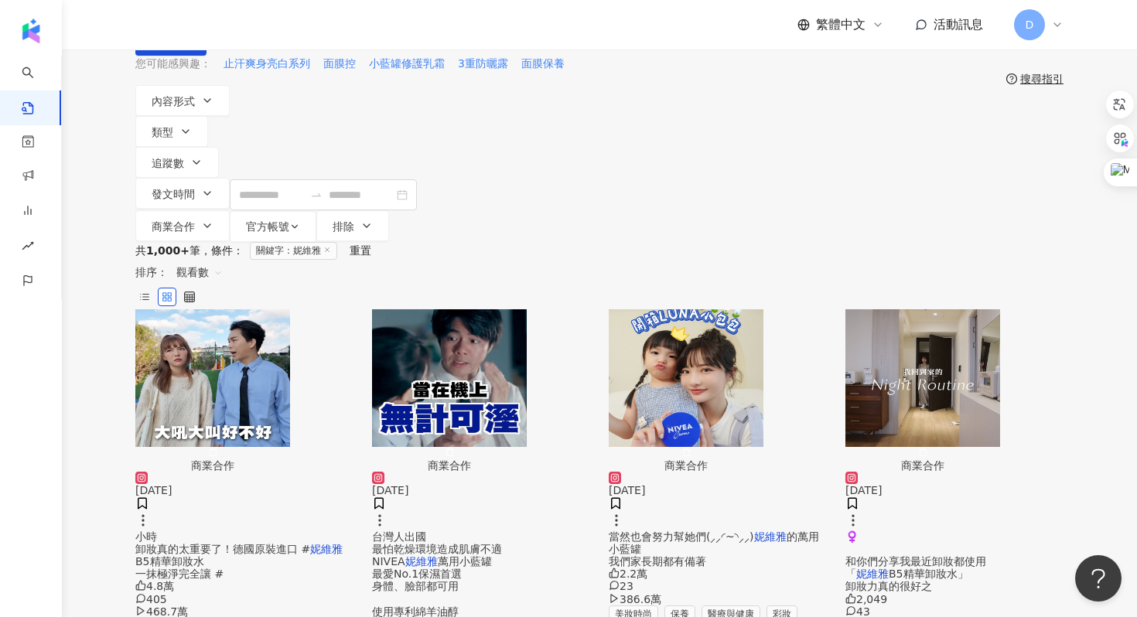
scroll to position [70, 0]
click at [295, 530] on div "小時 卸妝真的太重要了！德國原裝進口 # 妮維雅 B5精華卸妝水 一抹極淨完全讓 #" at bounding box center [244, 555] width 218 height 50
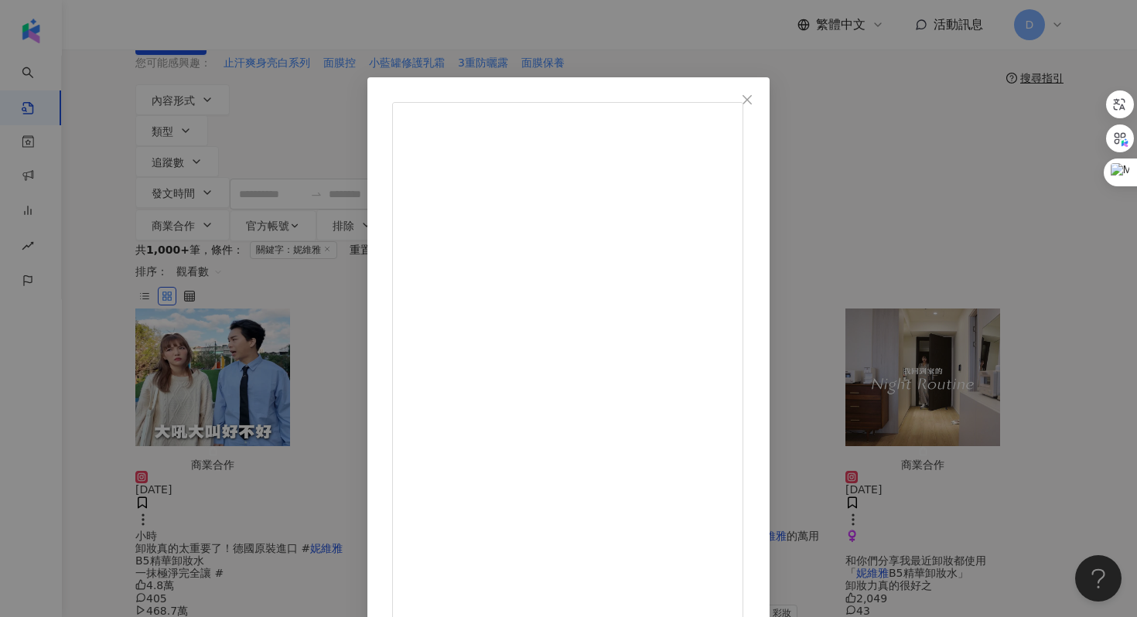
click at [699, 47] on div "[PERSON_NAME] [DATE] 我覺得沒有必要吵成這樣吧⋯ . 我錄影一整天帶妝又補妝超過12小時 卸妝真的太重要了！德國原裝進口 #妮維雅B5精華…" at bounding box center [568, 308] width 1137 height 617
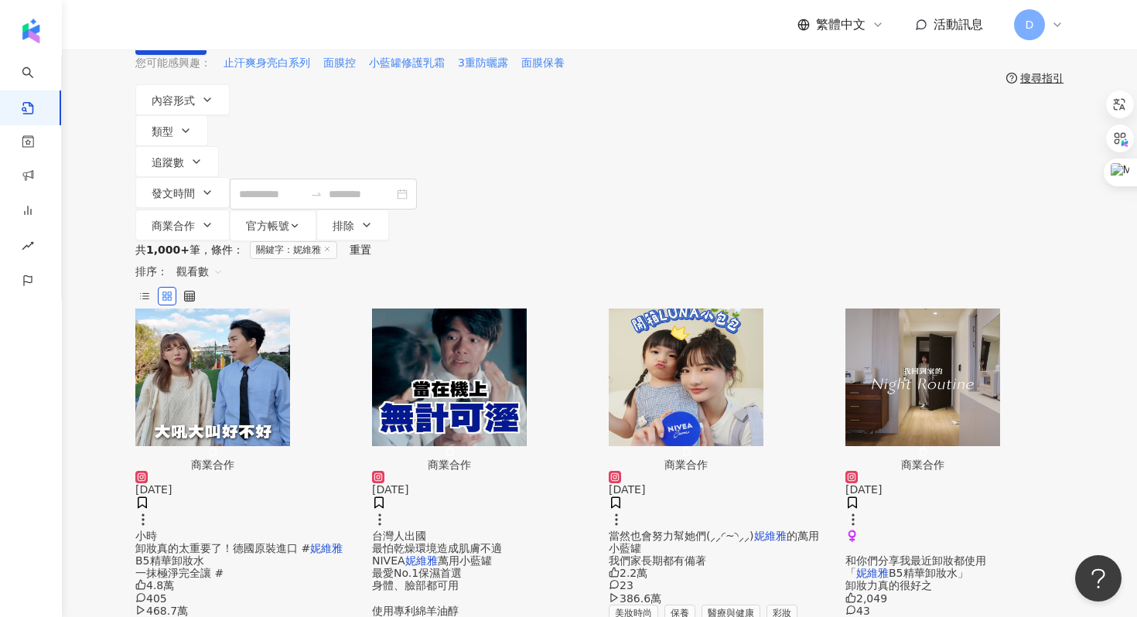
click at [272, 471] on div "[DATE] 小時 卸妝真的太重要了！德國原裝進口 # 妮維雅 B5精華卸妝水 一抹極淨完全讓 # 4.8萬 405 468.7萬 美妝時尚 醫療與健康 保養…" at bounding box center [244, 569] width 218 height 196
click at [278, 530] on div "小時 卸妝真的太重要了！德國原裝進口 # 妮維雅 B5精華卸妝水 一抹極淨完全讓 #" at bounding box center [244, 555] width 218 height 50
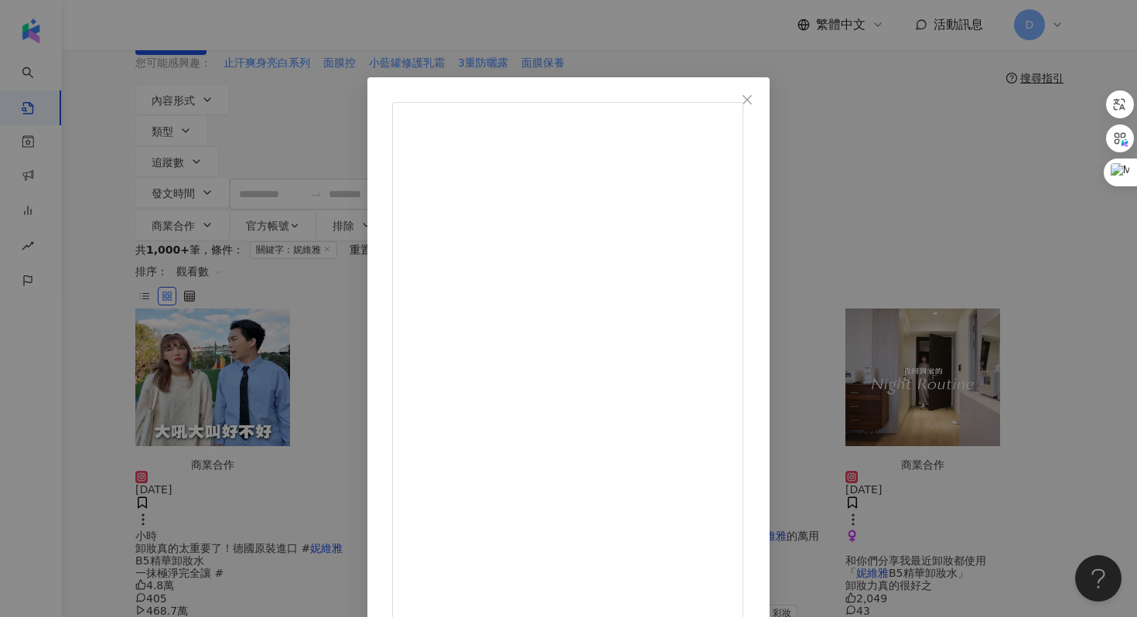
scroll to position [77, 0]
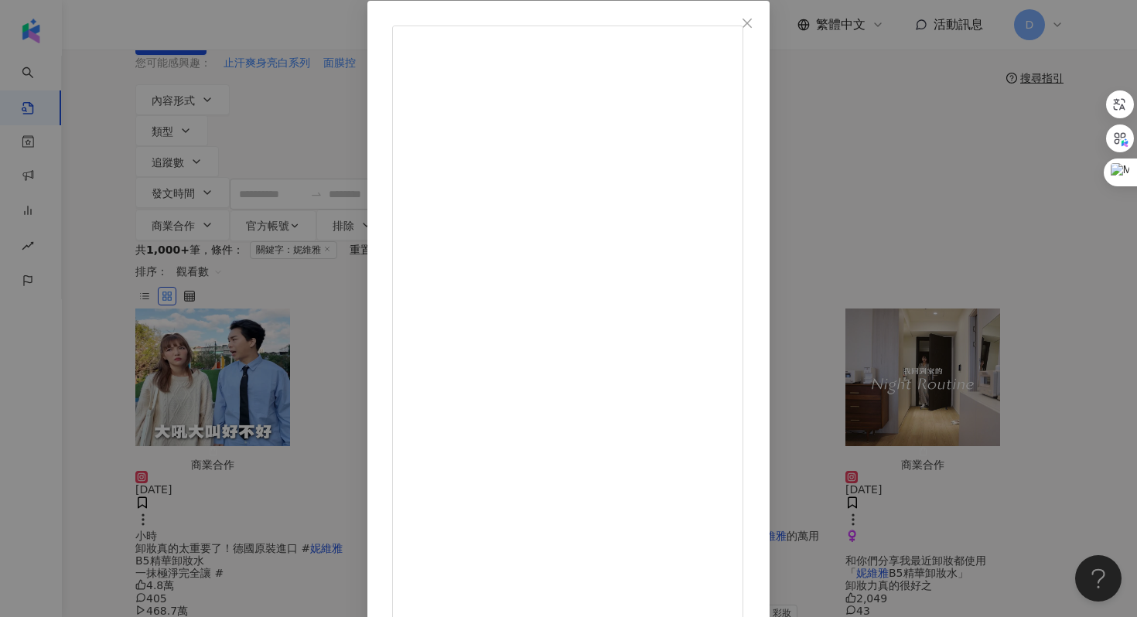
click at [980, 325] on div "[PERSON_NAME] [DATE] 我覺得沒有必要吵成這樣吧⋯ . 我錄影一整天帶妝又補妝超過12小時 卸妝真的太重要了！德國原裝進口 #妮維雅B5精華…" at bounding box center [568, 308] width 1137 height 617
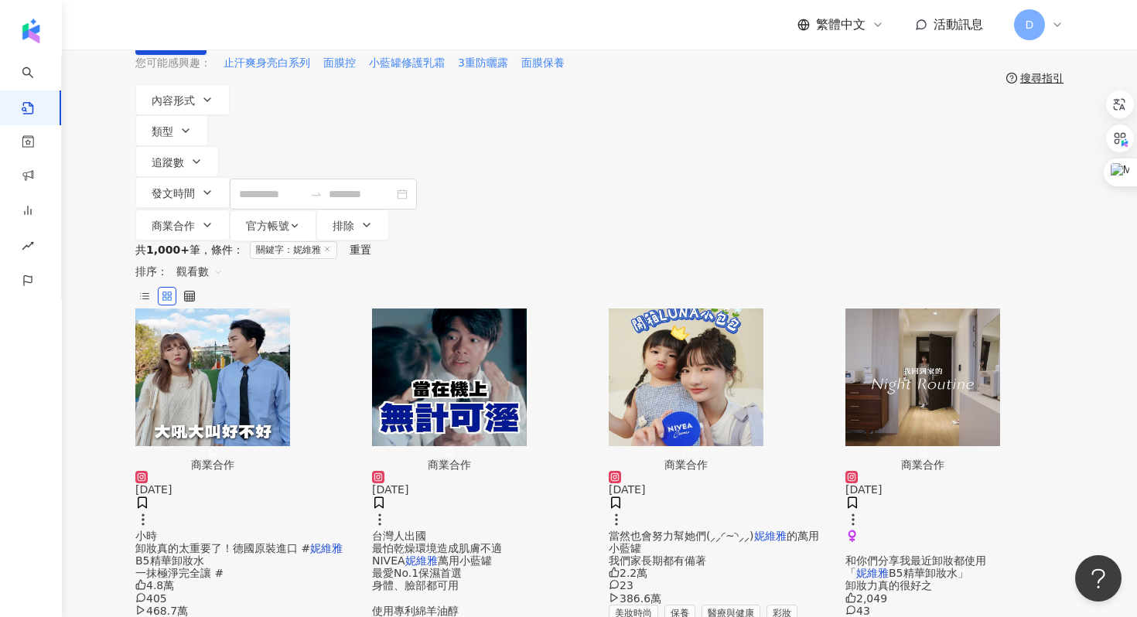
click at [948, 530] on div "♀️ 和你們分享我最近卸妝都使用 「 妮維雅 B5精華卸妝水」 卸妝力真的很好之" at bounding box center [955, 561] width 218 height 62
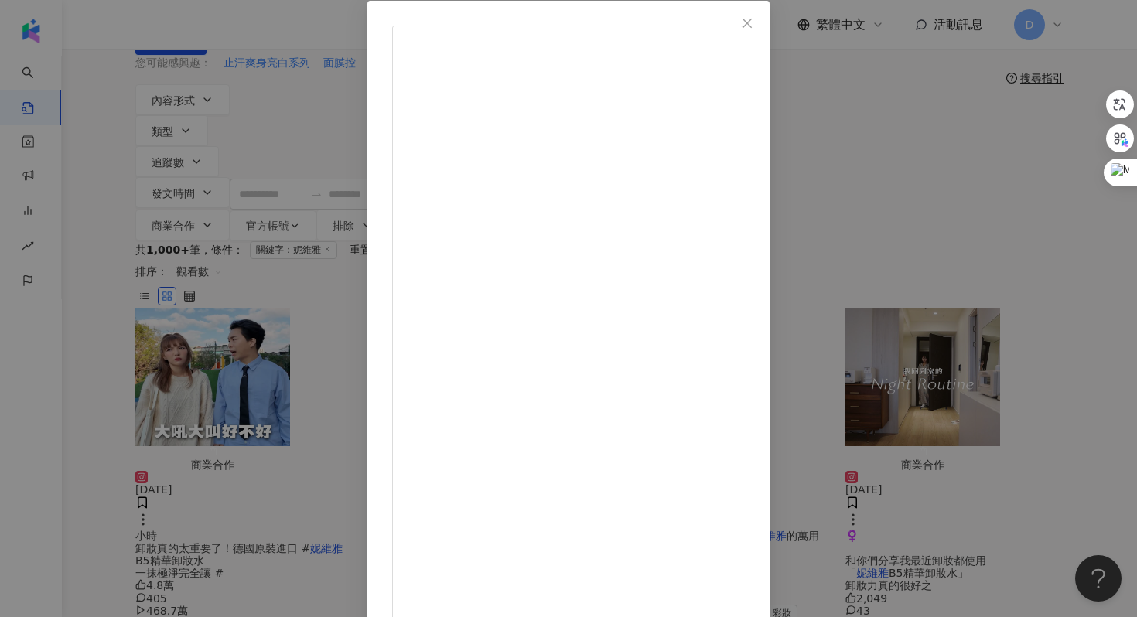
click at [971, 328] on div "到處都是瘋女人 [DATE] 2,049 43 292.2萬 查看原始貼文" at bounding box center [568, 308] width 1137 height 617
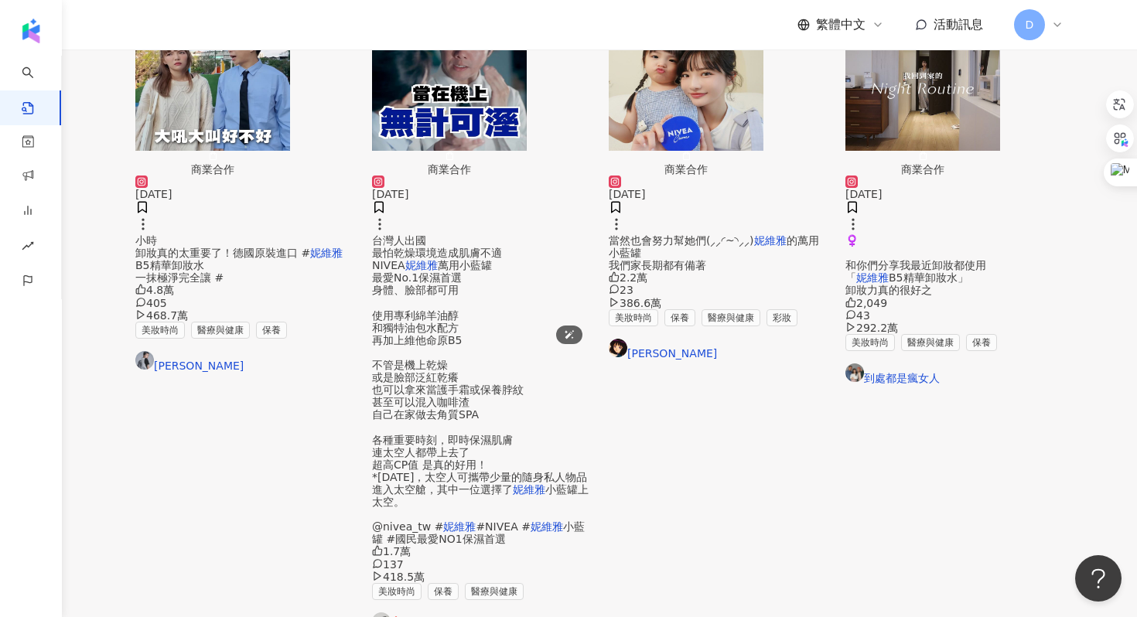
scroll to position [364, 0]
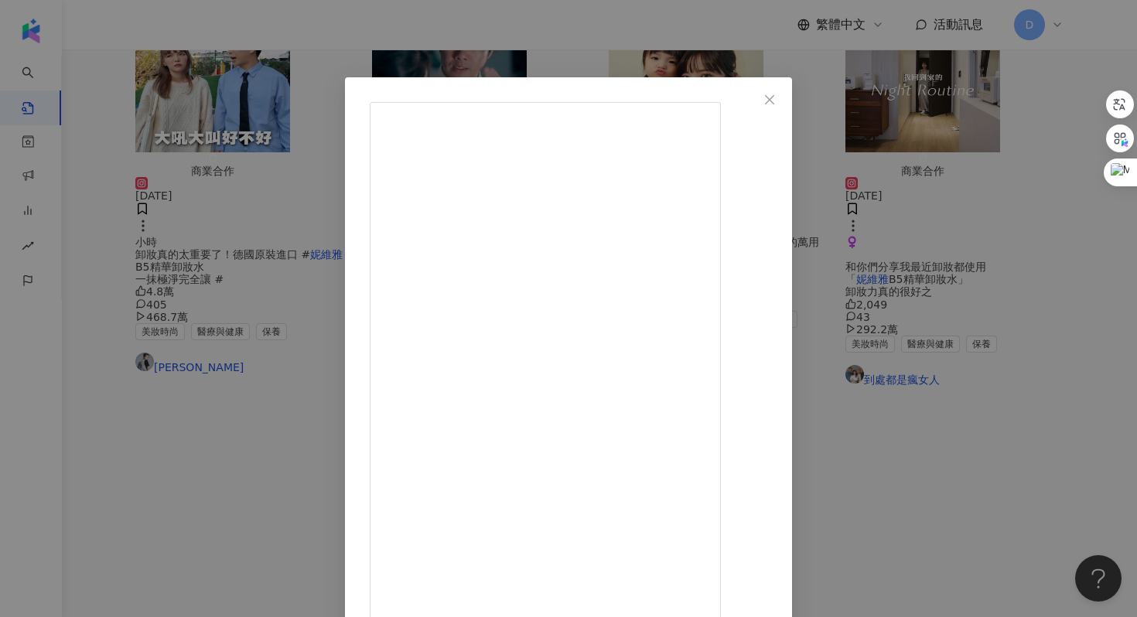
scroll to position [77, 0]
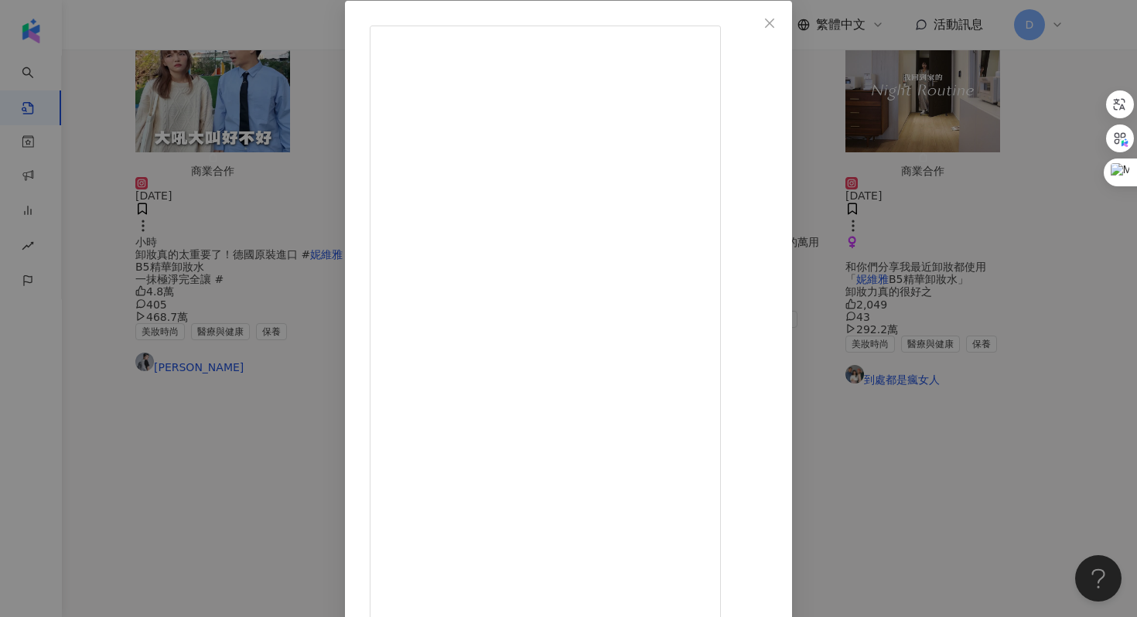
click at [190, 323] on div "[PERSON_NAME]🌱 [DATE] 1,368 25 248.4萬 查看原始貼文" at bounding box center [568, 308] width 1137 height 617
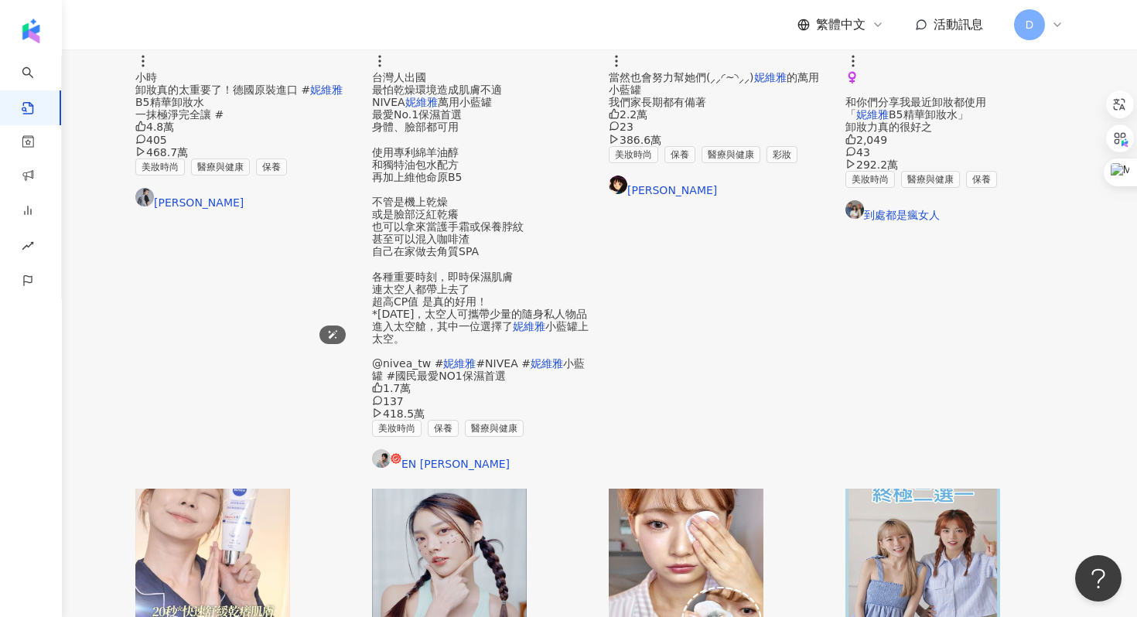
scroll to position [649, 0]
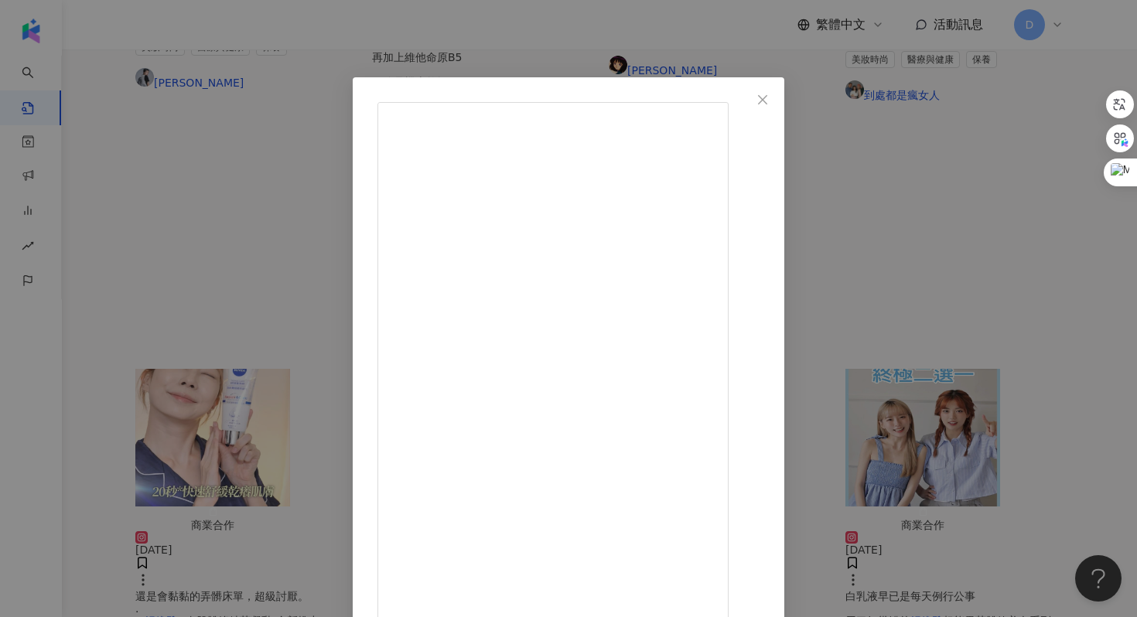
scroll to position [77, 0]
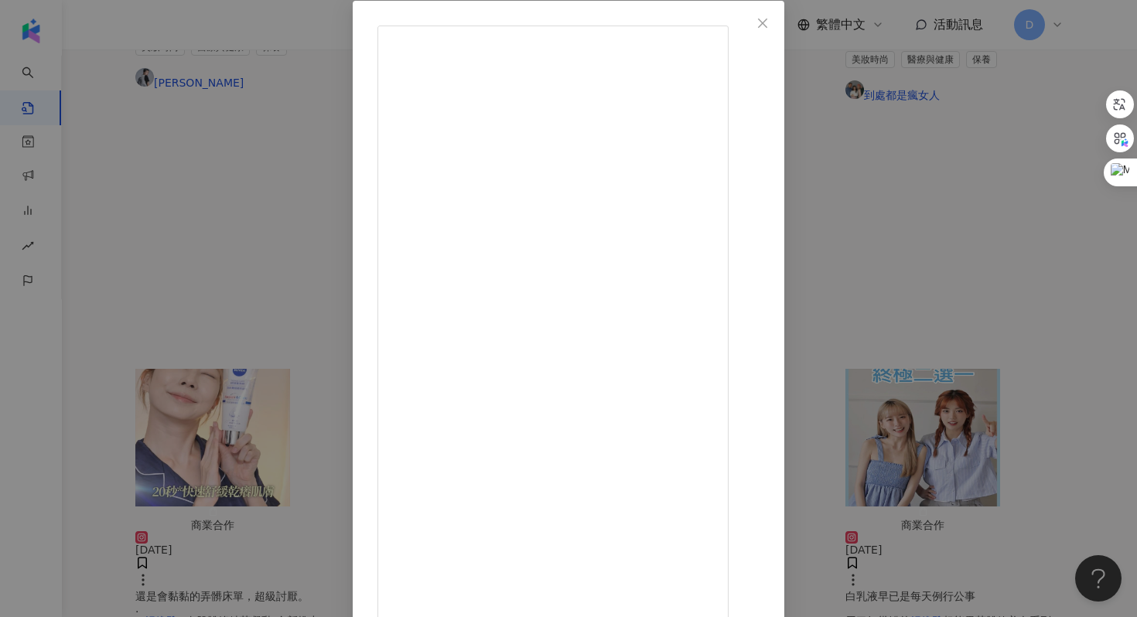
click at [191, 190] on div "[PERSON_NAME] [DATE] 我保養最討厭一堆瓶瓶罐罐，又搞不清楚步驟！ 【妮維雅男士水活保濕系列】就是簡單！就是爽！ 1洗！2拍！3保濕！先用潔…" at bounding box center [568, 308] width 1137 height 617
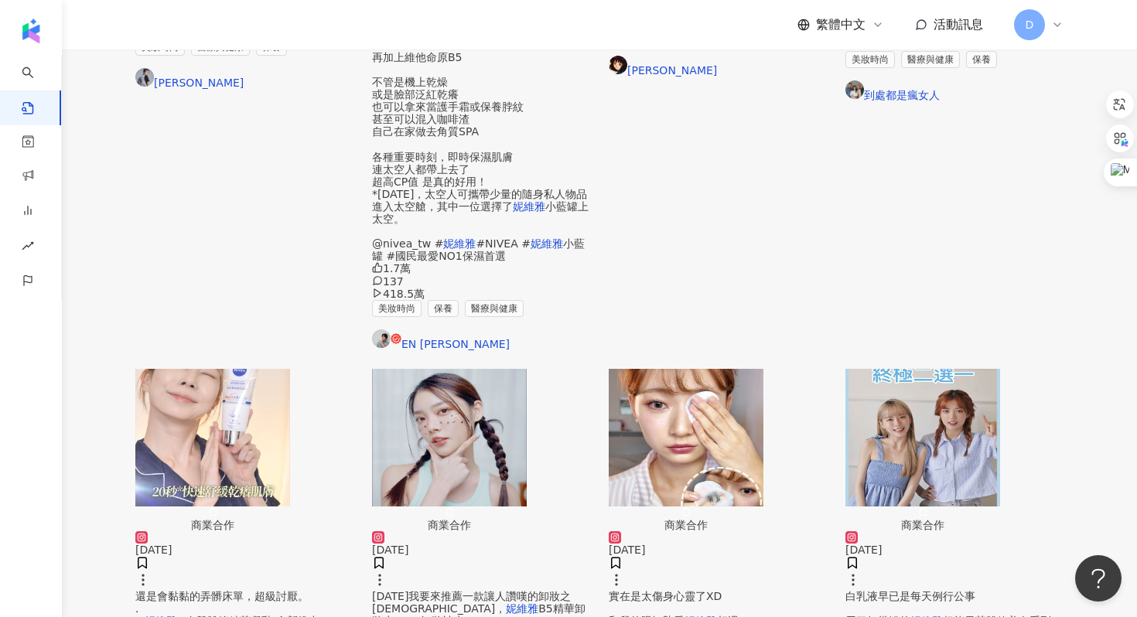
scroll to position [0, 0]
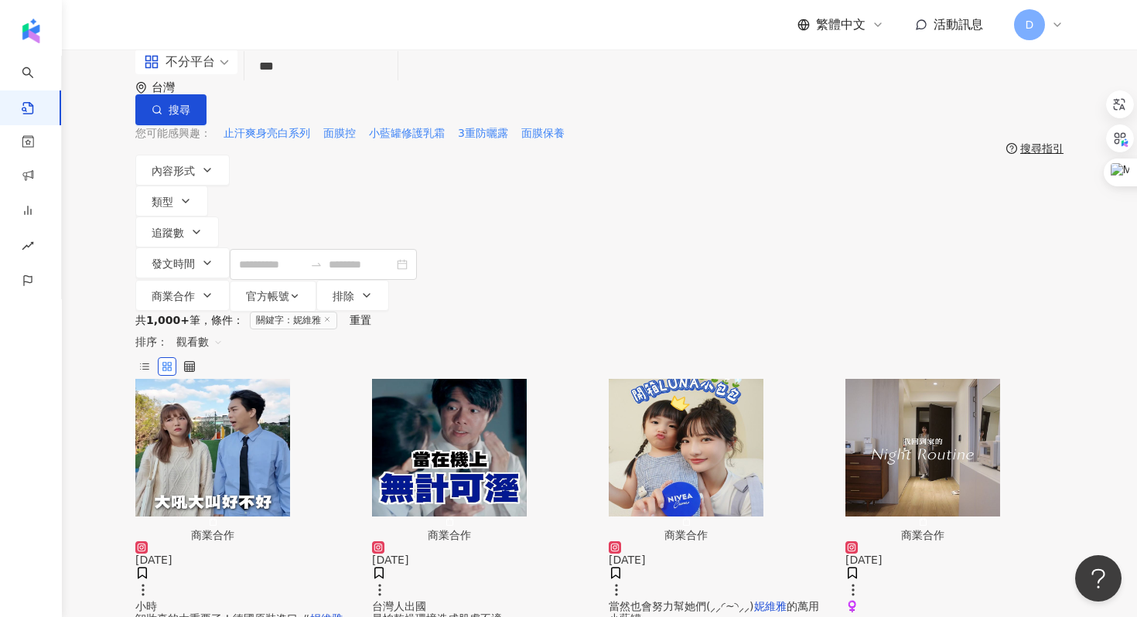
click at [317, 84] on input "***" at bounding box center [321, 66] width 141 height 33
type input "*"
type input "**"
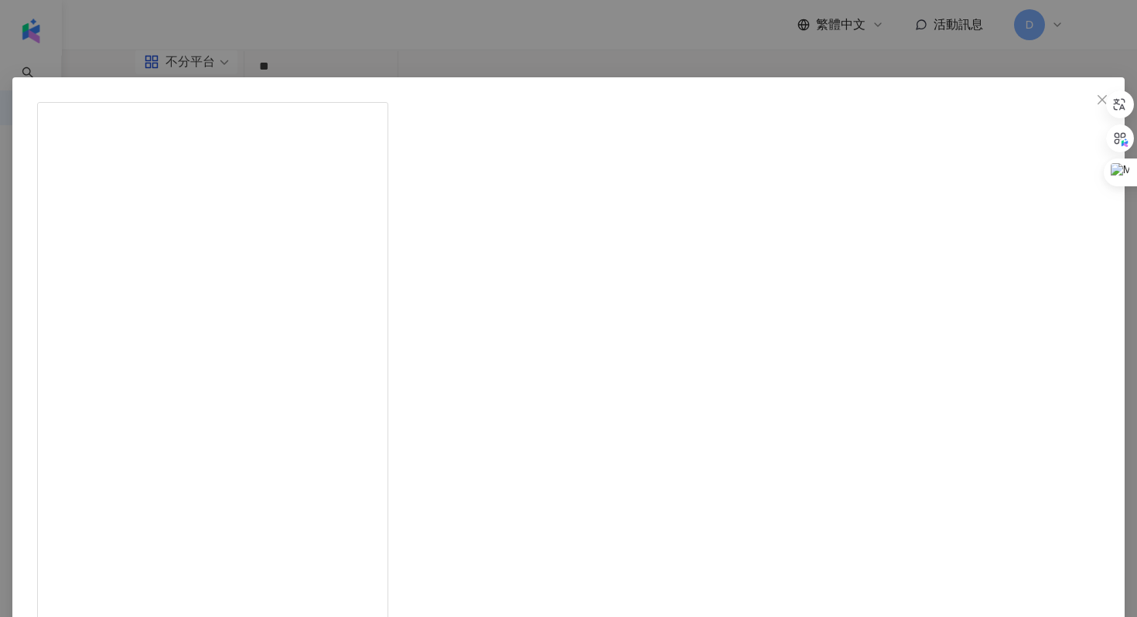
click at [982, 277] on div "[PERSON_NAME] [DATE] 以前覺得口紅只要顏色好看 擦上去就沒問題了 但後來發現讓唇妝Level up的關鍵 是擁有好的唇況！ 所以開始隨身攜…" at bounding box center [568, 308] width 1137 height 617
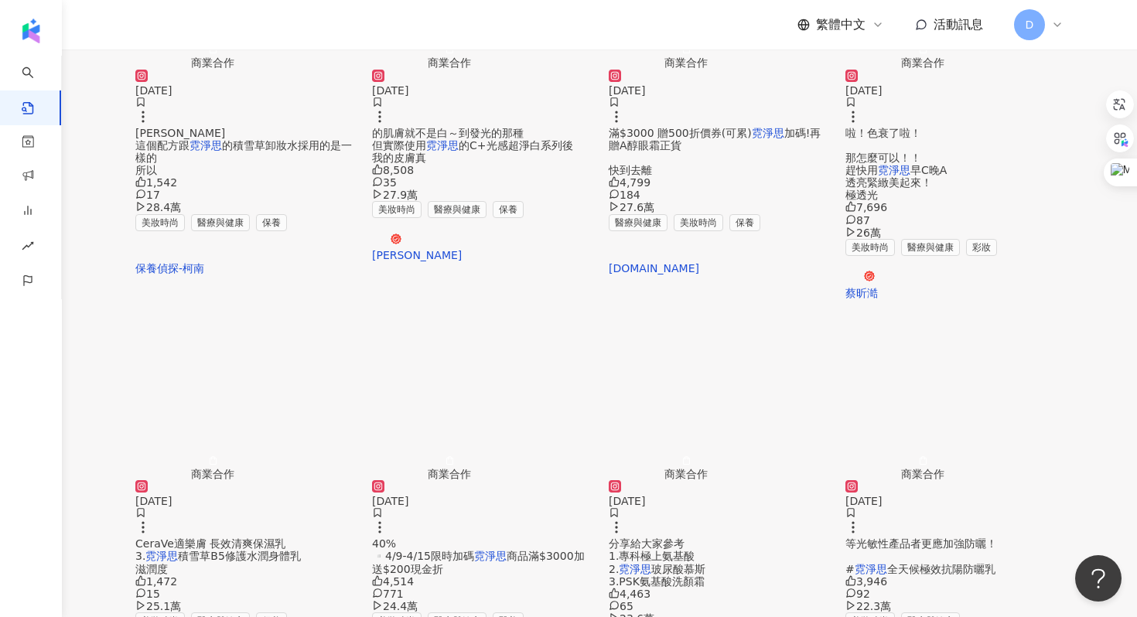
scroll to position [710, 0]
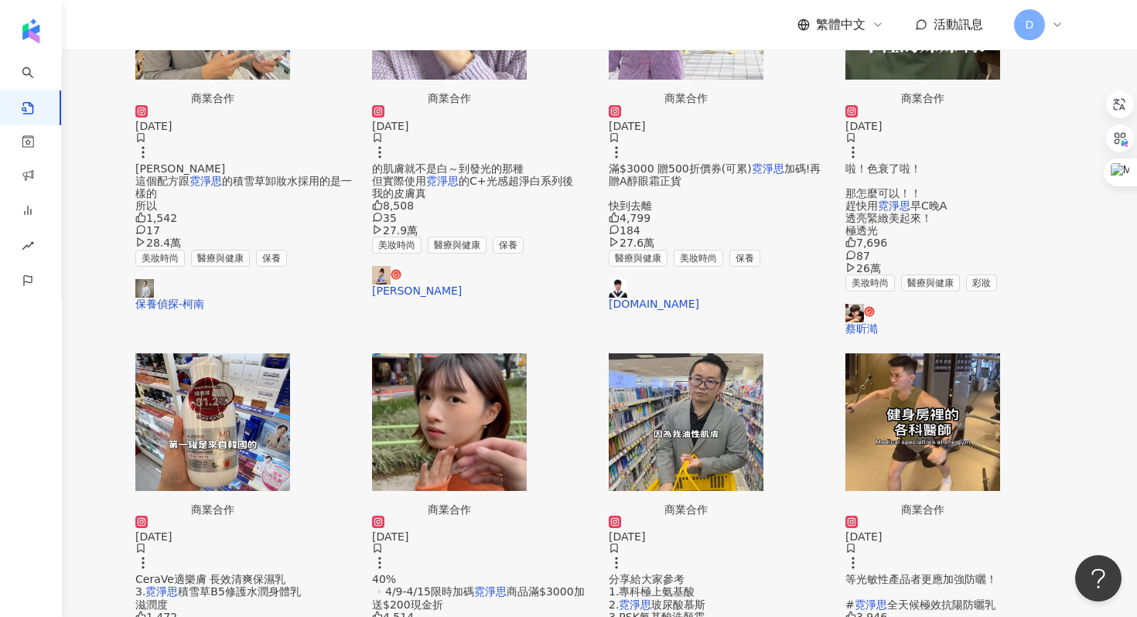
click at [487, 586] on span "商品滿$3000加送$200現金折" at bounding box center [478, 598] width 213 height 25
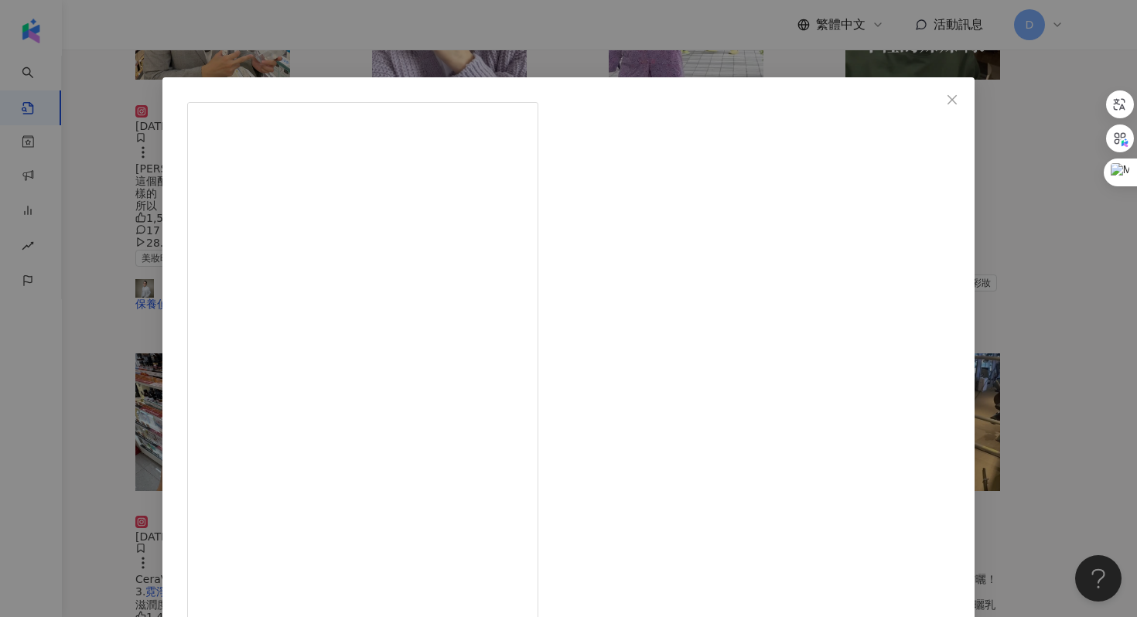
scroll to position [77, 0]
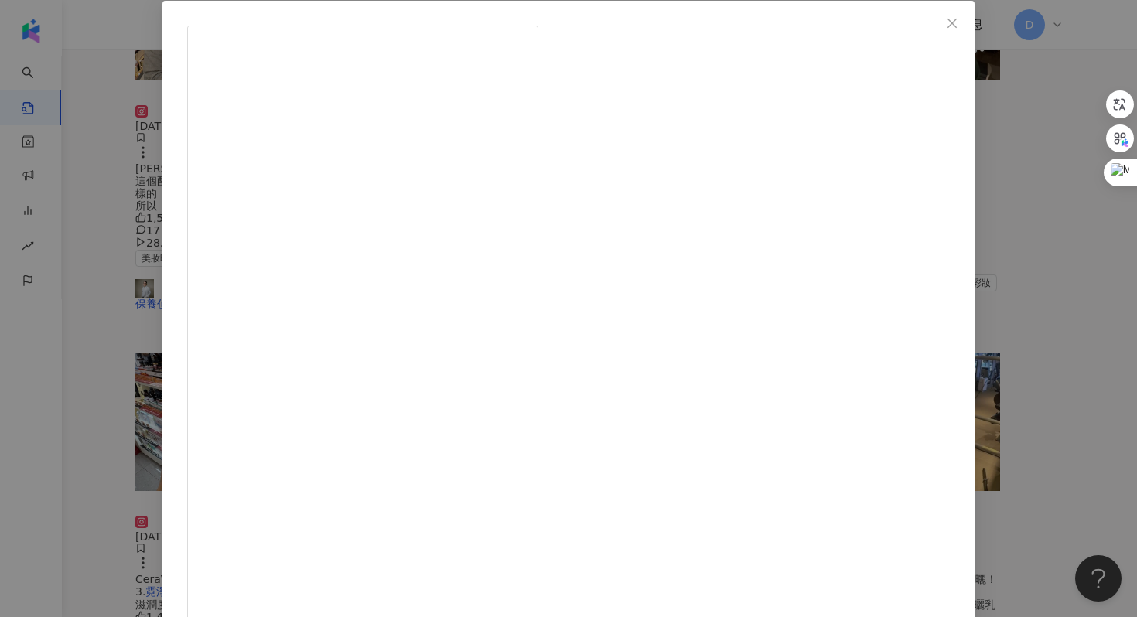
click at [954, 305] on div "51 Yui [DATE] 4,514 771 24.4萬 查看原始貼文" at bounding box center [568, 308] width 1137 height 617
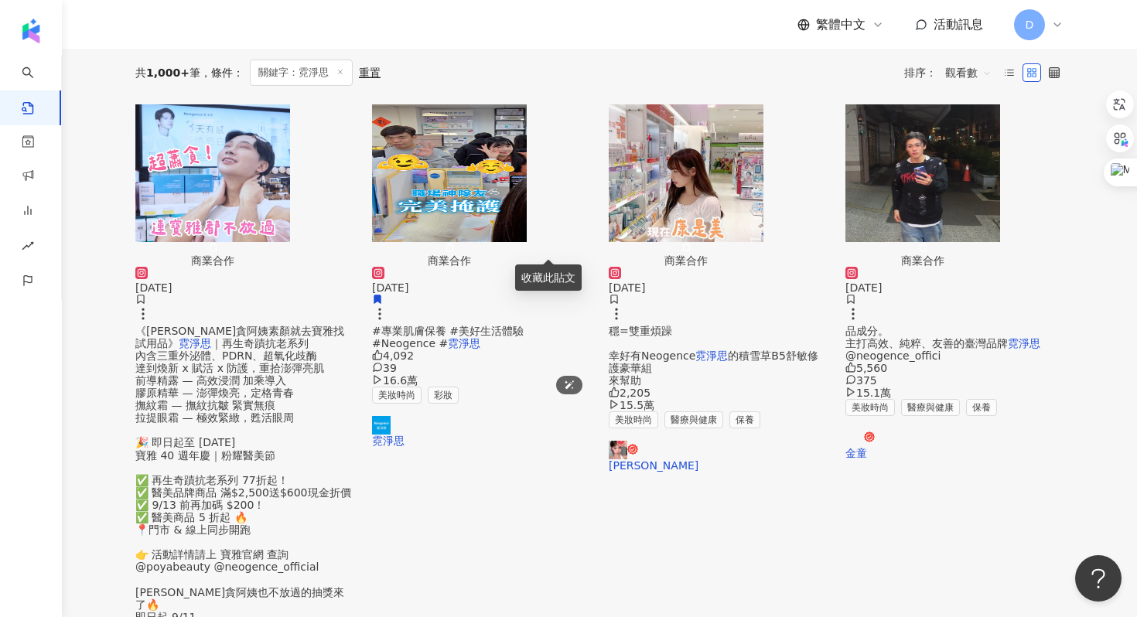
scroll to position [364, 0]
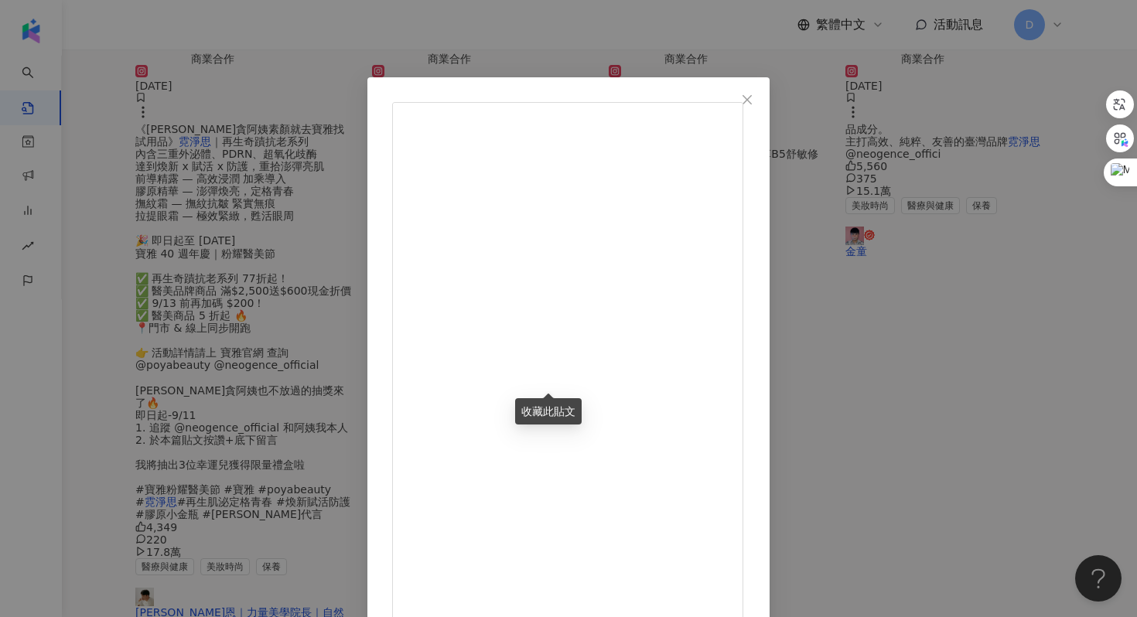
scroll to position [77, 0]
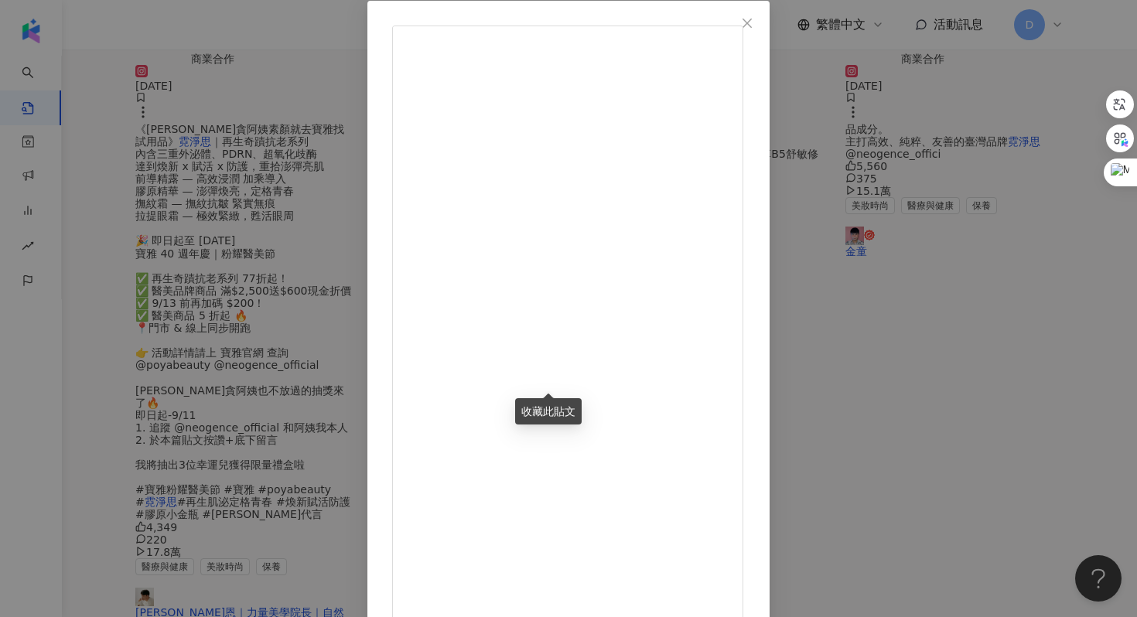
click at [1028, 391] on div "U娜 Yoona 2025/3/18 3,114 38 11.7萬 查看原始貼文" at bounding box center [568, 308] width 1137 height 617
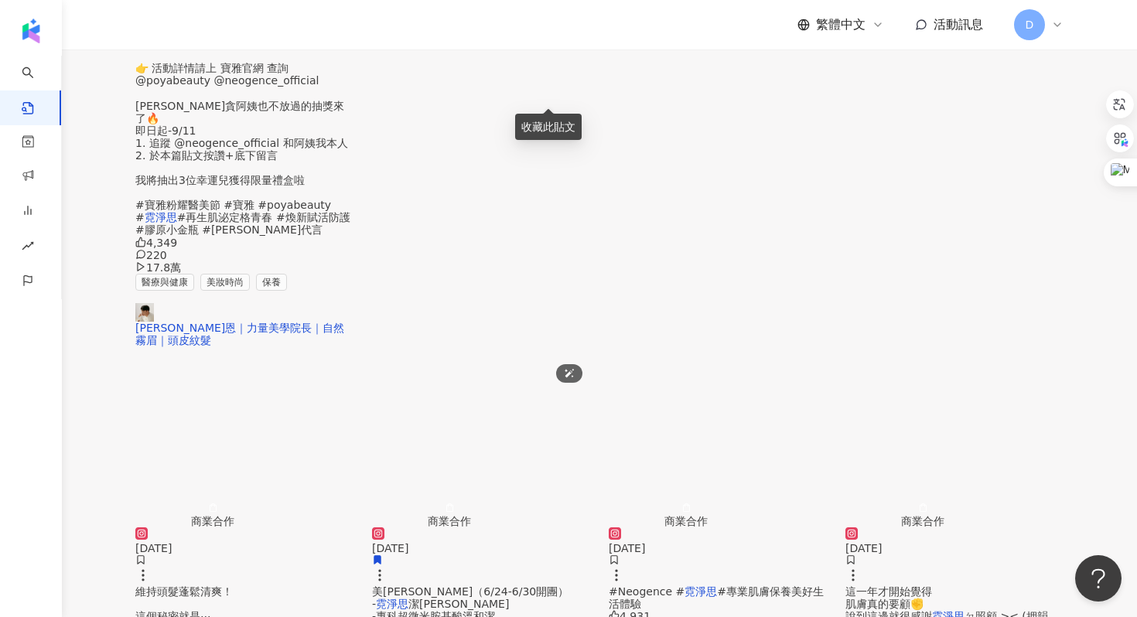
scroll to position [649, 0]
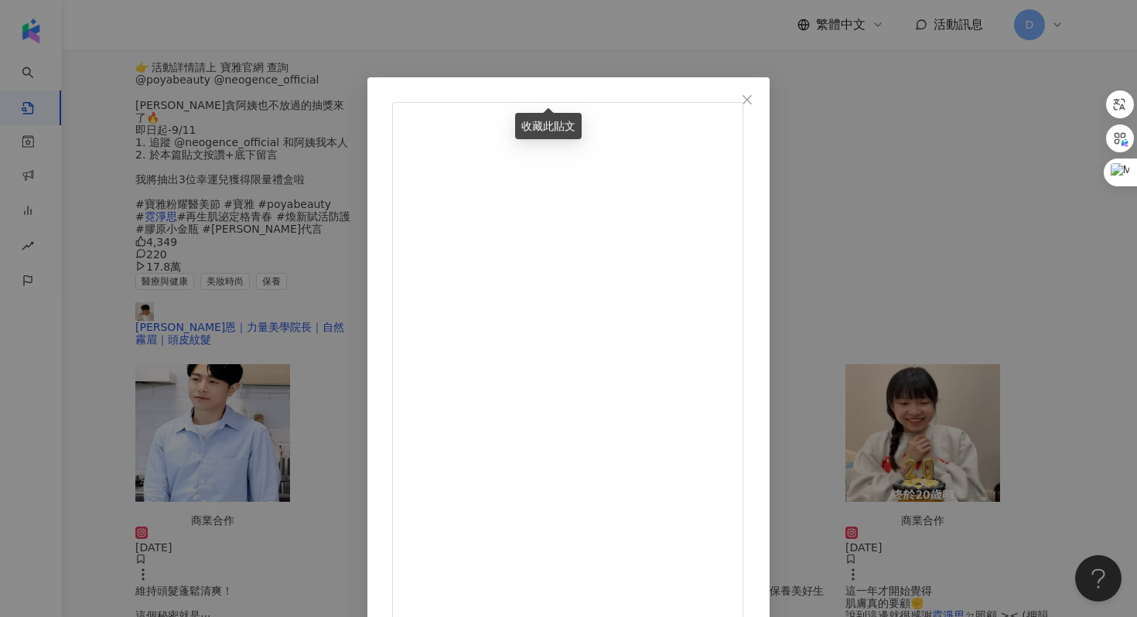
scroll to position [77, 0]
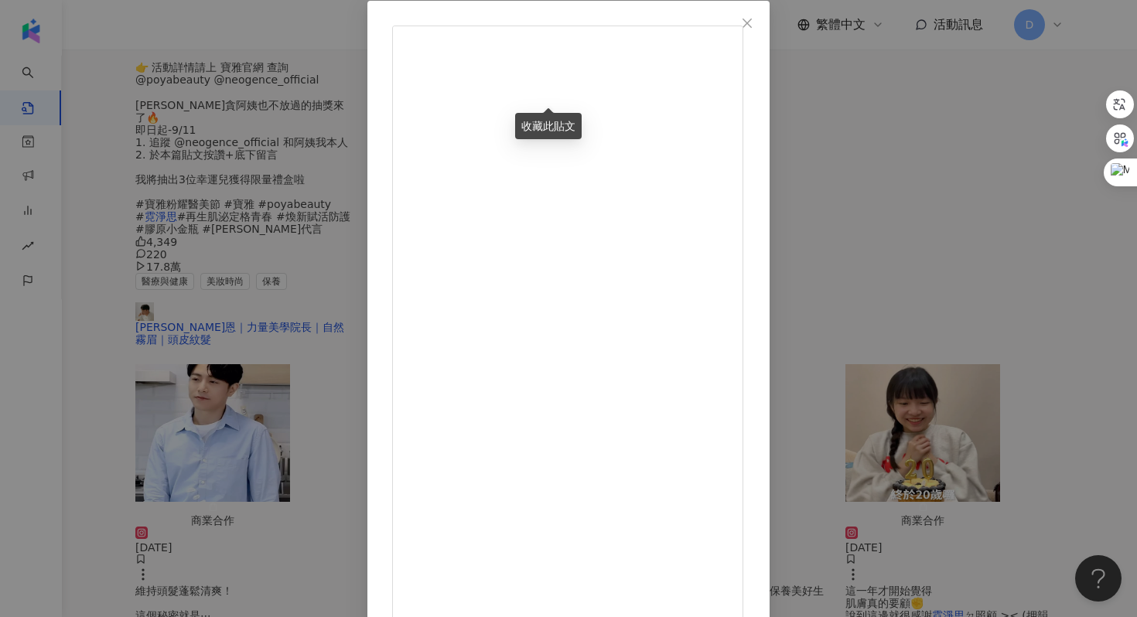
click at [986, 374] on div "林柏宏 2025/4/11 有人說 演員可以是一面照映人性的鏡子🥹 那麼謝謝 #霓淨思 讓我的肌膚平滑拋光像一面鏡子😆 五酸拋光澎亮精華 平滑角質、均勻膚色、…" at bounding box center [568, 308] width 1137 height 617
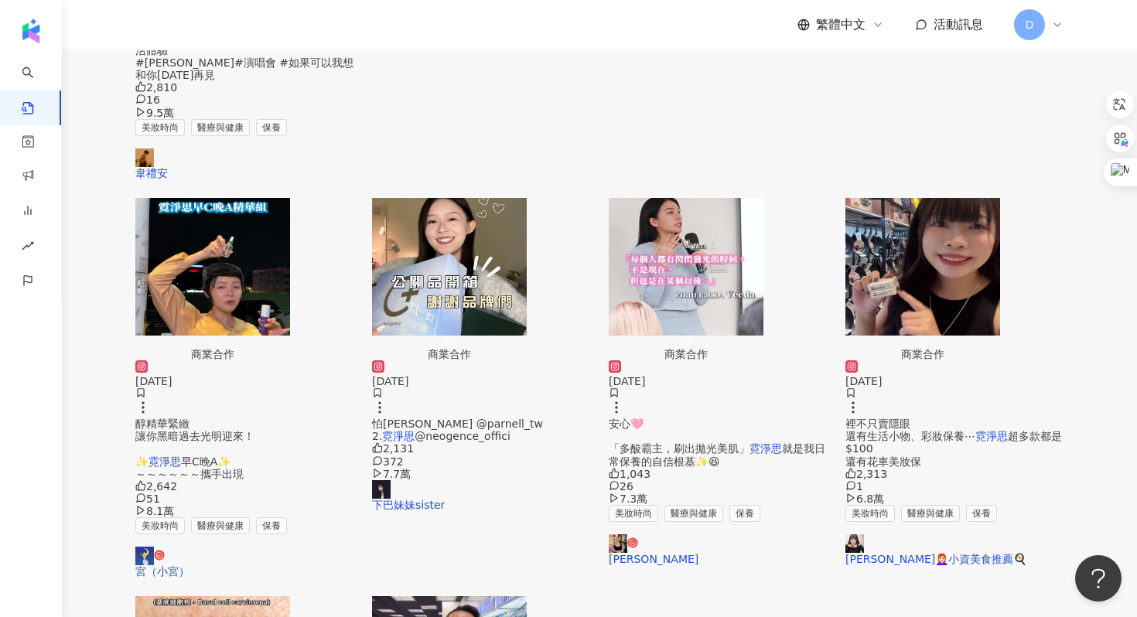
scroll to position [0, 0]
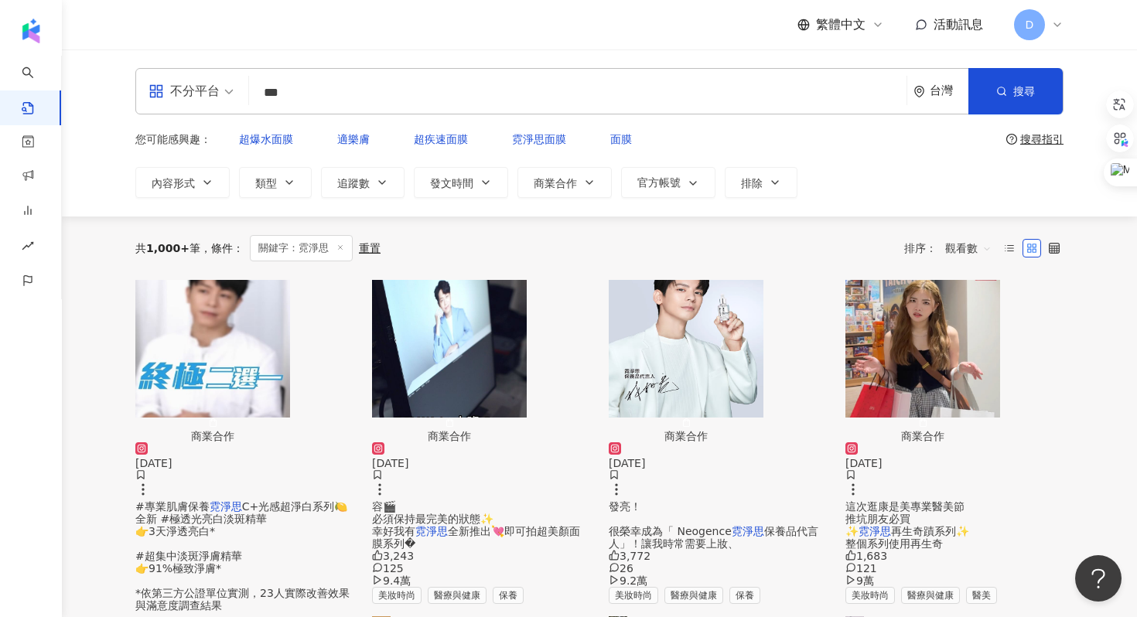
click at [281, 501] on div "#專業肌膚保養 霓淨思 C+光感超淨白系列🍋 全新 #極透光亮白淡斑精華 👉3天淨透亮白* #超集中淡斑淨膚精華 👉91%極致淨膚* *依第三方公證單位實測，…" at bounding box center [244, 619] width 218 height 237
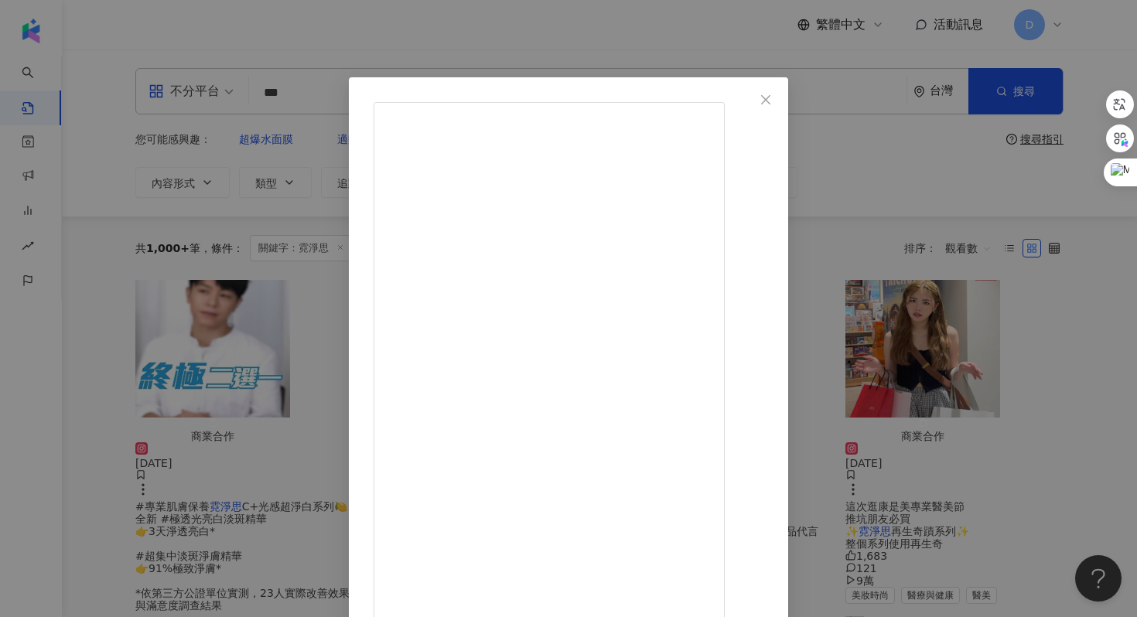
scroll to position [77, 0]
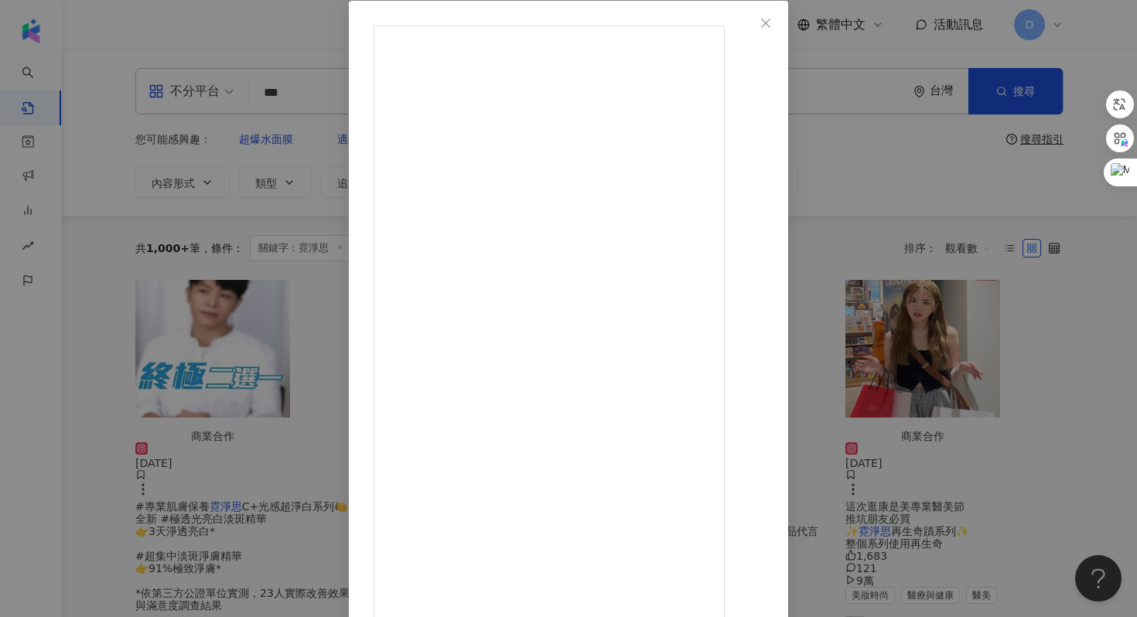
click at [991, 305] on div "韋禮安 2024/4/30 #專業肌膚保養 霓淨思C+光感超淨白系列🍋 全新 #極透光亮白淡斑精華 👉3天淨透亮白* #超集中淡斑淨膚精華 👉91%極致淨膚*…" at bounding box center [568, 308] width 1137 height 617
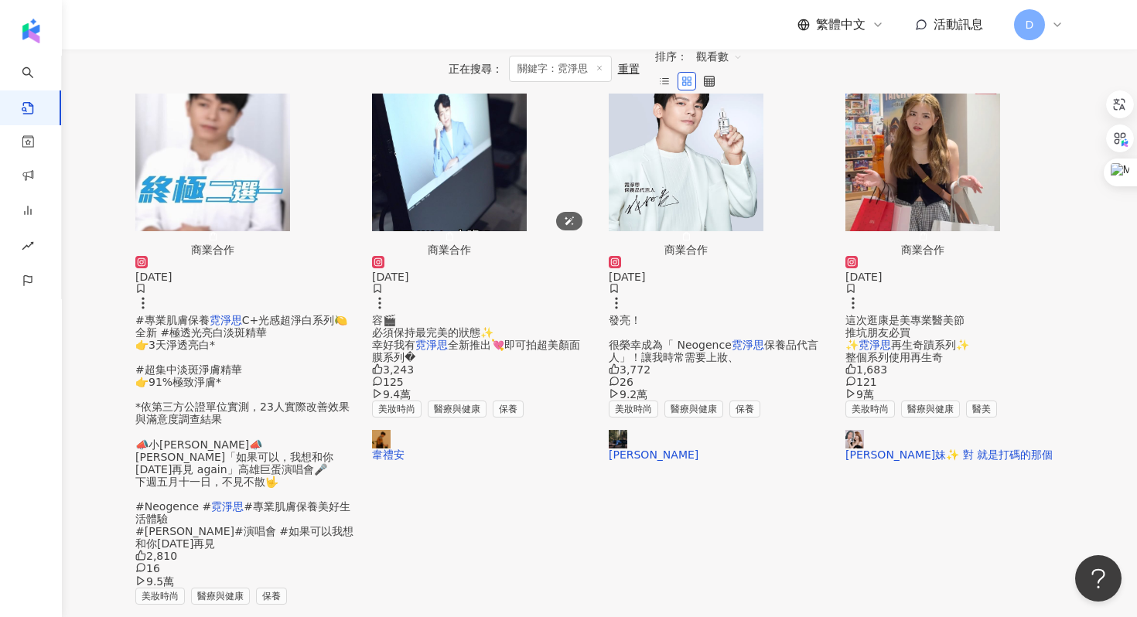
scroll to position [175, 0]
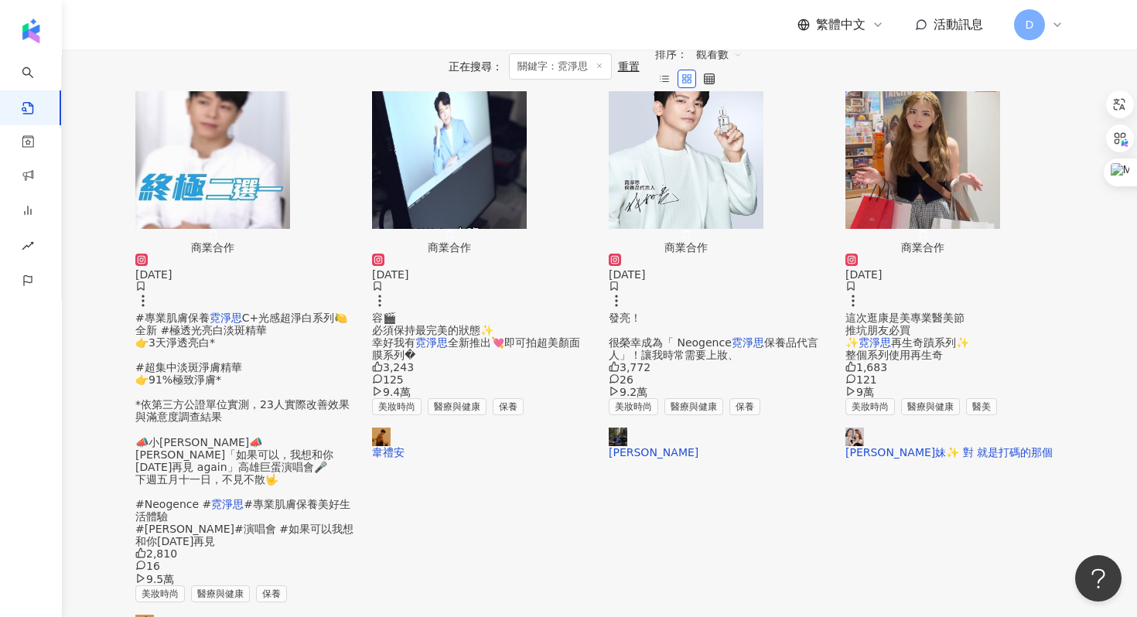
click at [969, 337] on span "再生奇蹟系列✨ 整個系列使用再生奇" at bounding box center [908, 349] width 124 height 25
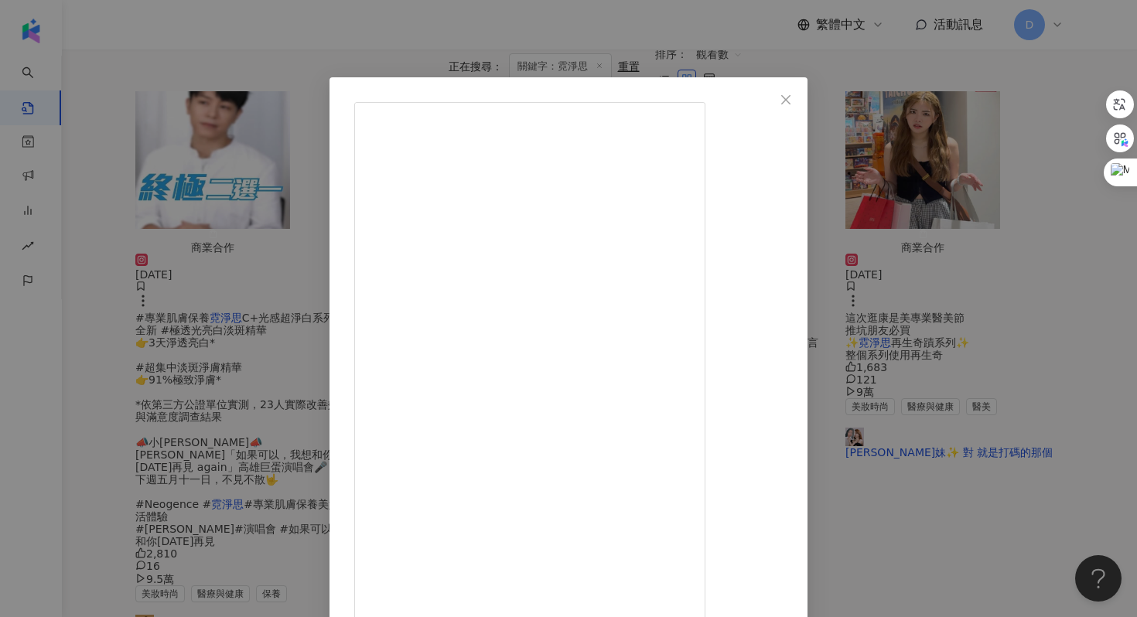
scroll to position [77, 0]
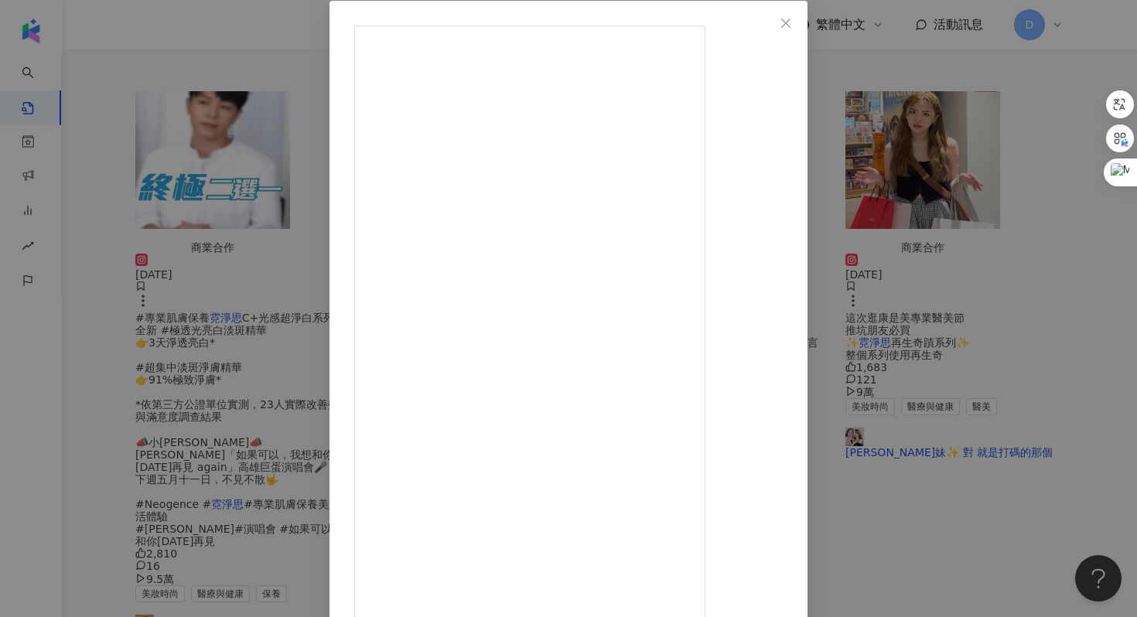
click at [1061, 209] on div "尼克妹✨ 對 就是打碼的那個 2025/8/24 1,683 121 9萬 查看原始貼文" at bounding box center [568, 308] width 1137 height 617
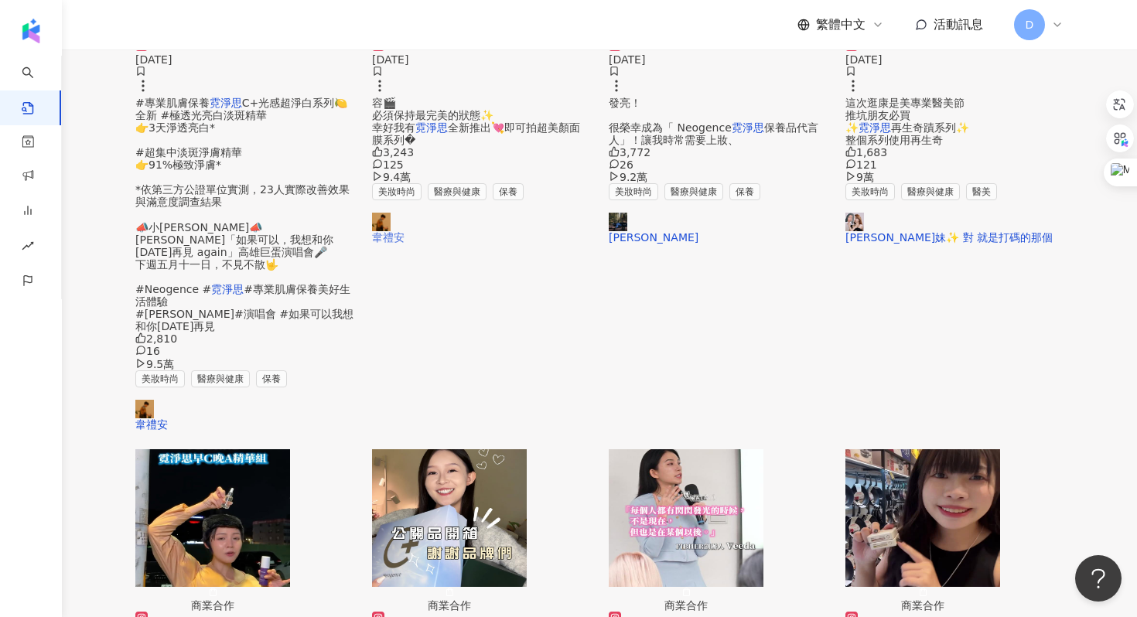
scroll to position [419, 0]
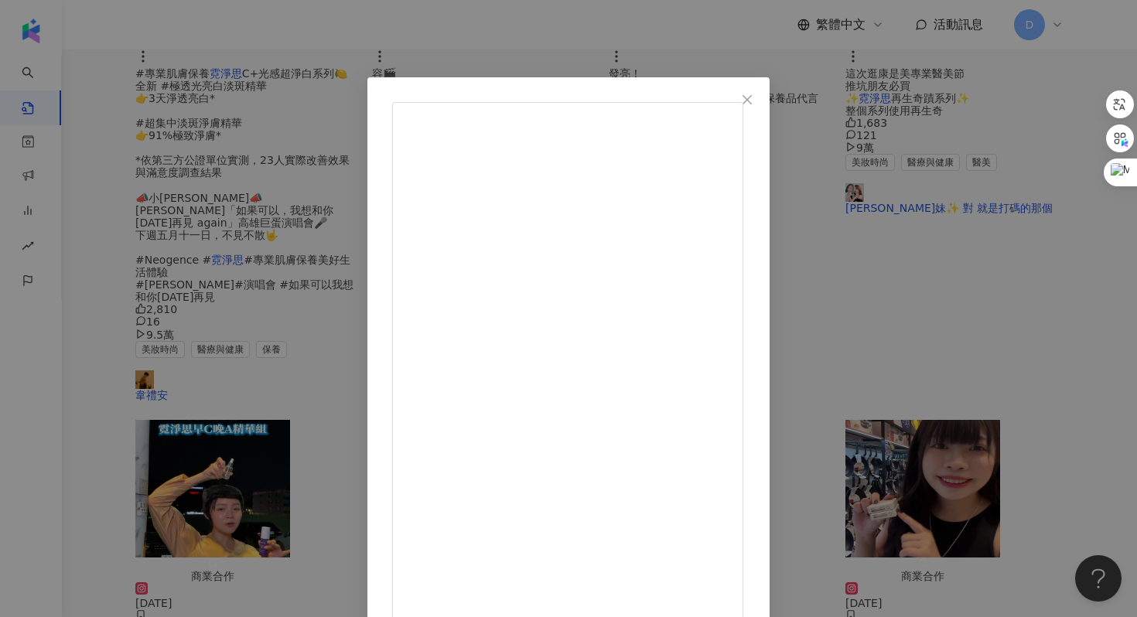
scroll to position [77, 0]
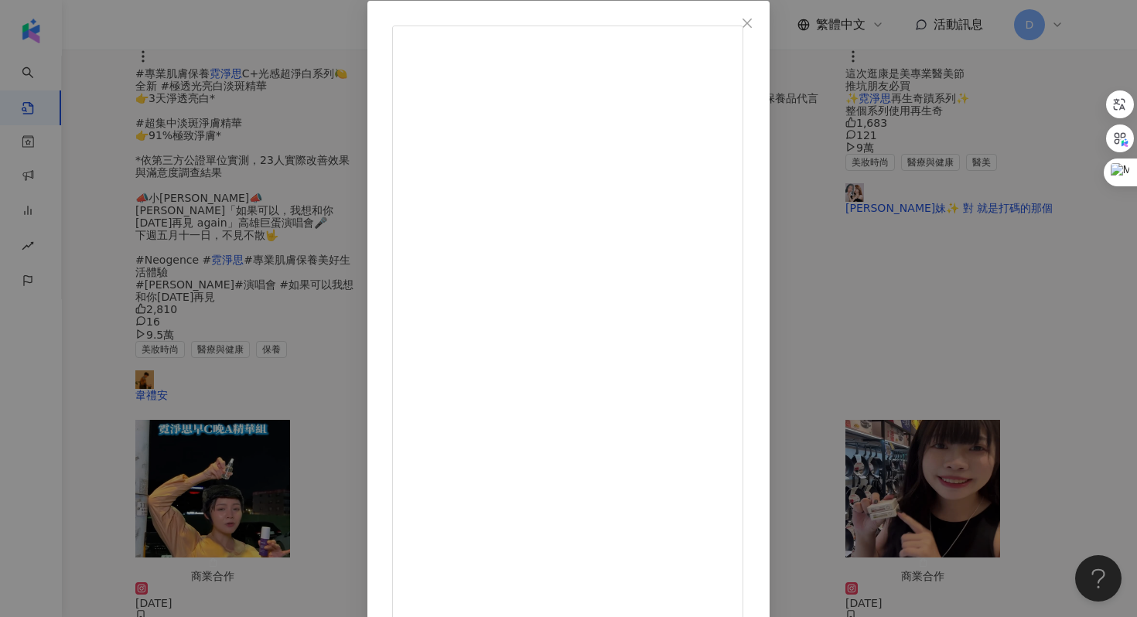
click at [1005, 248] on div "宮（小宮） 2025/3/17 2,642 51 8.1萬 查看原始貼文" at bounding box center [568, 308] width 1137 height 617
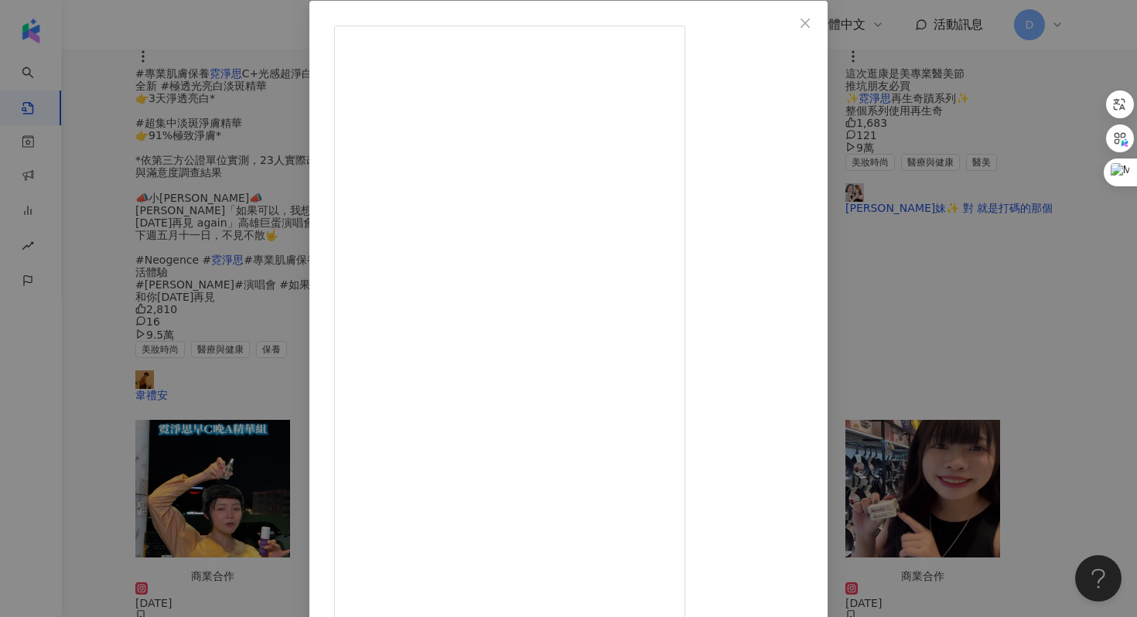
click at [969, 327] on div "都莉Dolly👩🏻‍🦰小資美食推薦🍳 2025/8/22 2,313 1 6.8萬 查看原始貼文" at bounding box center [568, 308] width 1137 height 617
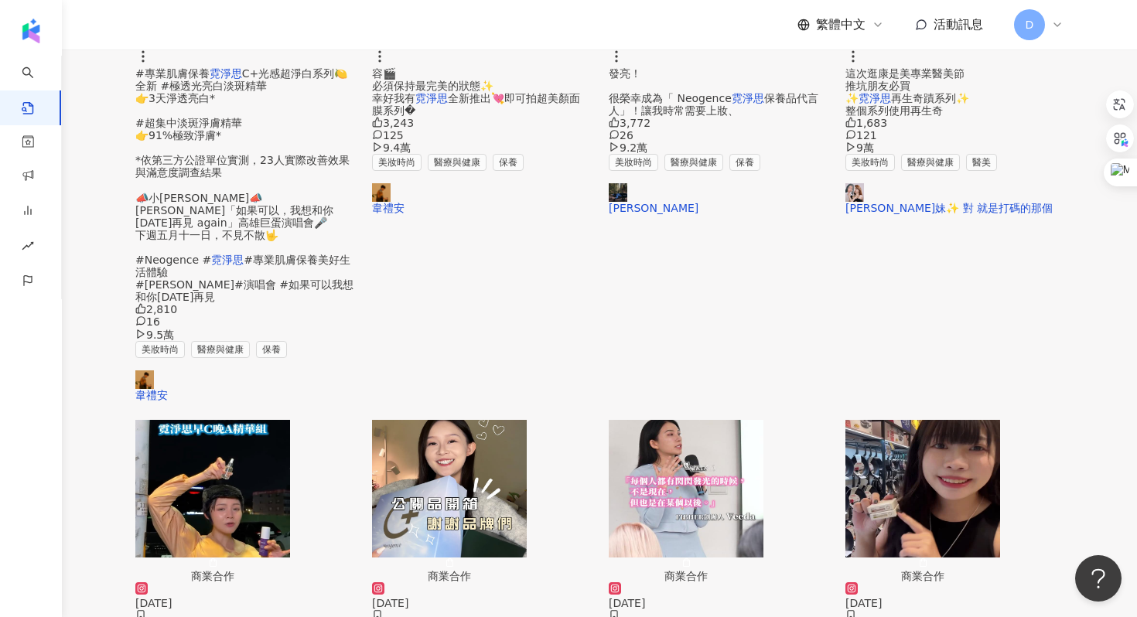
scroll to position [692, 0]
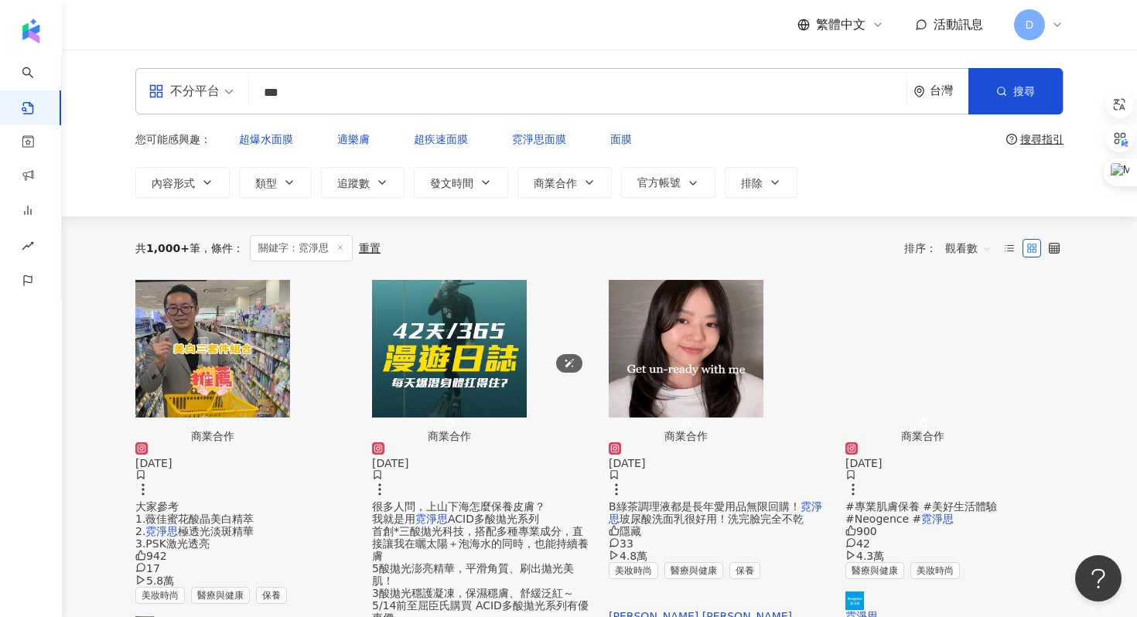
scroll to position [77, 0]
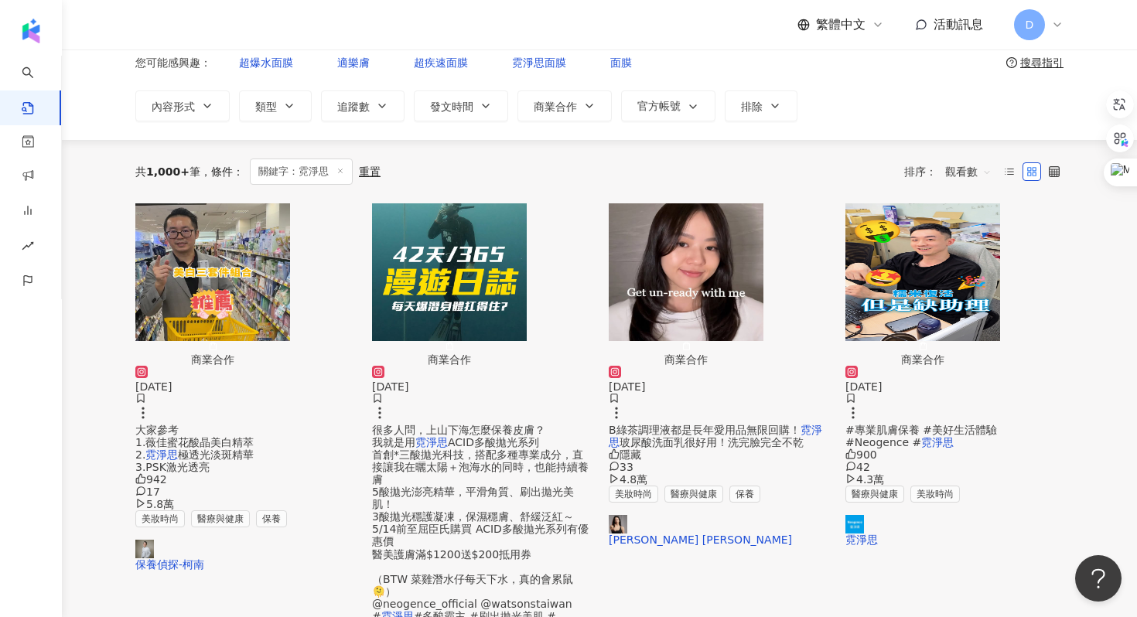
click at [767, 424] on span "B綠茶調理液都是長年愛用品無限回購！" at bounding box center [705, 430] width 192 height 12
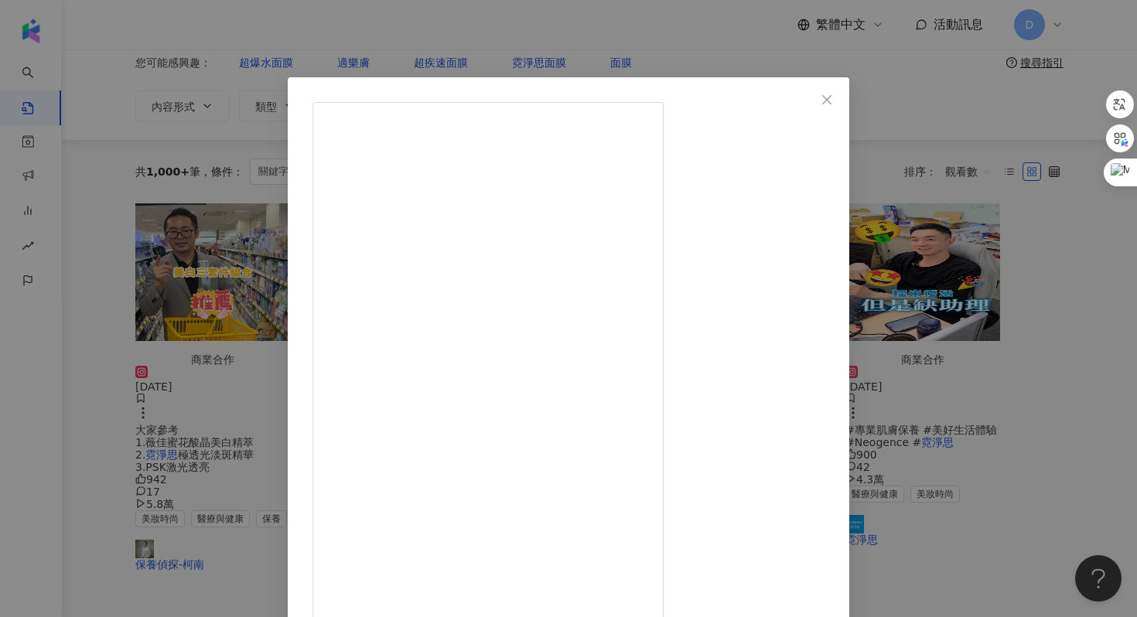
scroll to position [58, 0]
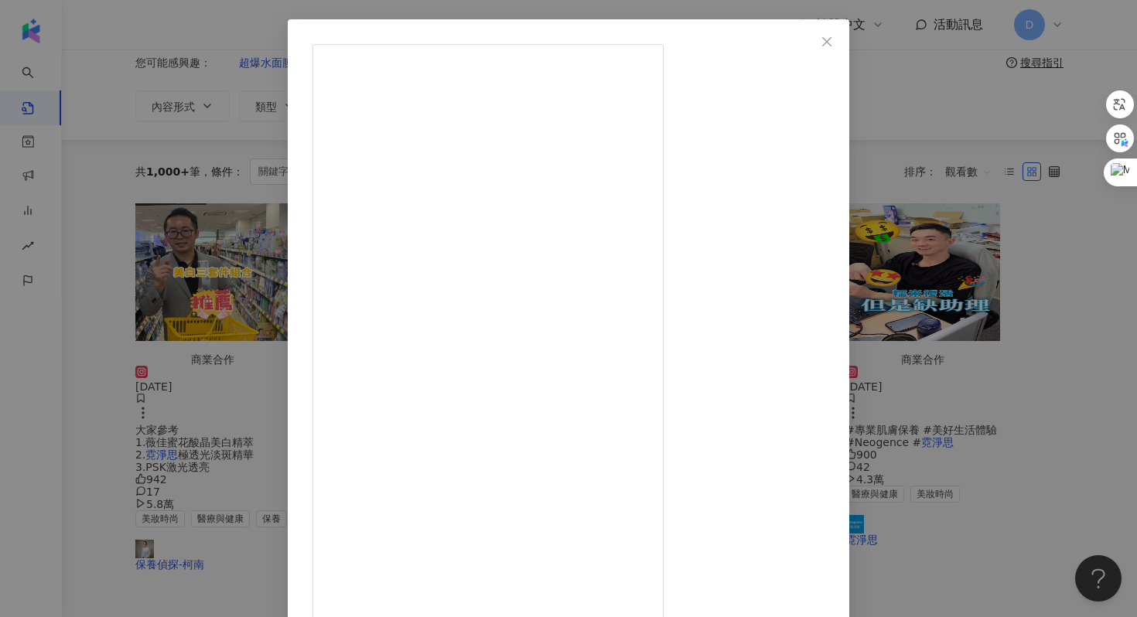
click at [970, 327] on div "Sophia Lin 2025/6/9 隱藏 33 4.8萬 查看原始貼文" at bounding box center [568, 308] width 1137 height 617
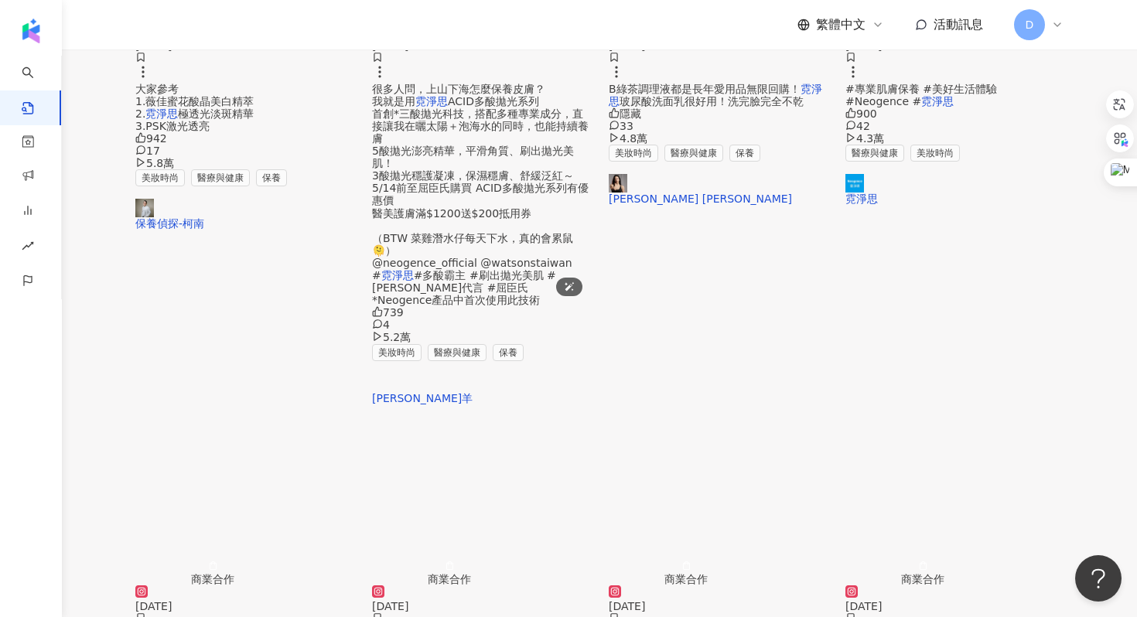
scroll to position [600, 0]
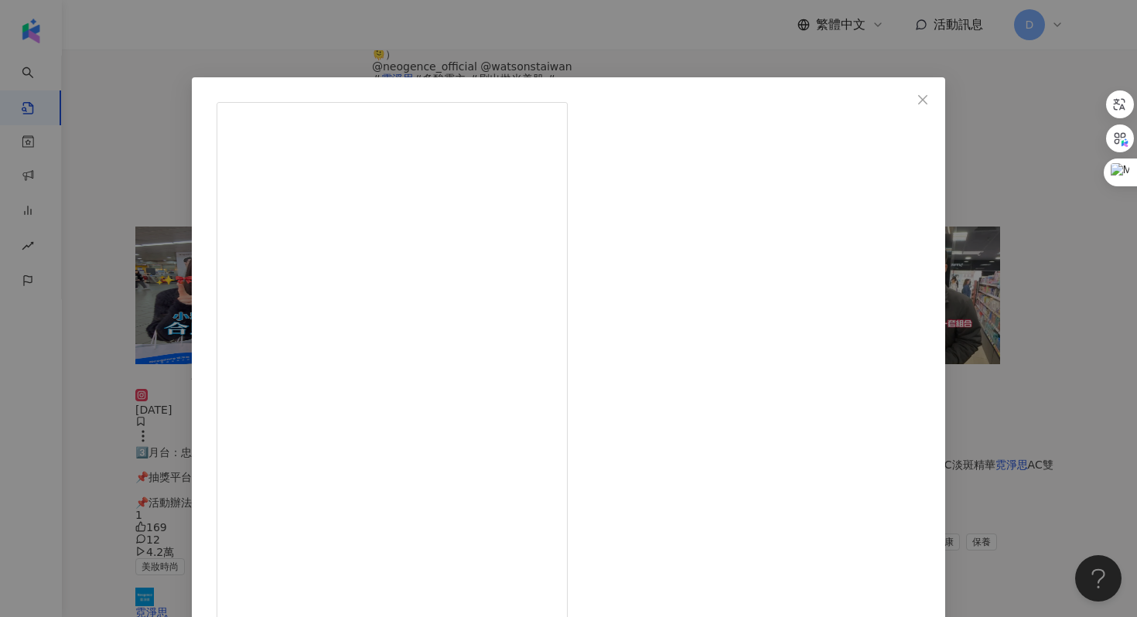
click at [965, 346] on div "保養偵探-柯南 2024/7/12 我最推的開架胺基酸潔顏慕斯 霓淨思玻尿酸保濕潔顏慕斯，就是我最愛的品項 🌟偵探時間： 到底哪個成分是關鍵呢？ Sodium…" at bounding box center [568, 308] width 1137 height 617
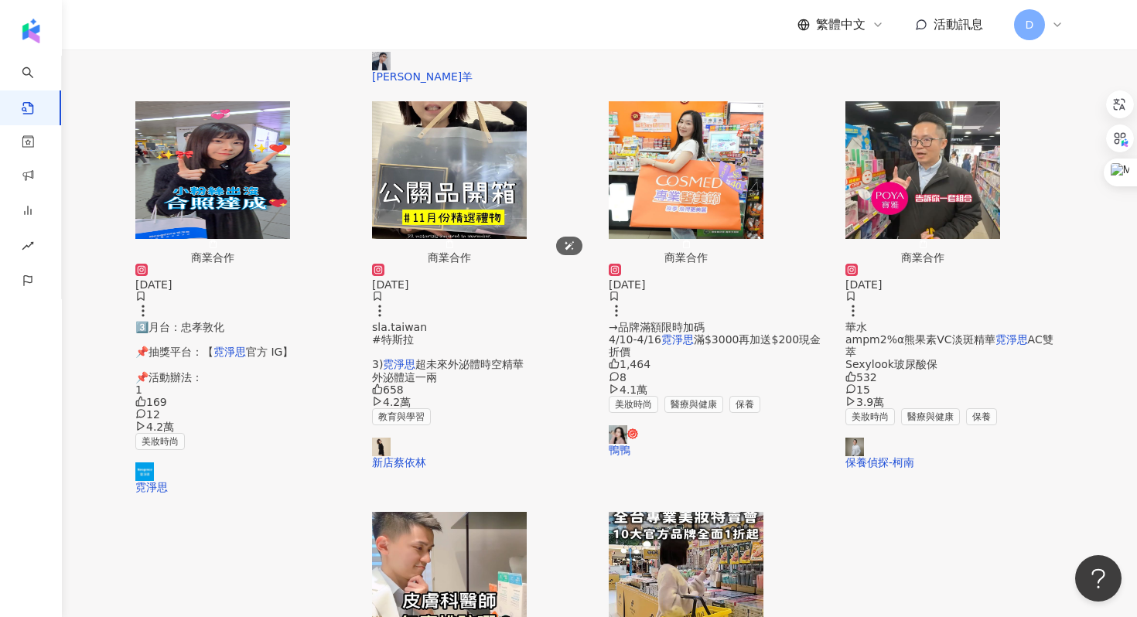
scroll to position [770, 0]
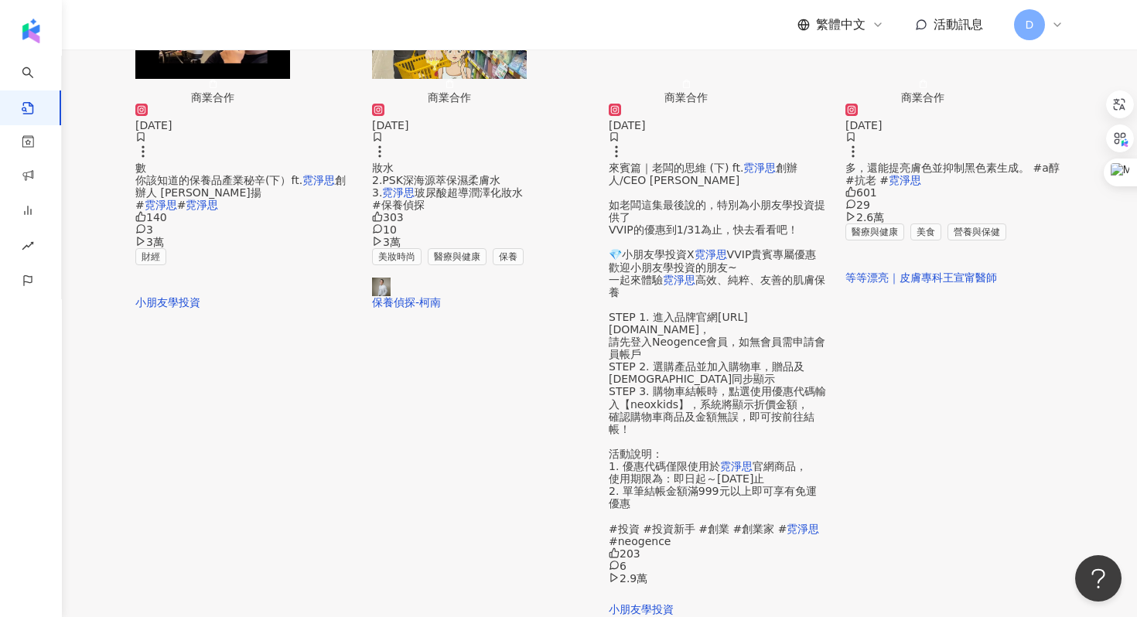
scroll to position [698, 0]
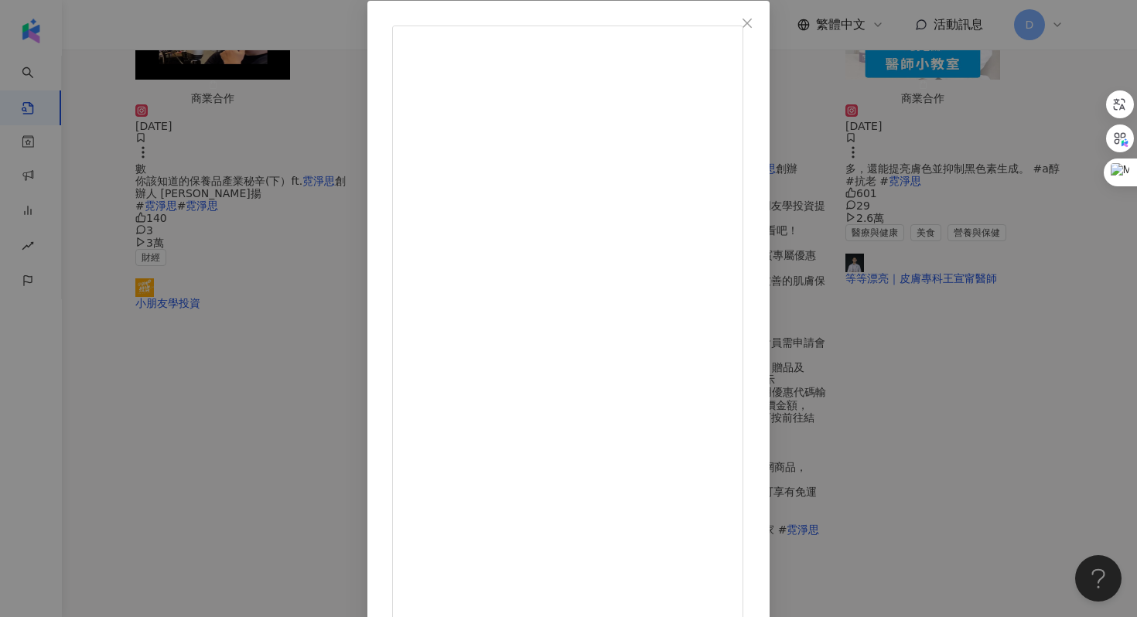
scroll to position [0, 0]
click at [936, 318] on div "安可星球🪐 2025/3/7 526 28 2.6萬 查看原始貼文" at bounding box center [568, 308] width 1137 height 617
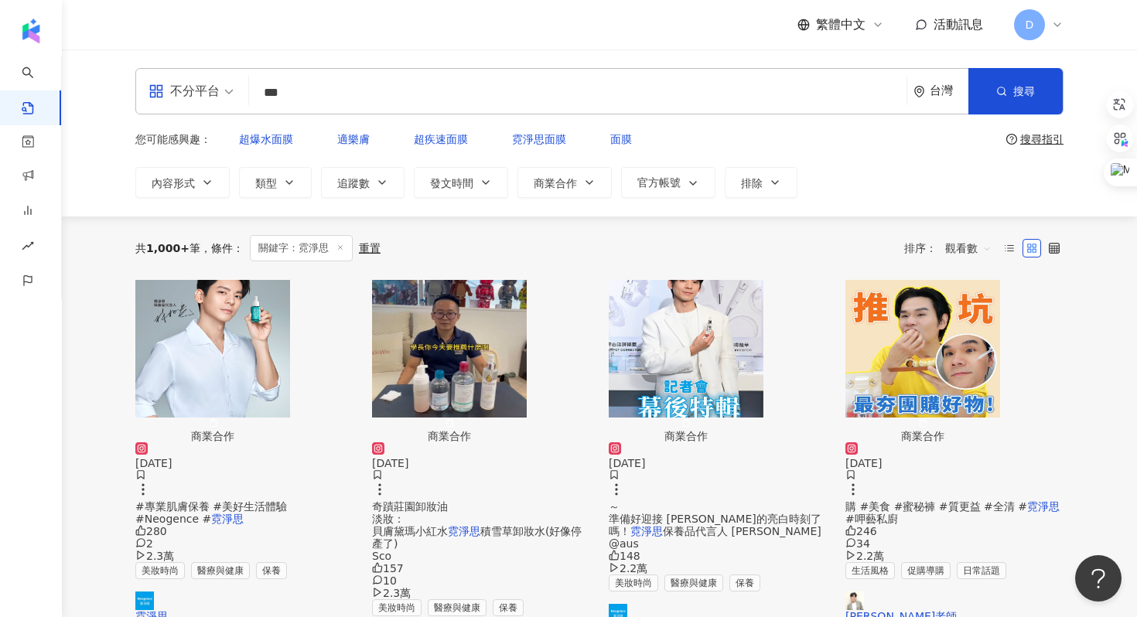
click at [422, 105] on input "***" at bounding box center [577, 92] width 645 height 33
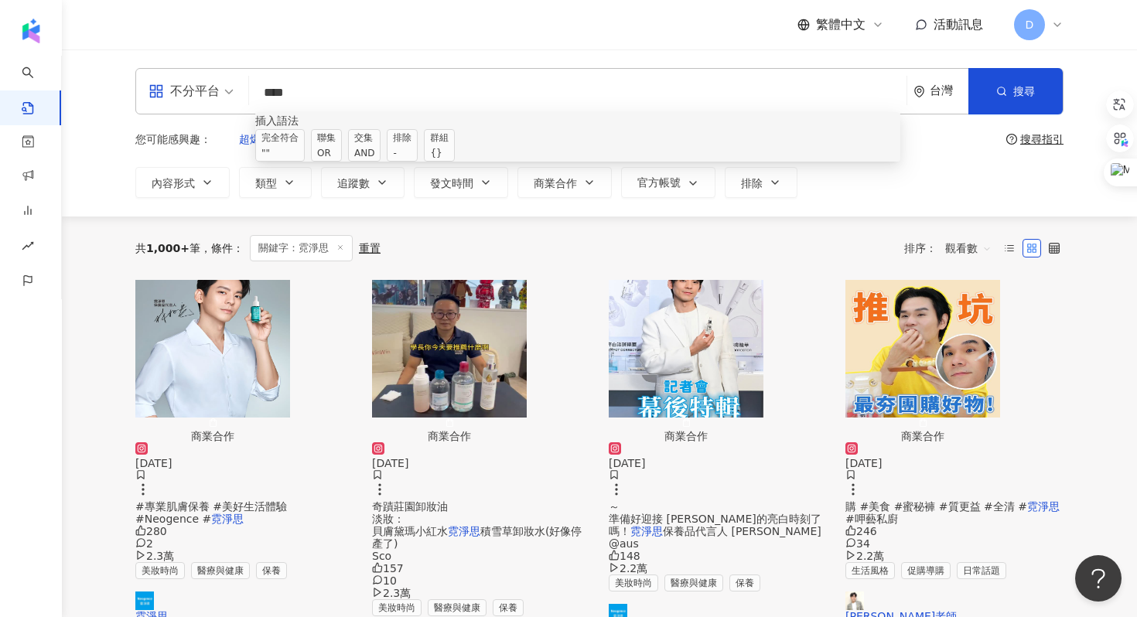
click at [381, 147] on span "交集 AND" at bounding box center [364, 145] width 32 height 32
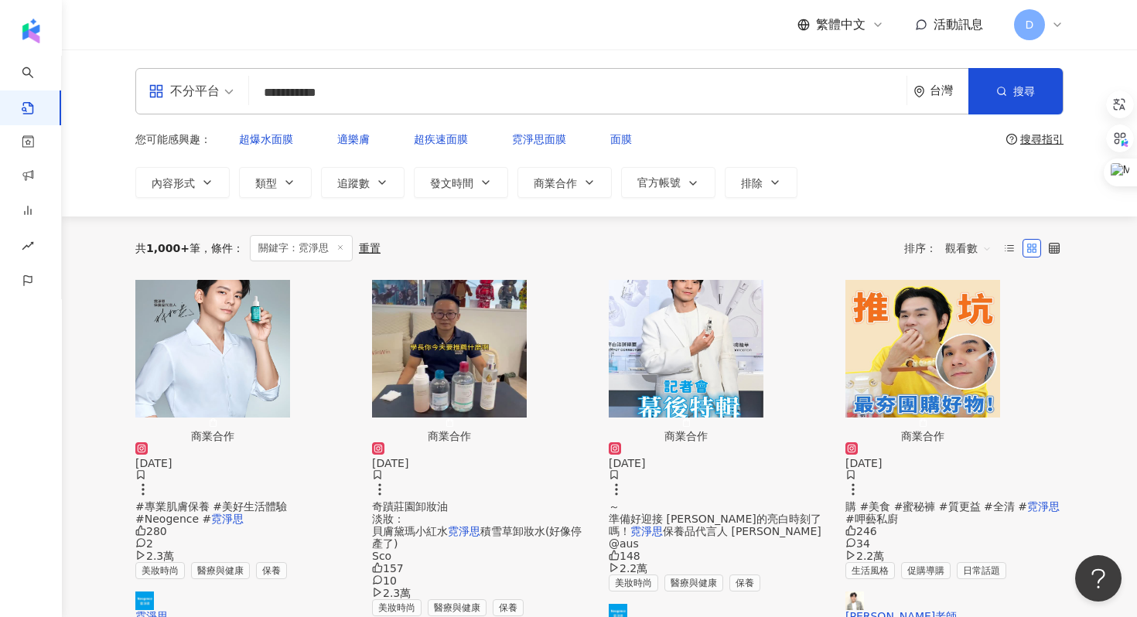
type input "**********"
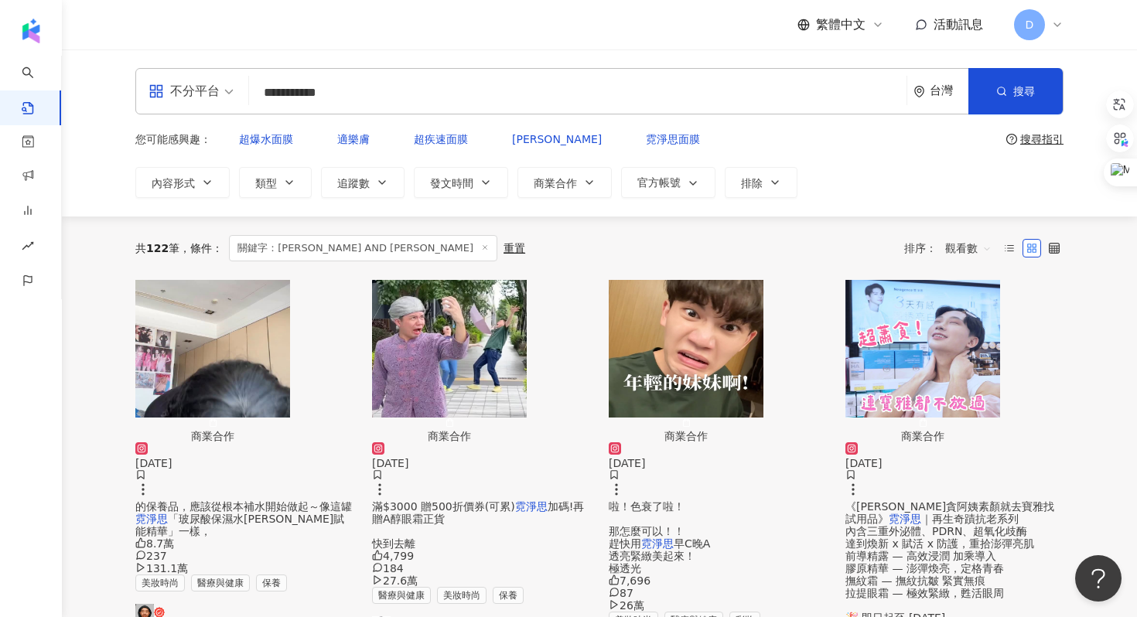
click at [205, 501] on span "的保養品，應該從根本補水開始做起～像這罐" at bounding box center [243, 507] width 217 height 12
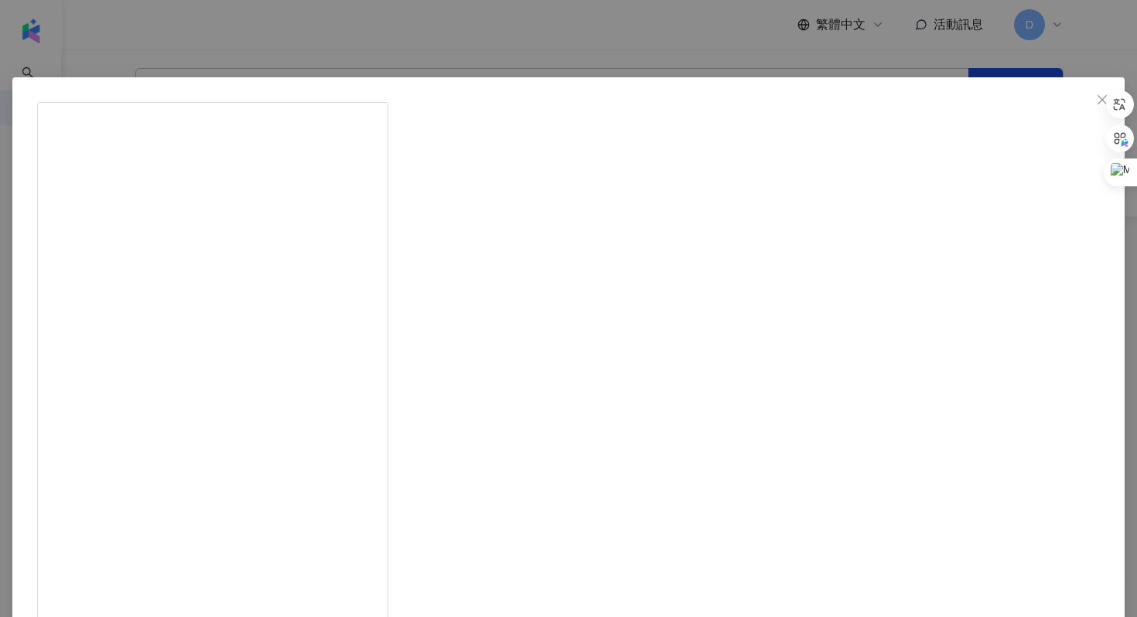
click at [928, 308] on div "滌綸木子[PERSON_NAME] [DATE] 每次和姐妹聊天都沒頭沒尾聊到不知道哪裡去，沒什麼重點但又都是重點，就像大家的肌膚一樣，不是用五花八門的保養品…" at bounding box center [568, 308] width 1137 height 617
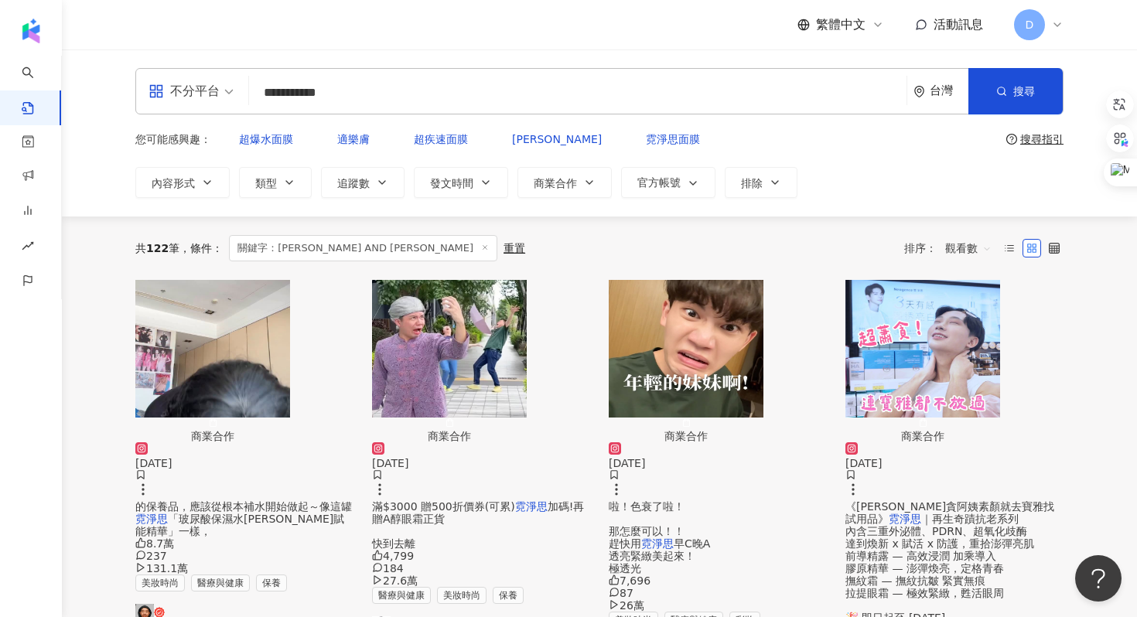
click at [530, 501] on span "加碼!再贈A醇眼霜正貨 快到去離" at bounding box center [478, 526] width 212 height 50
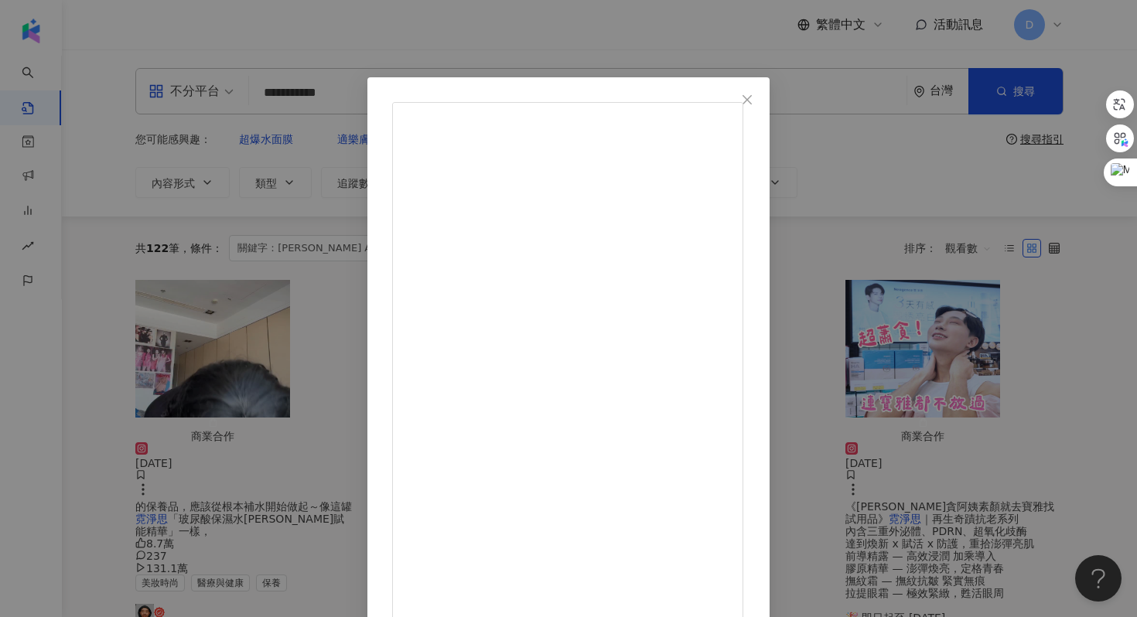
scroll to position [77, 0]
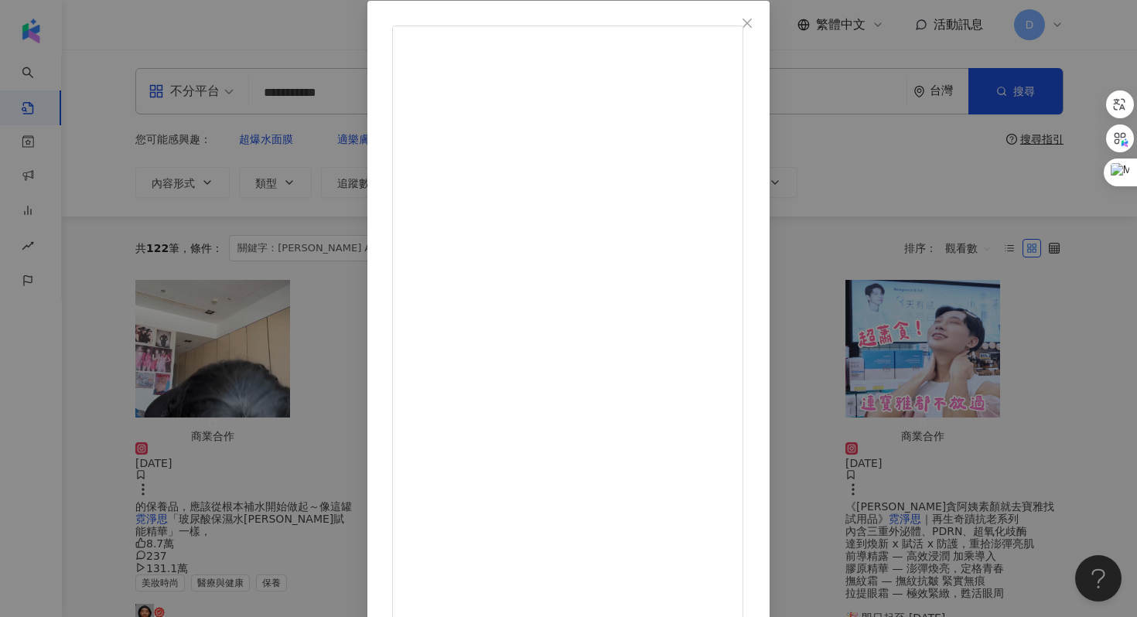
click at [170, 162] on div "lun.tw 2025/8/22 4,799 184 27.6萬 查看原始貼文" at bounding box center [568, 308] width 1137 height 617
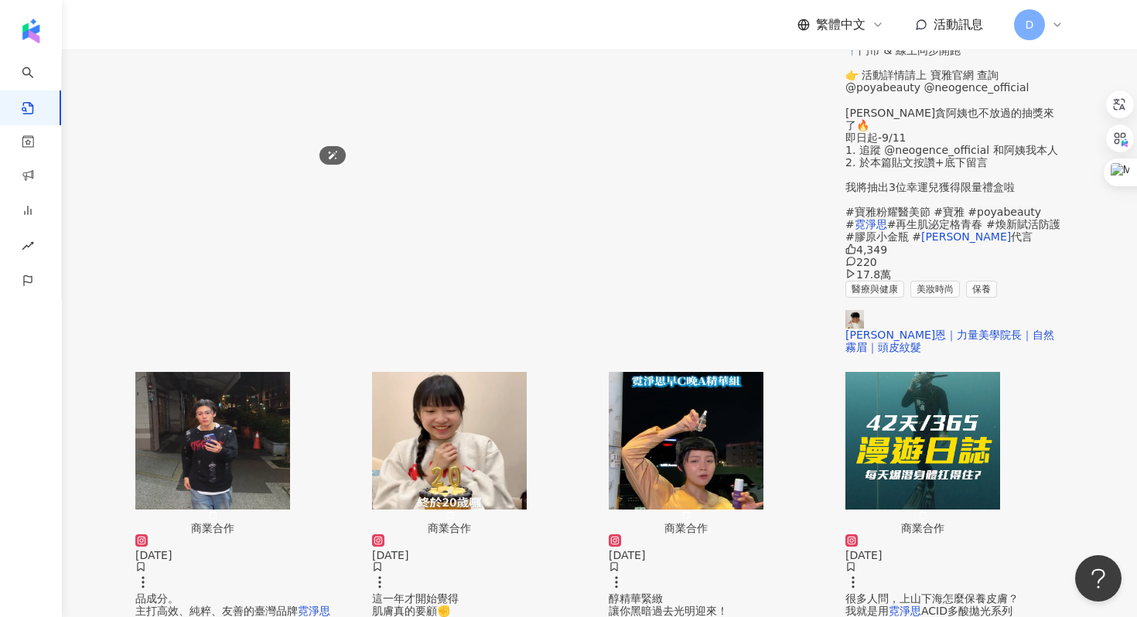
scroll to position [755, 0]
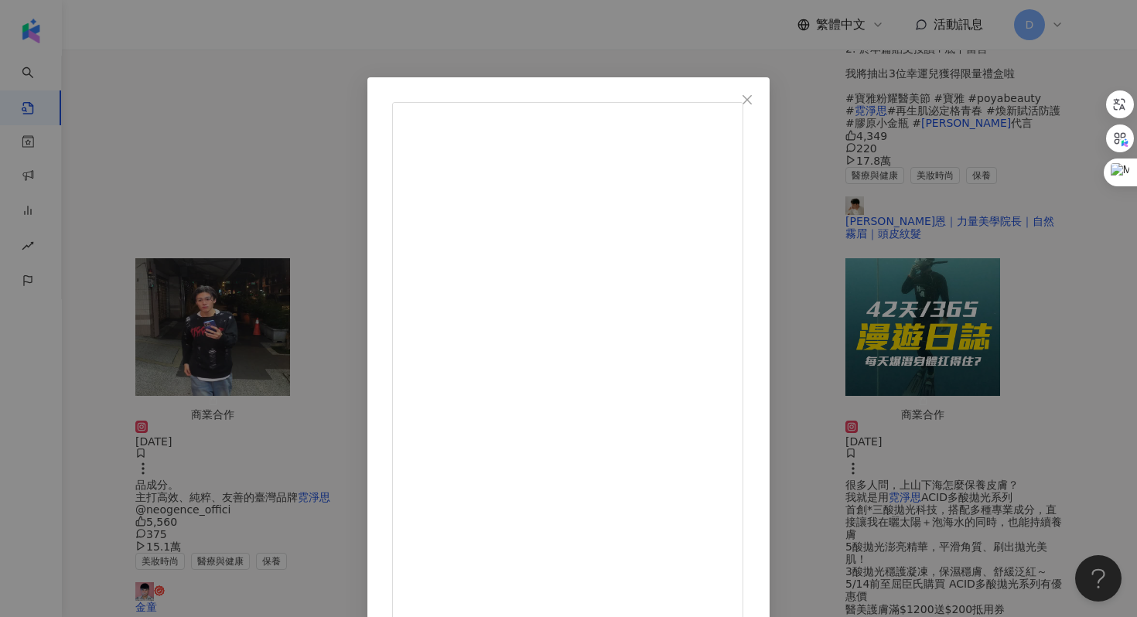
scroll to position [77, 0]
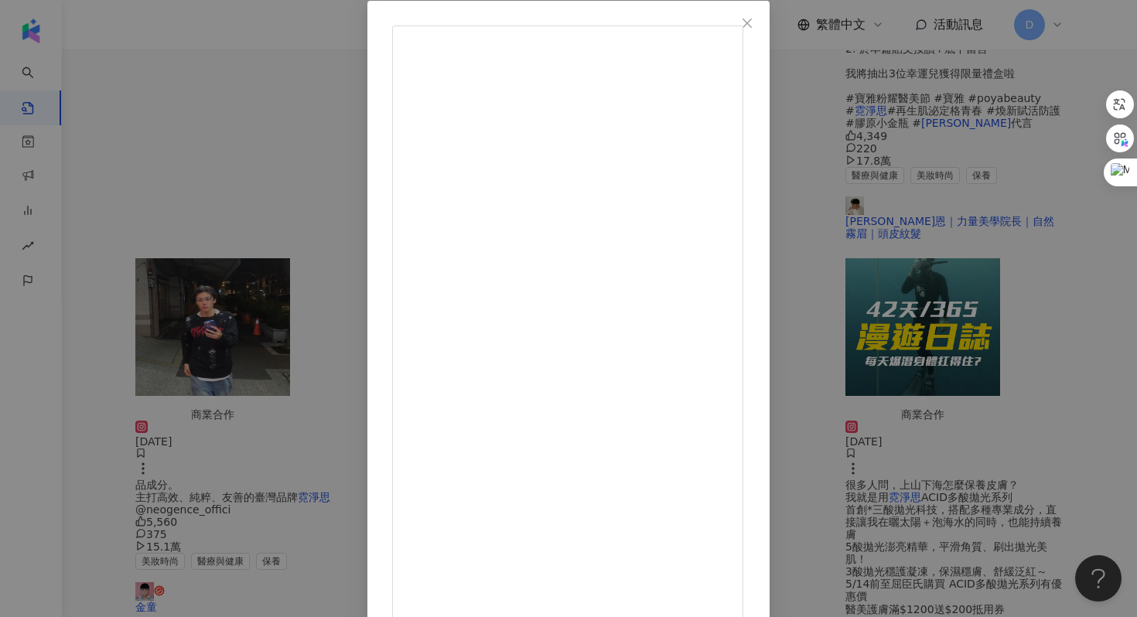
click at [1025, 219] on div "Uj李李🤓 2025/4/11 270 51 2.4萬 查看原始貼文" at bounding box center [568, 308] width 1137 height 617
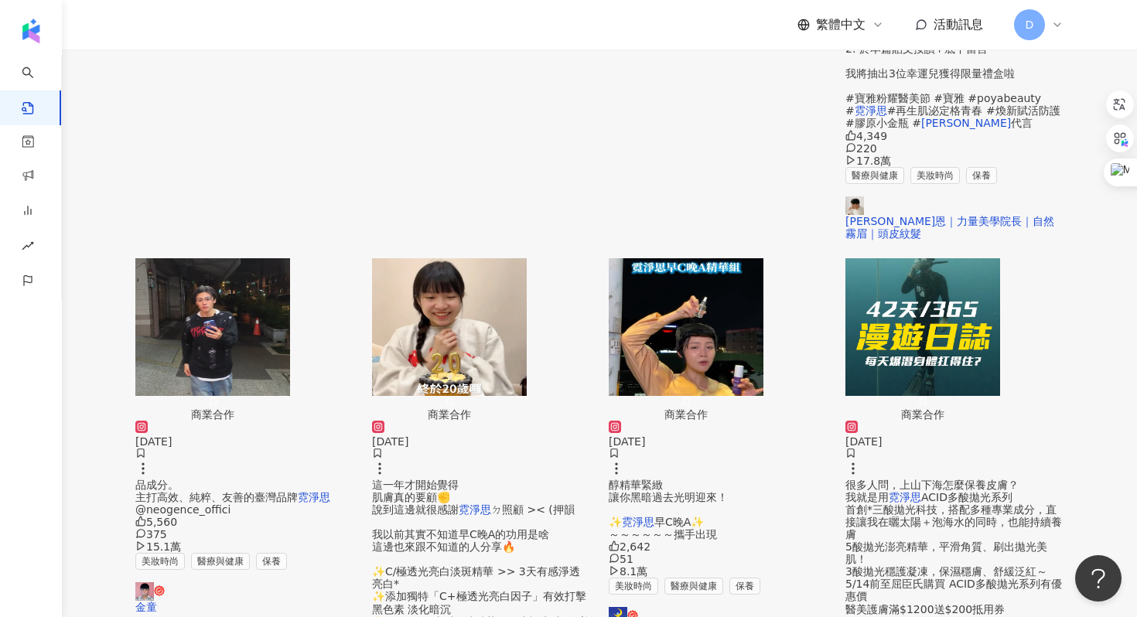
scroll to position [0, 0]
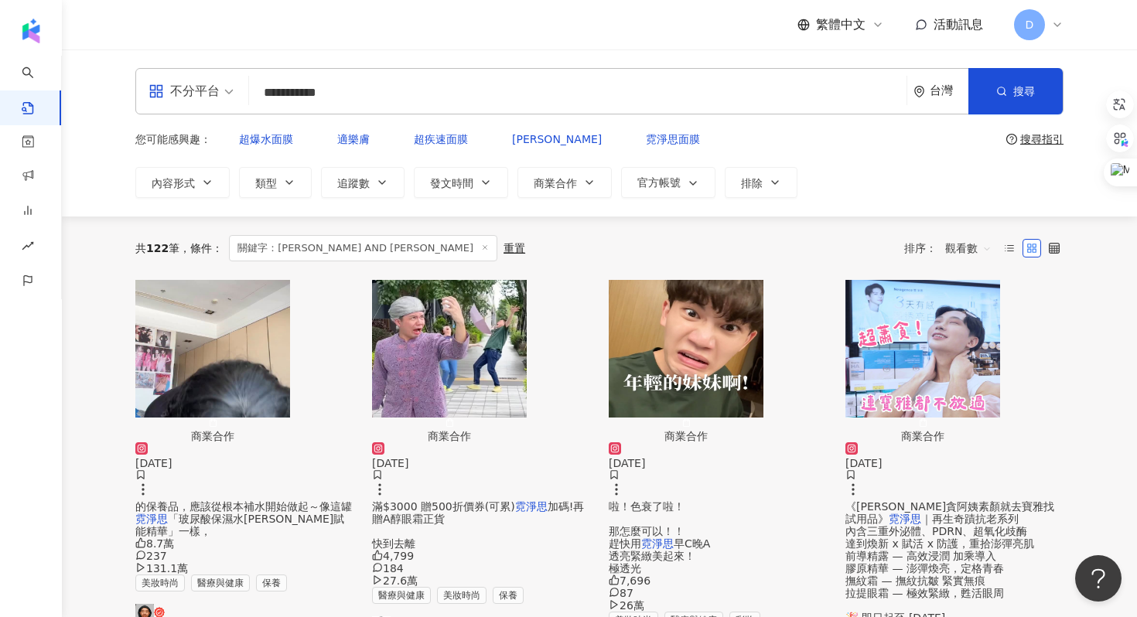
drag, startPoint x: 391, startPoint y: 86, endPoint x: 226, endPoint y: 85, distance: 165.6
click at [226, 85] on div "**********" at bounding box center [599, 91] width 928 height 46
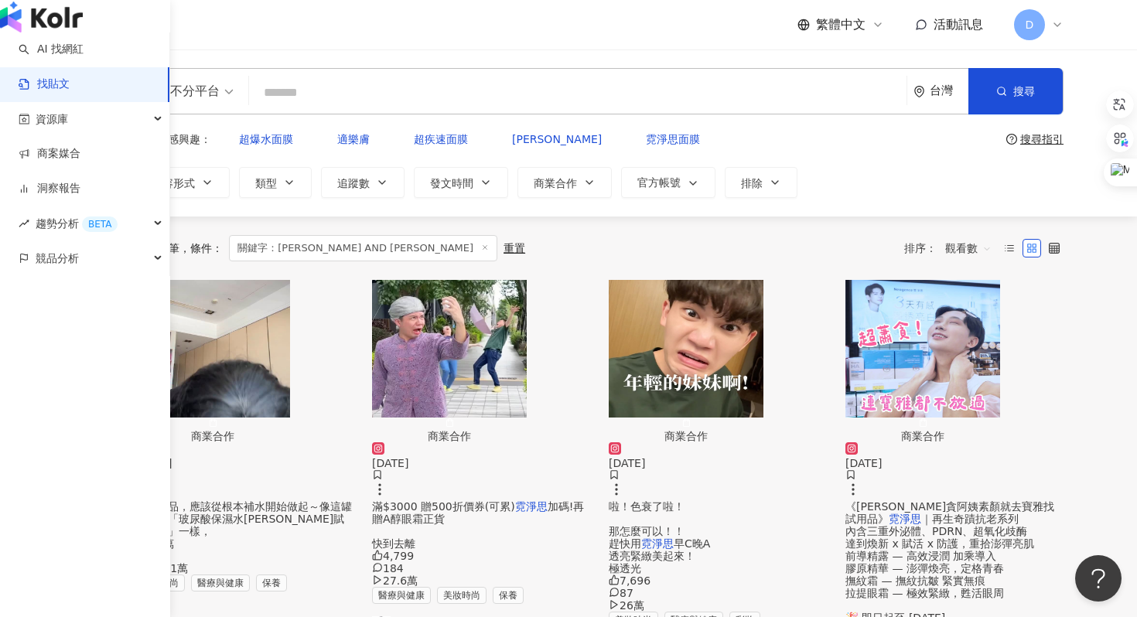
click at [32, 32] on img "button" at bounding box center [41, 17] width 83 height 31
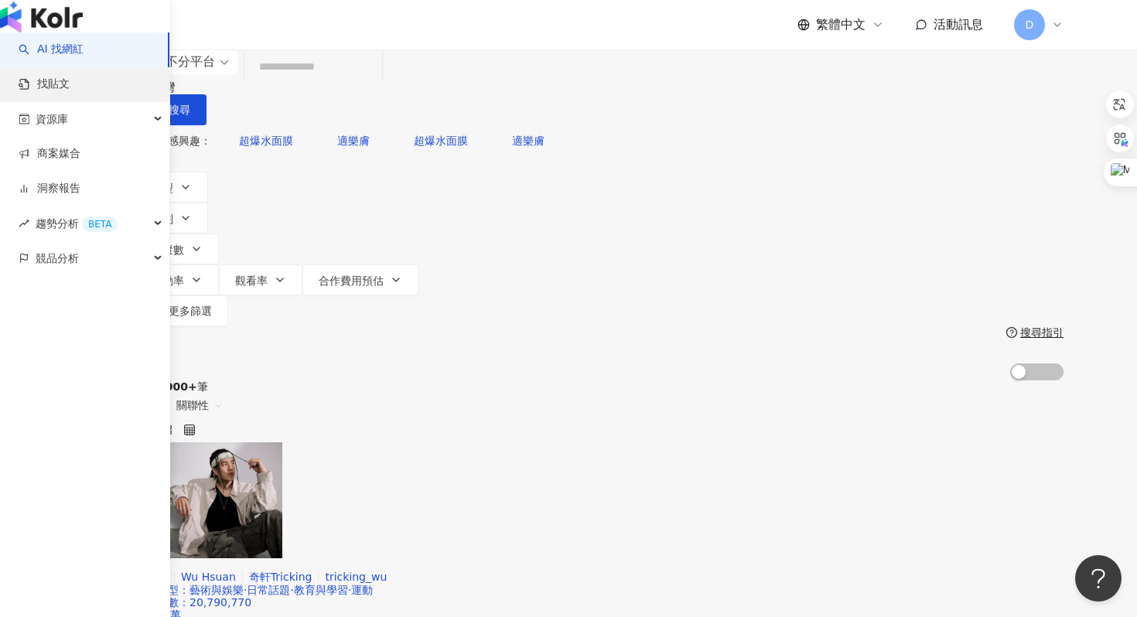
click at [32, 92] on link "找貼文" at bounding box center [44, 84] width 51 height 15
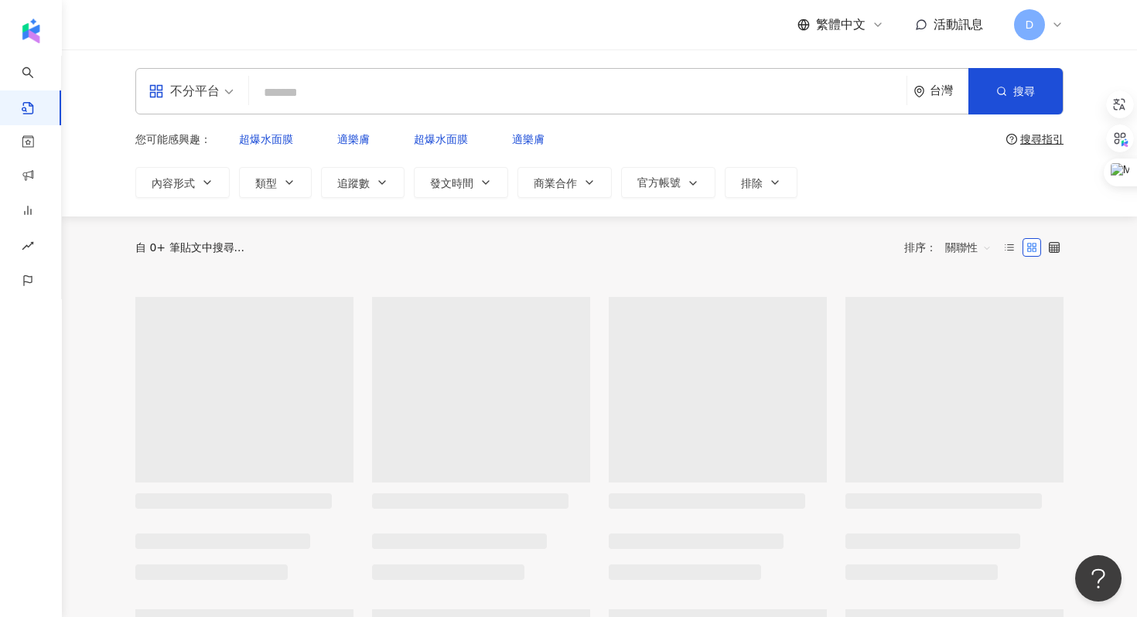
click at [963, 238] on span "關聯性" at bounding box center [968, 247] width 46 height 25
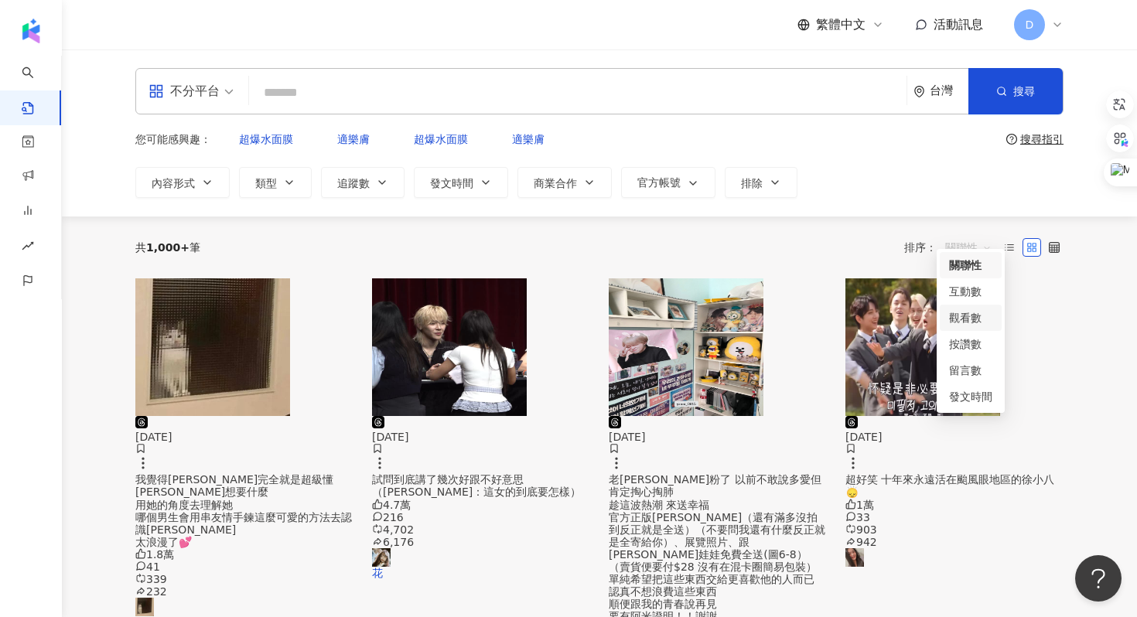
click at [959, 322] on div "觀看數" at bounding box center [970, 317] width 43 height 17
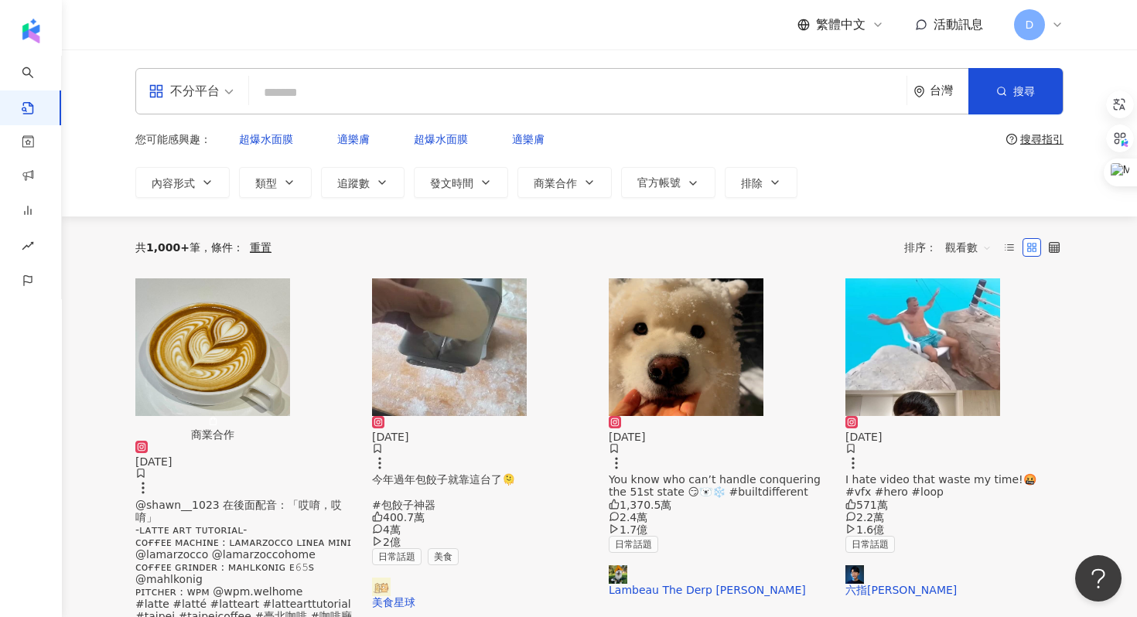
click at [390, 103] on input "search" at bounding box center [577, 92] width 645 height 33
click at [670, 180] on button "官方帳號" at bounding box center [668, 182] width 94 height 31
click at [551, 180] on button "商業合作" at bounding box center [565, 182] width 94 height 31
click at [496, 137] on div "您可能感興趣： 超爆水面膜 適樂膚 超爆水面膜 適樂膚" at bounding box center [567, 139] width 865 height 31
click at [453, 177] on span "發文時間" at bounding box center [451, 183] width 43 height 12
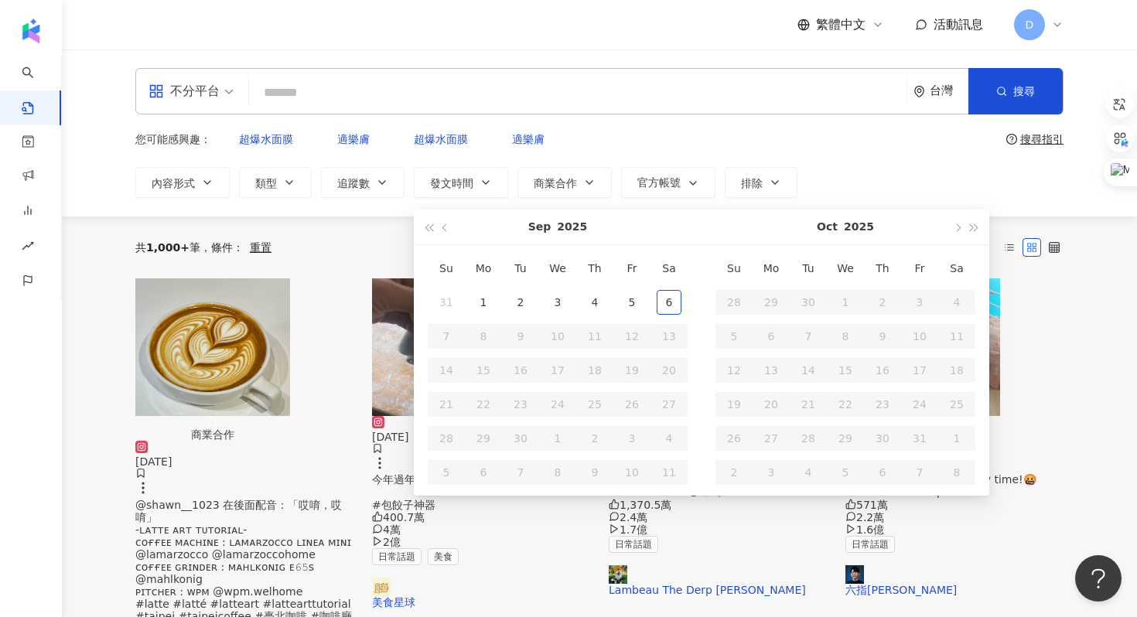
click at [723, 135] on div "您可能感興趣： 超爆水面膜 適樂膚 超爆水面膜 適樂膚" at bounding box center [567, 139] width 865 height 31
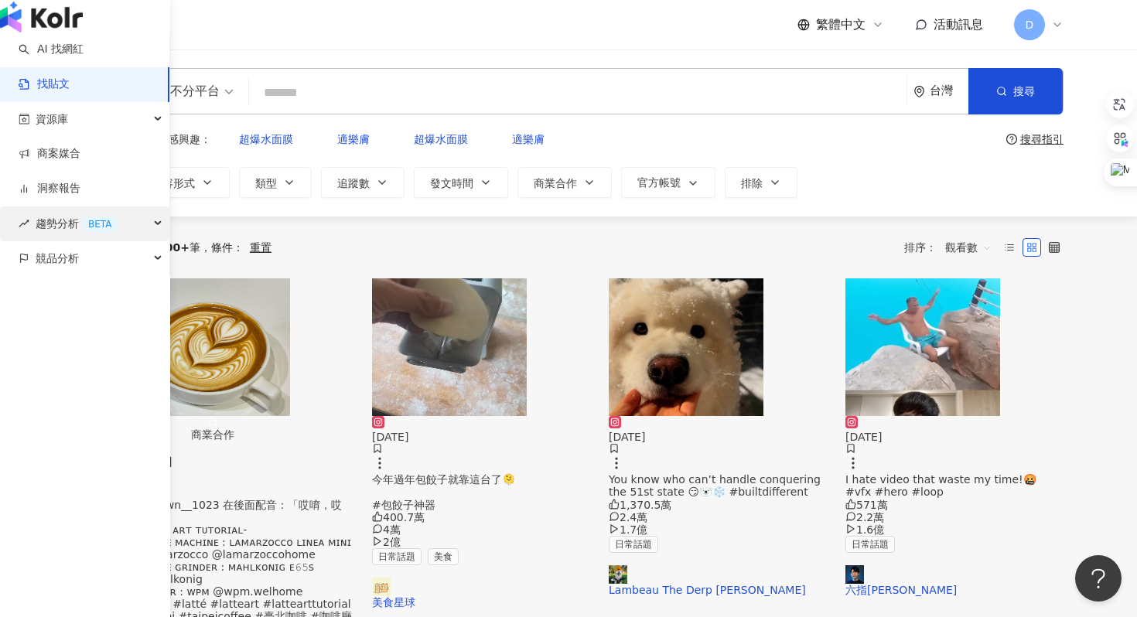
click at [37, 241] on span "趨勢分析 BETA" at bounding box center [77, 224] width 82 height 35
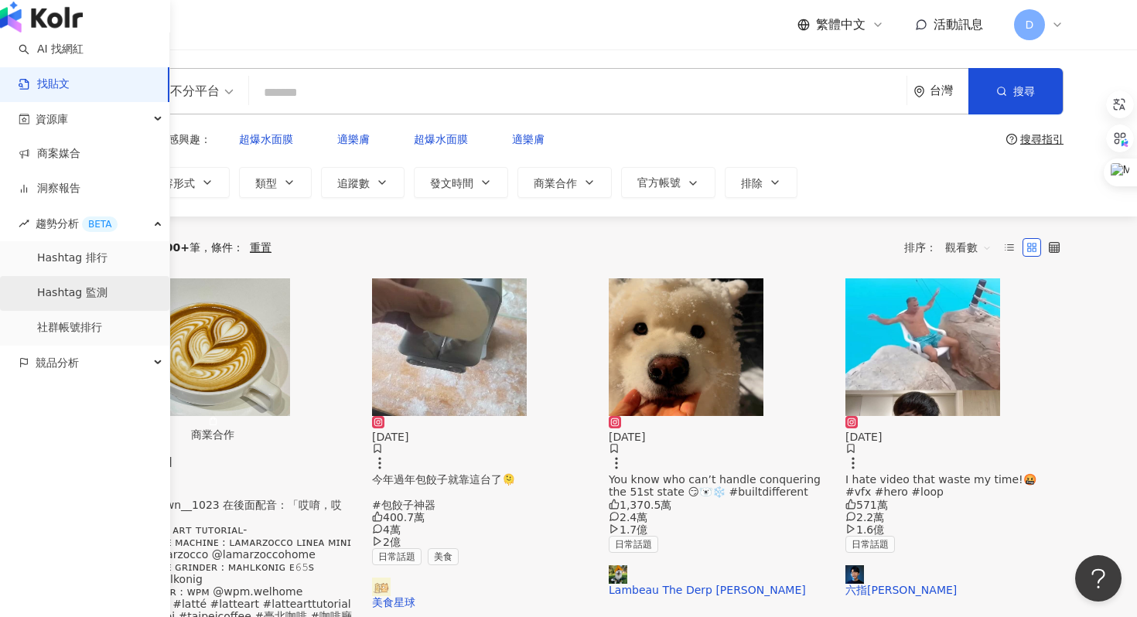
click at [67, 301] on link "Hashtag 監測" at bounding box center [72, 292] width 70 height 15
